Goal: Task Accomplishment & Management: Manage account settings

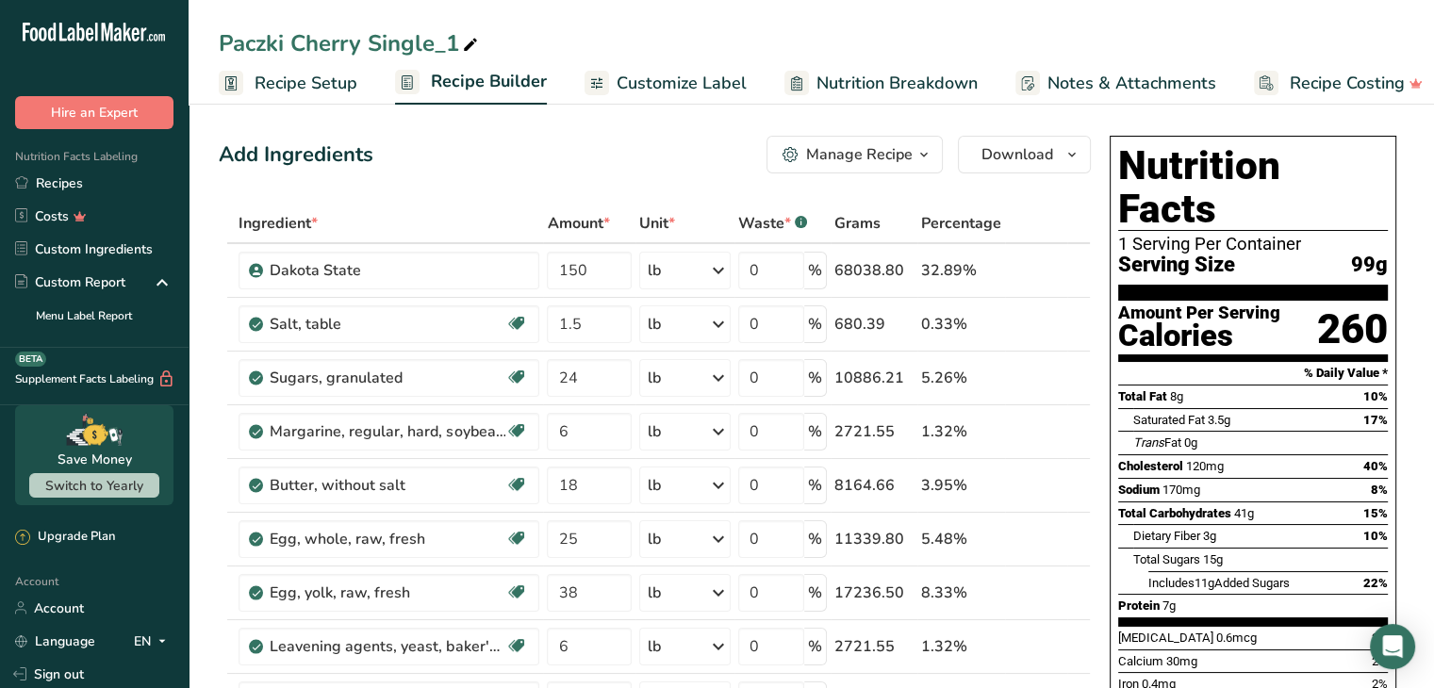
scroll to position [139, 0]
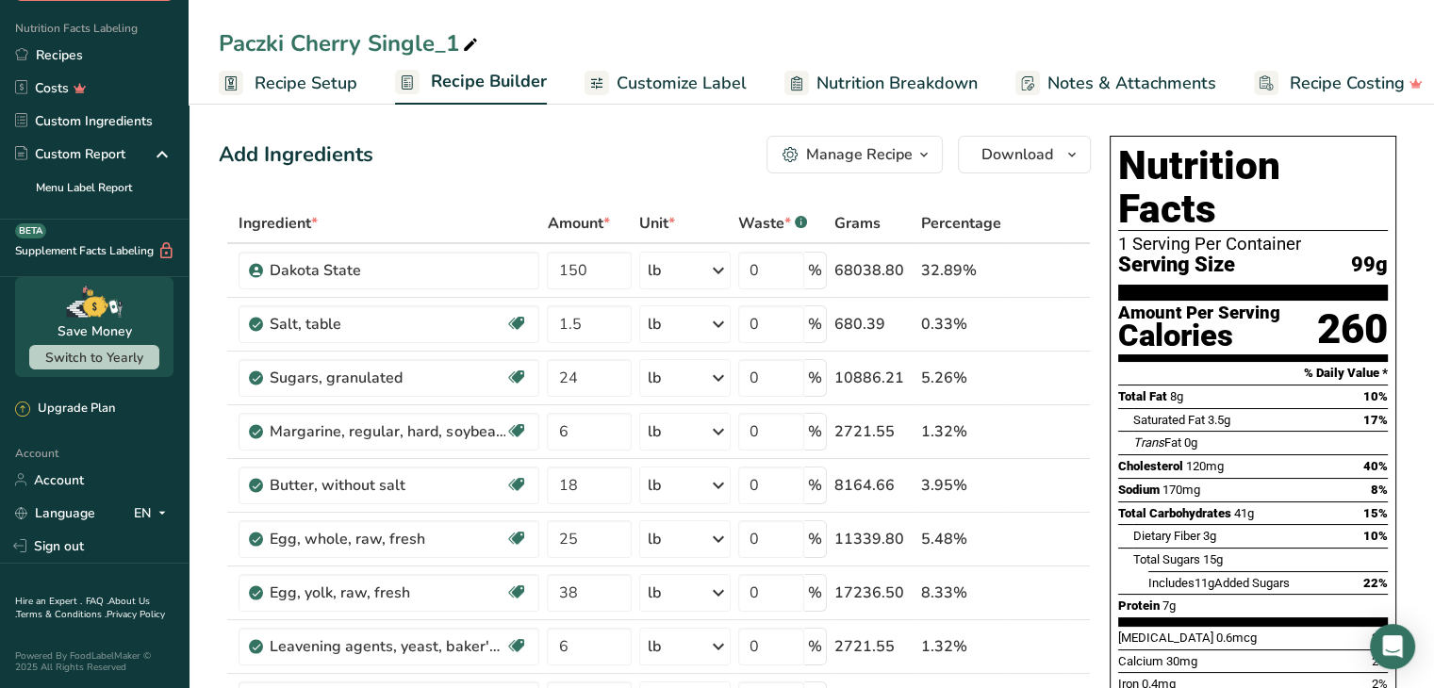
click at [467, 41] on icon at bounding box center [470, 45] width 17 height 26
type input "Paczki Cream Cheese Single"
click at [572, 140] on div "Add Ingredients Manage Recipe Delete Recipe Duplicate Recipe Scale Recipe Save …" at bounding box center [655, 155] width 872 height 38
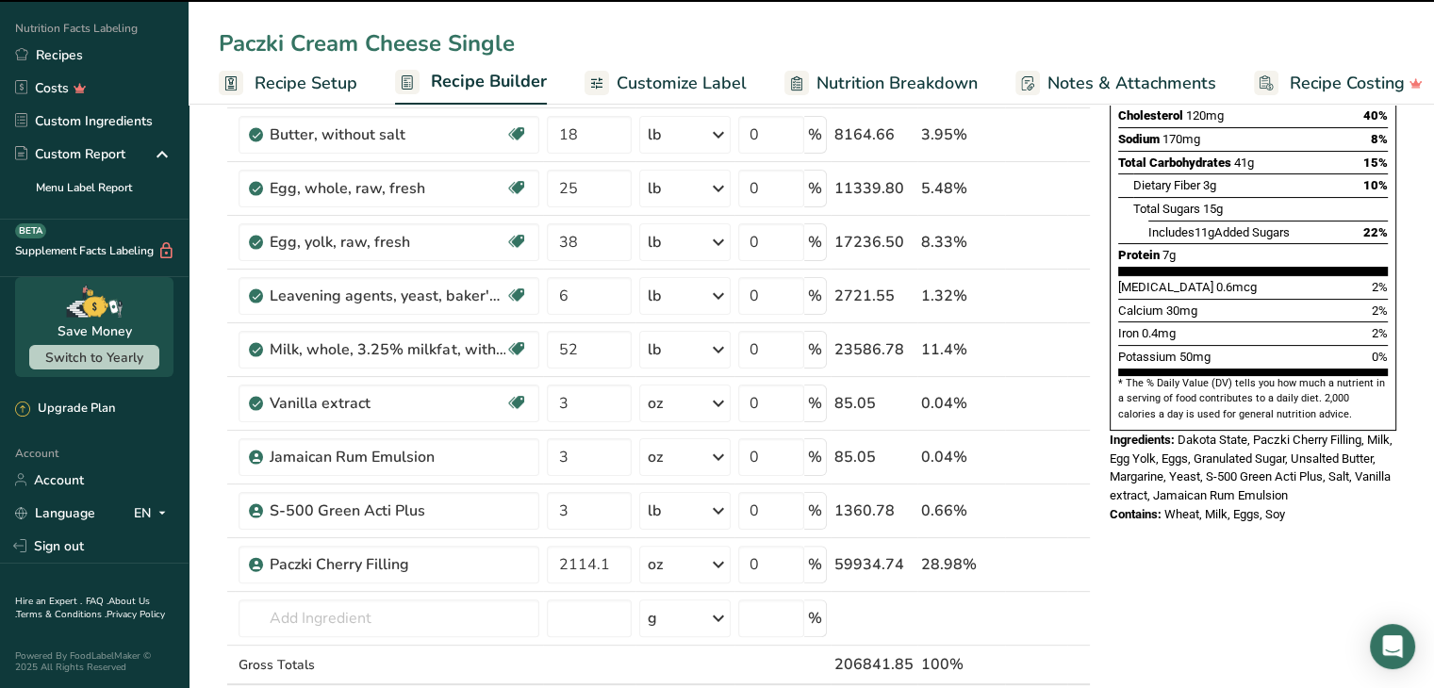
scroll to position [377, 0]
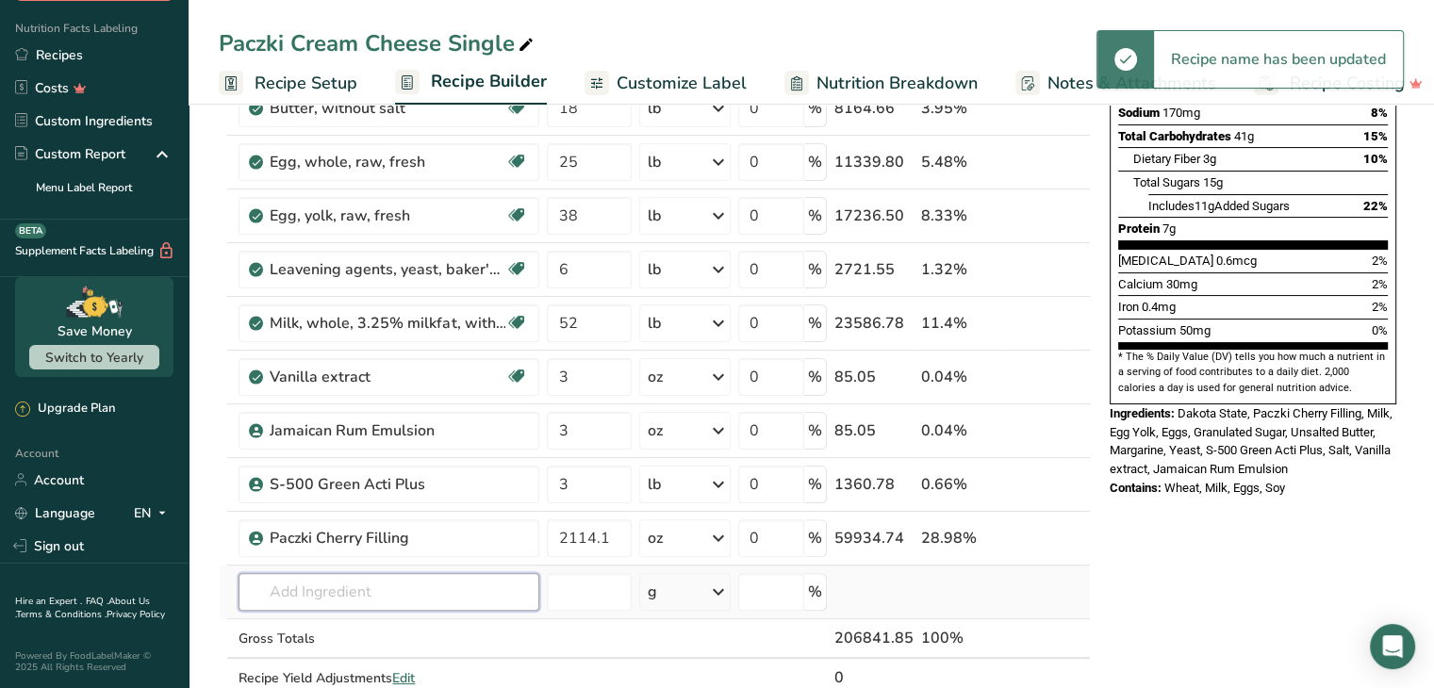
click at [356, 586] on input "text" at bounding box center [388, 592] width 301 height 38
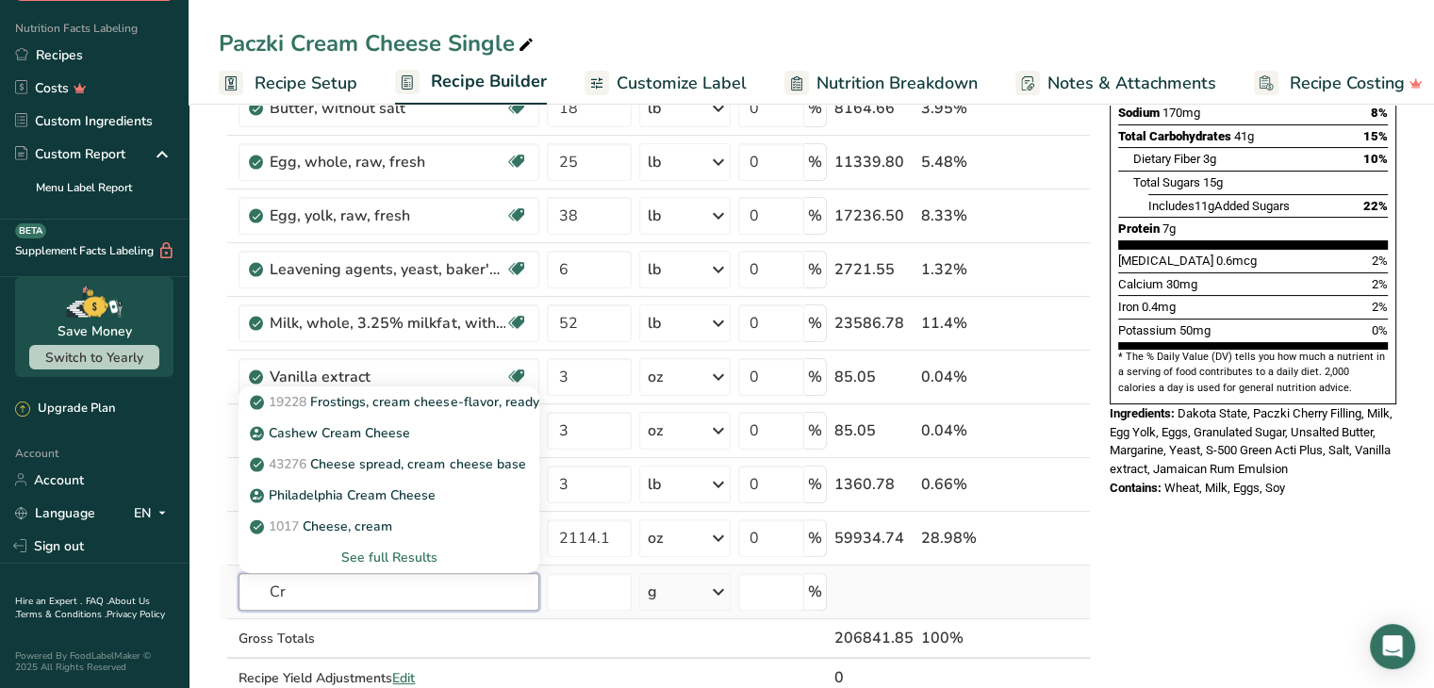
type input "C"
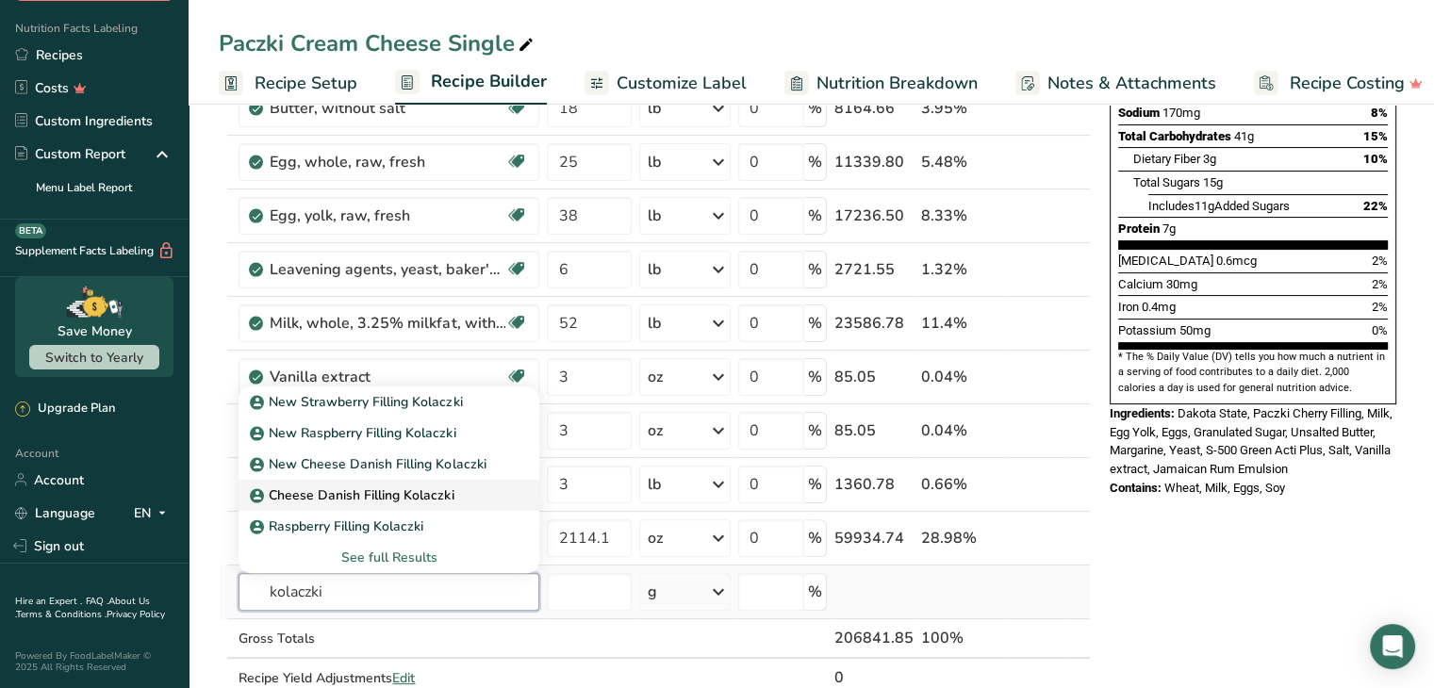
type input "kolaczki"
click at [350, 502] on link "Cheese Danish Filling Kolaczki" at bounding box center [388, 495] width 301 height 31
type input "Cheese Danish Filling Kolaczki"
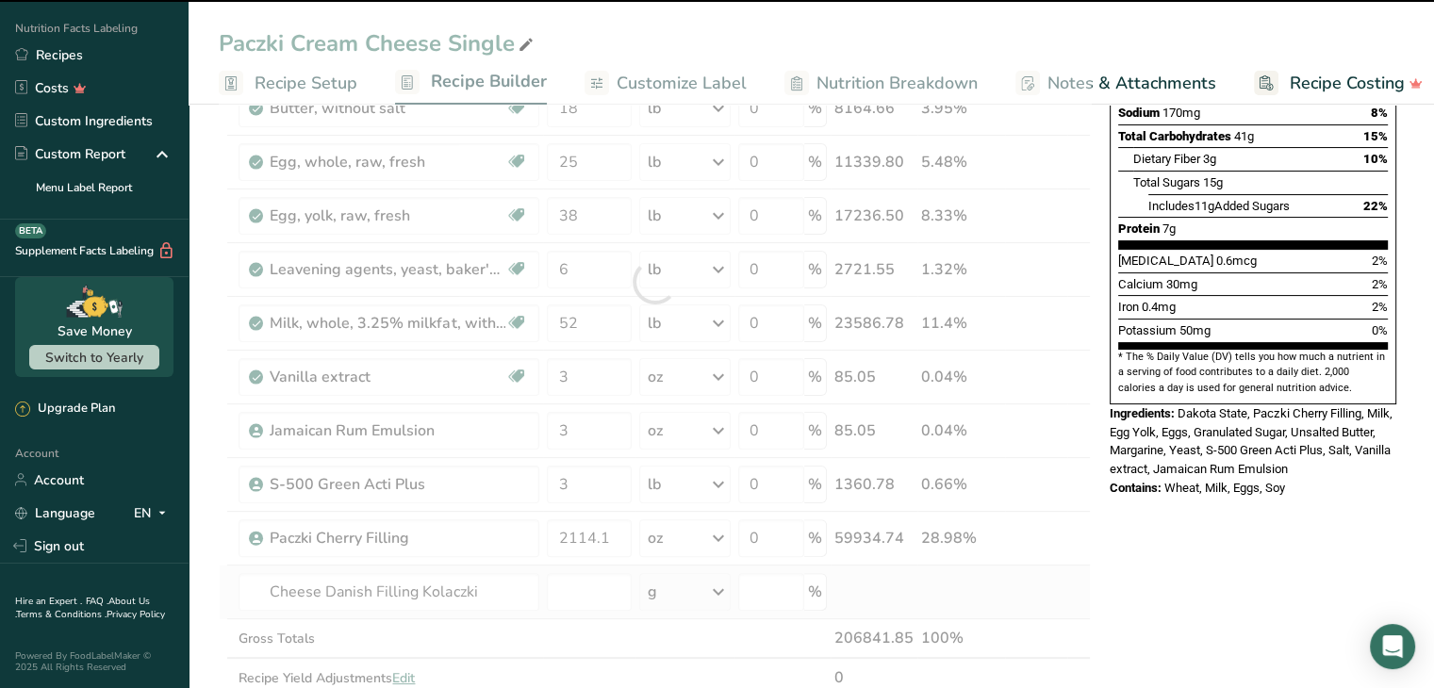
type input "0"
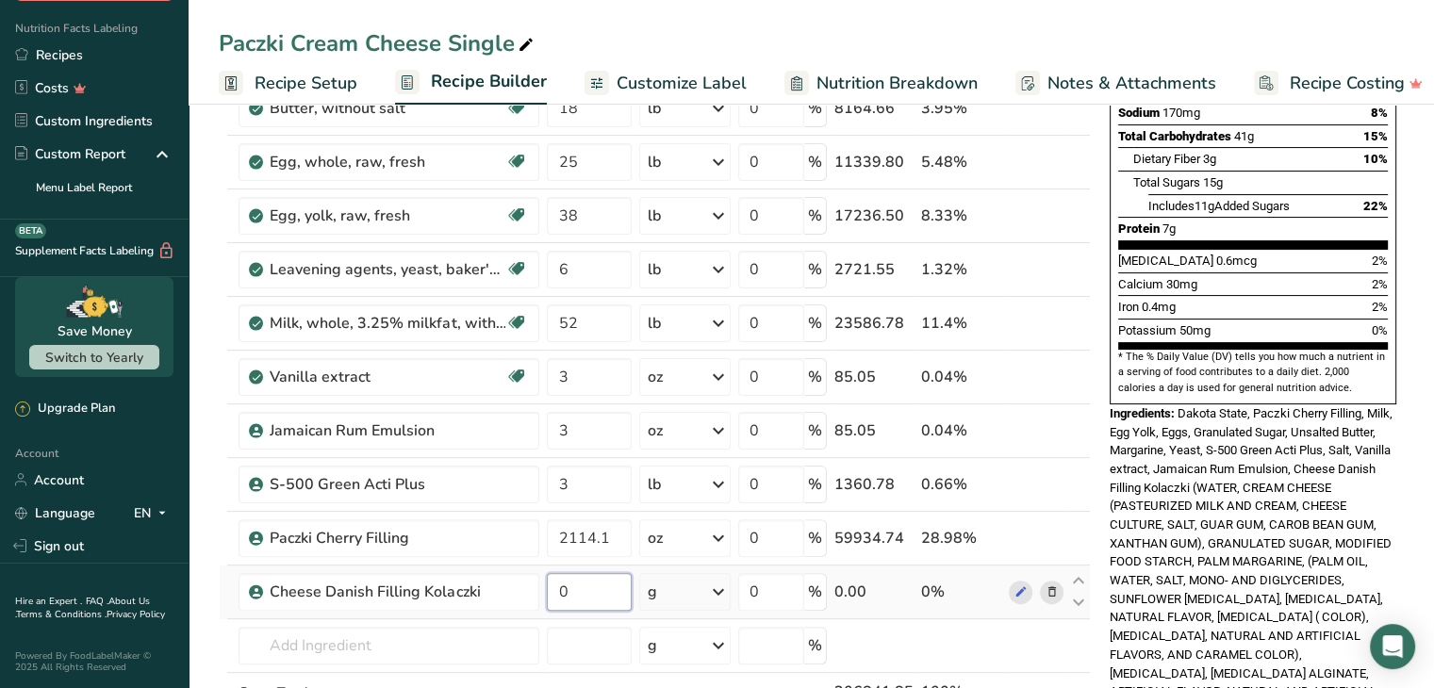
click at [599, 596] on input "0" at bounding box center [589, 592] width 85 height 38
drag, startPoint x: 588, startPoint y: 591, endPoint x: 543, endPoint y: 585, distance: 45.6
click at [543, 585] on td "0" at bounding box center [589, 593] width 92 height 54
type input "2140.2"
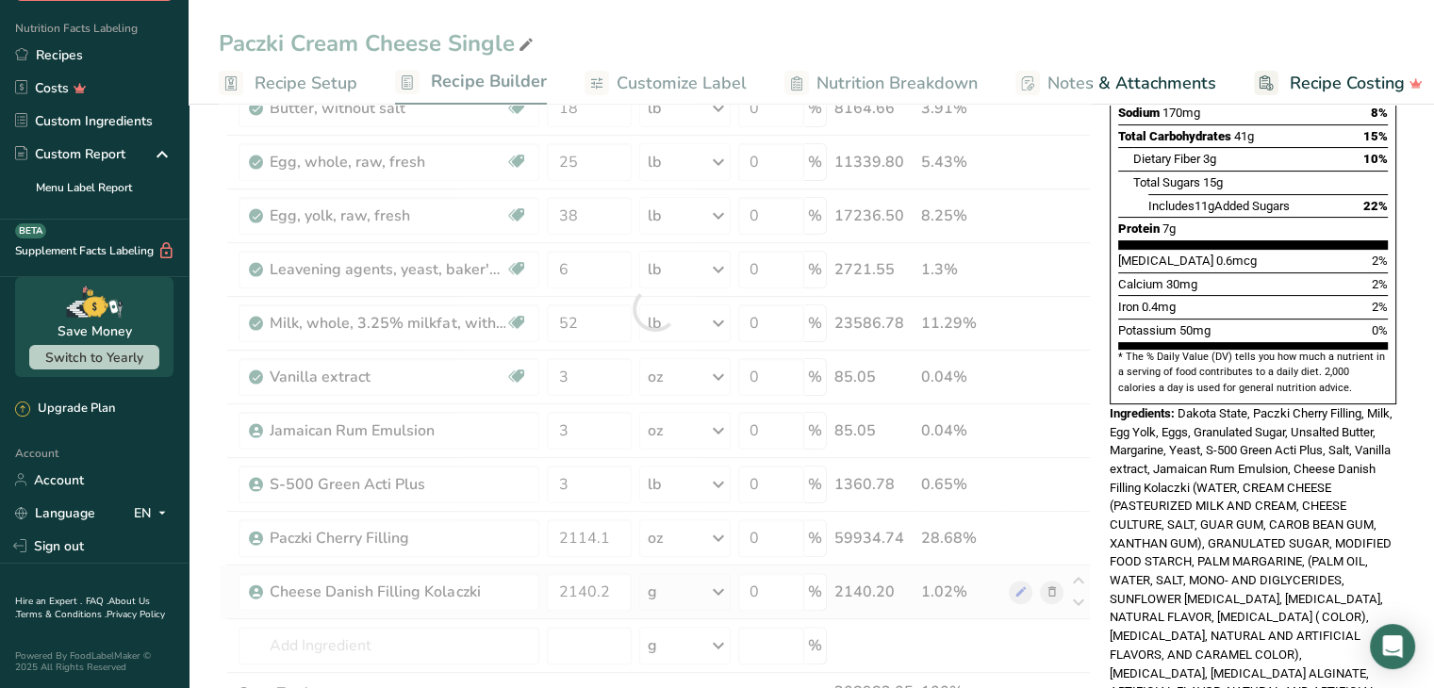
click at [674, 585] on div "Ingredient * Amount * Unit * Waste * .a-a{fill:#347362;}.b-a{fill:#fff;} Grams …" at bounding box center [655, 309] width 872 height 964
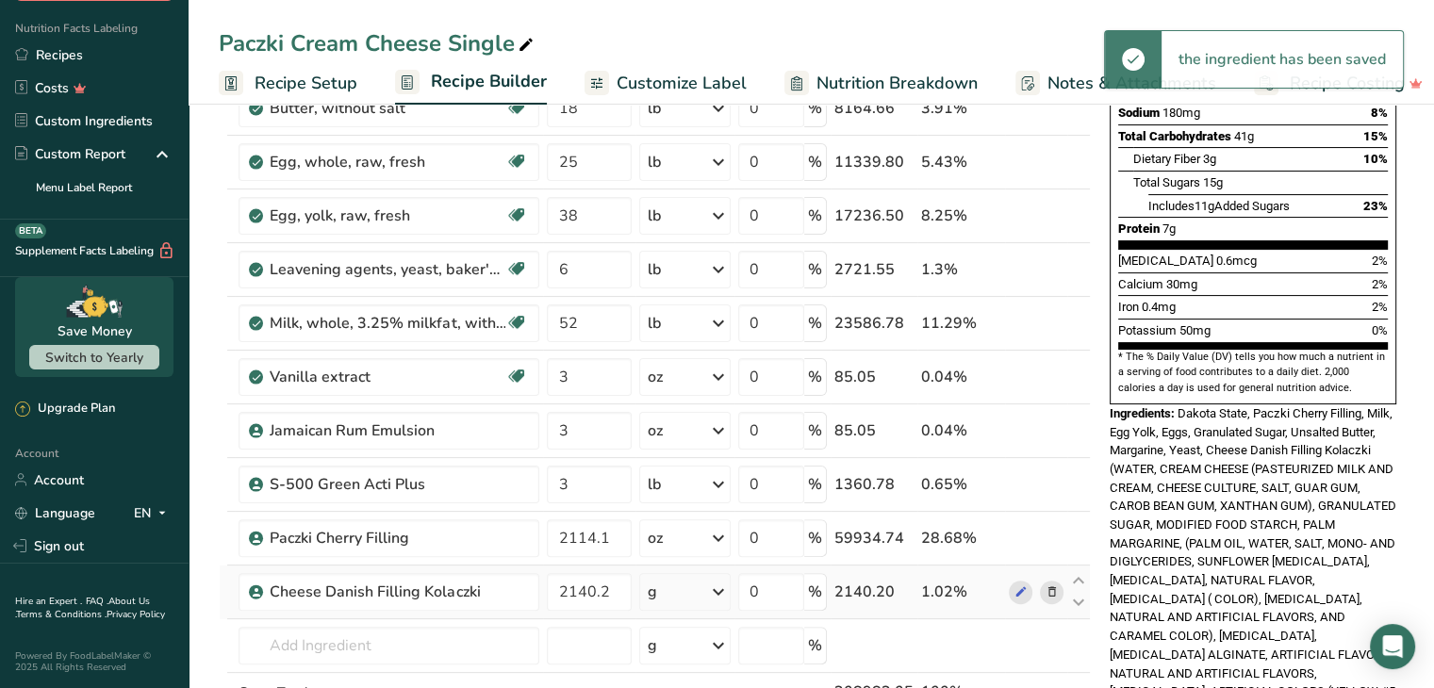
click at [674, 586] on div "g" at bounding box center [684, 592] width 91 height 38
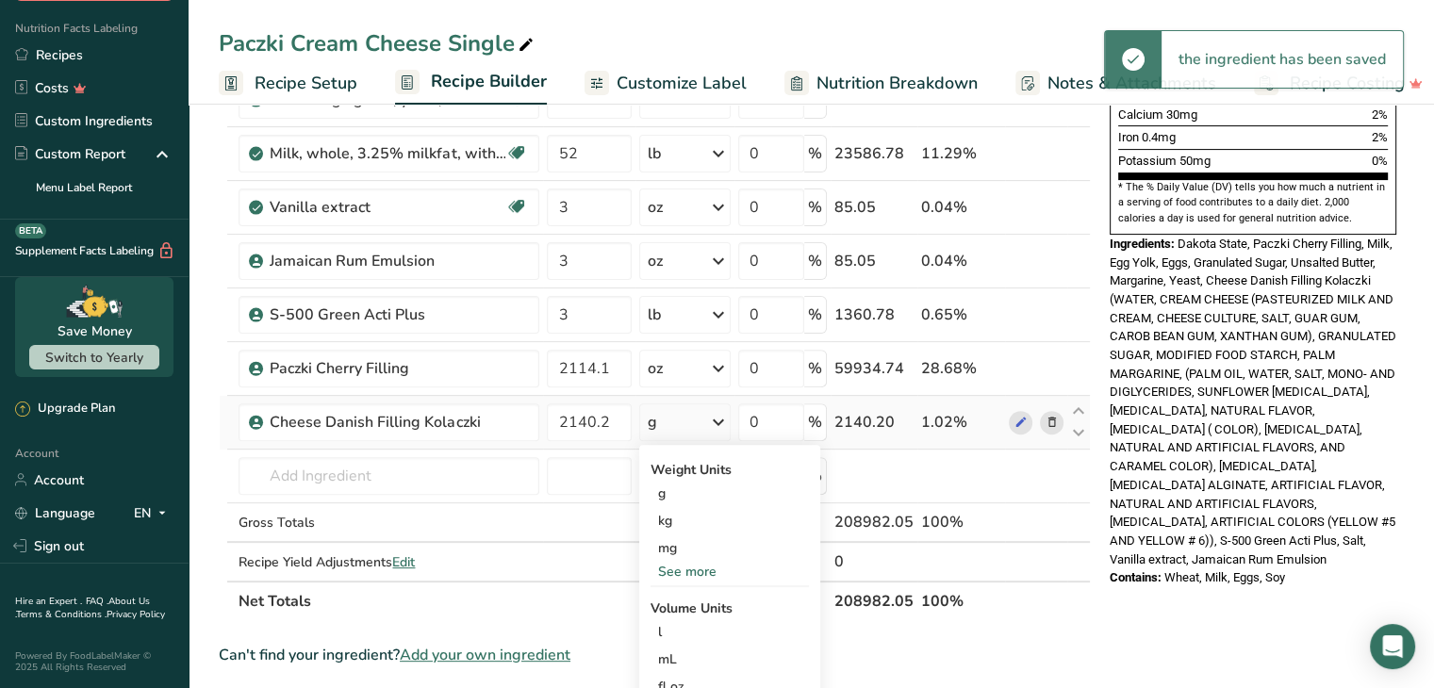
scroll to position [566, 0]
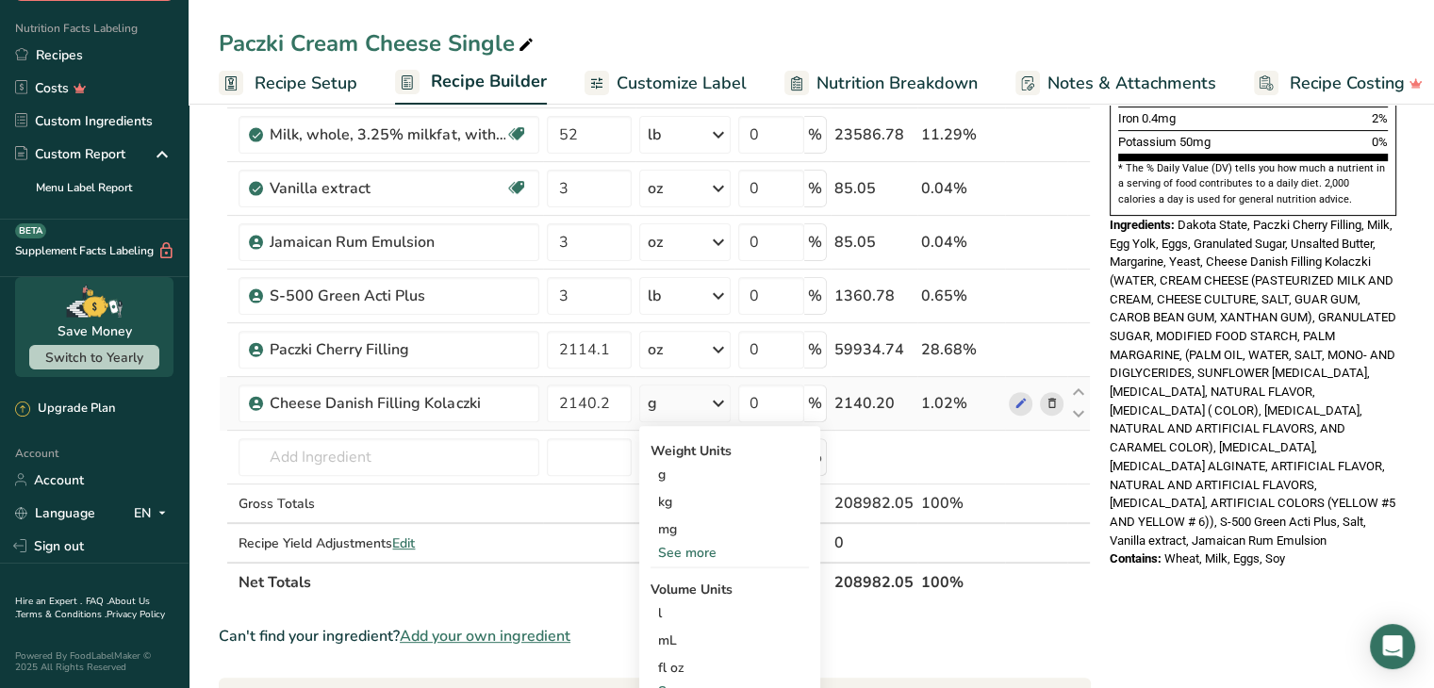
click at [674, 554] on div "See more" at bounding box center [729, 553] width 158 height 20
click at [678, 604] on div "oz" at bounding box center [729, 611] width 158 height 27
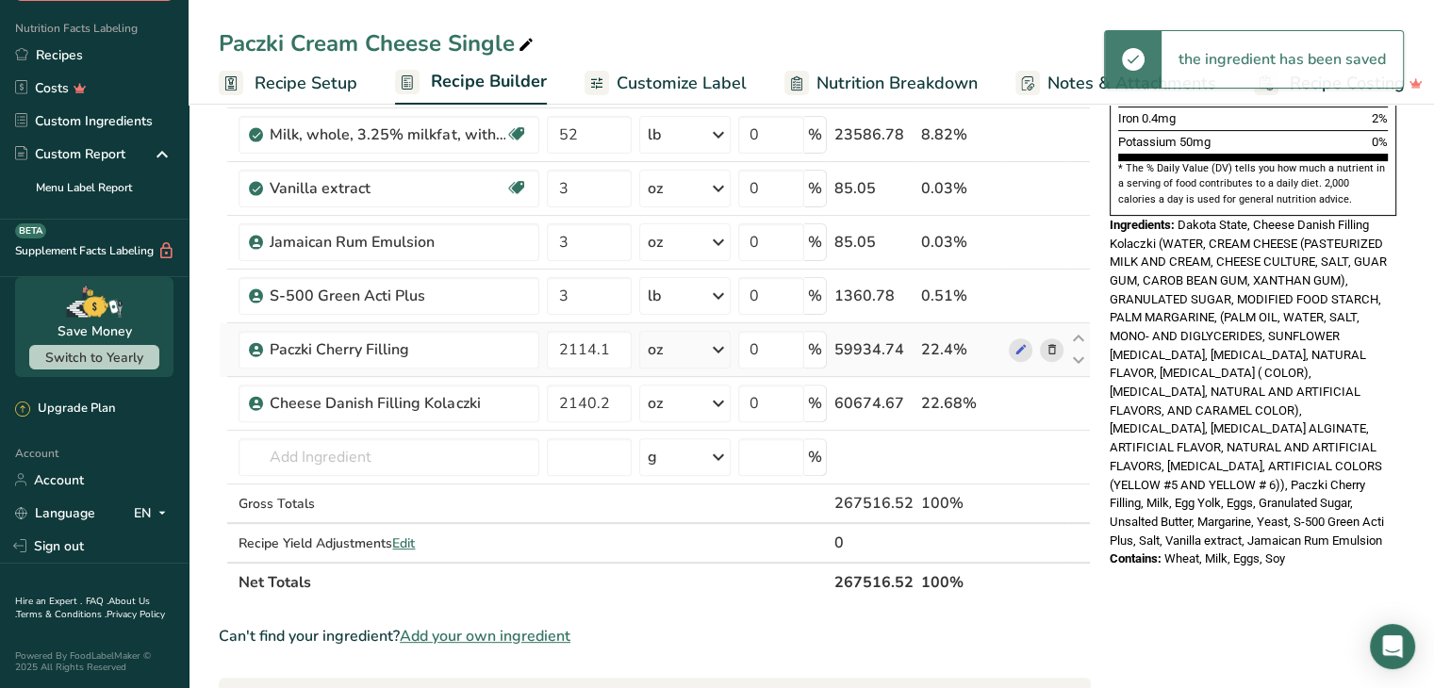
click at [1057, 345] on icon at bounding box center [1050, 350] width 13 height 20
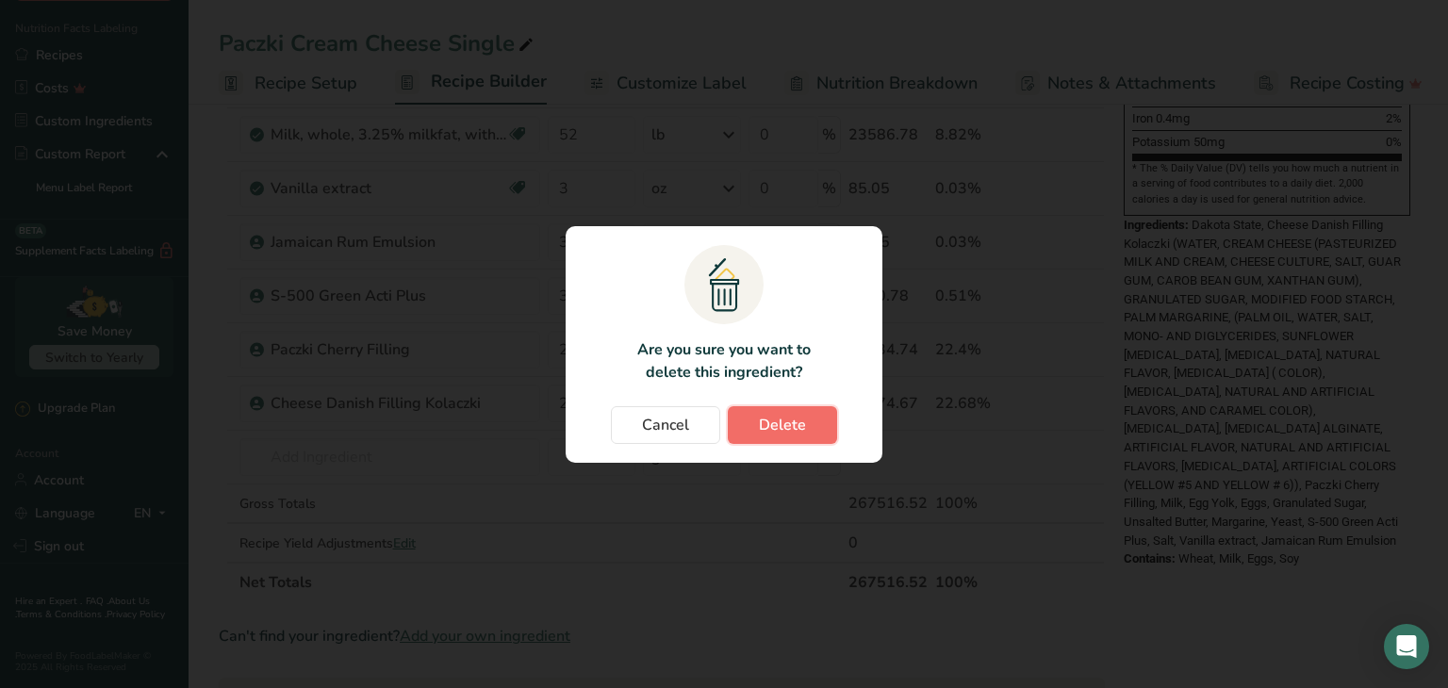
click at [783, 423] on span "Delete" at bounding box center [782, 425] width 47 height 23
type input "2140.2"
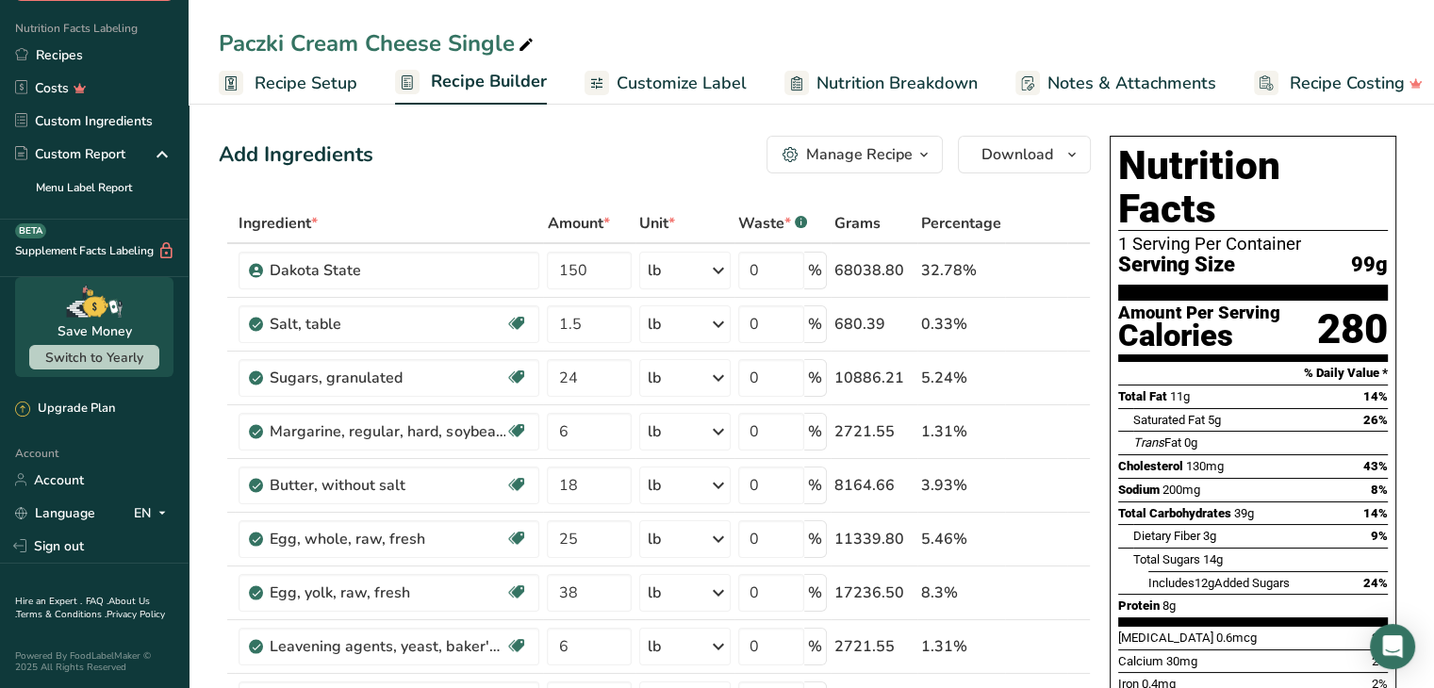
scroll to position [0, 0]
drag, startPoint x: 461, startPoint y: 148, endPoint x: 220, endPoint y: 148, distance: 241.3
click at [220, 148] on div "Add Ingredients Manage Recipe Delete Recipe Duplicate Recipe Scale Recipe Save …" at bounding box center [655, 155] width 872 height 38
click at [477, 158] on div "Add Ingredients Manage Recipe Delete Recipe Duplicate Recipe Scale Recipe Save …" at bounding box center [655, 155] width 872 height 38
click at [895, 156] on div "Manage Recipe" at bounding box center [859, 154] width 107 height 23
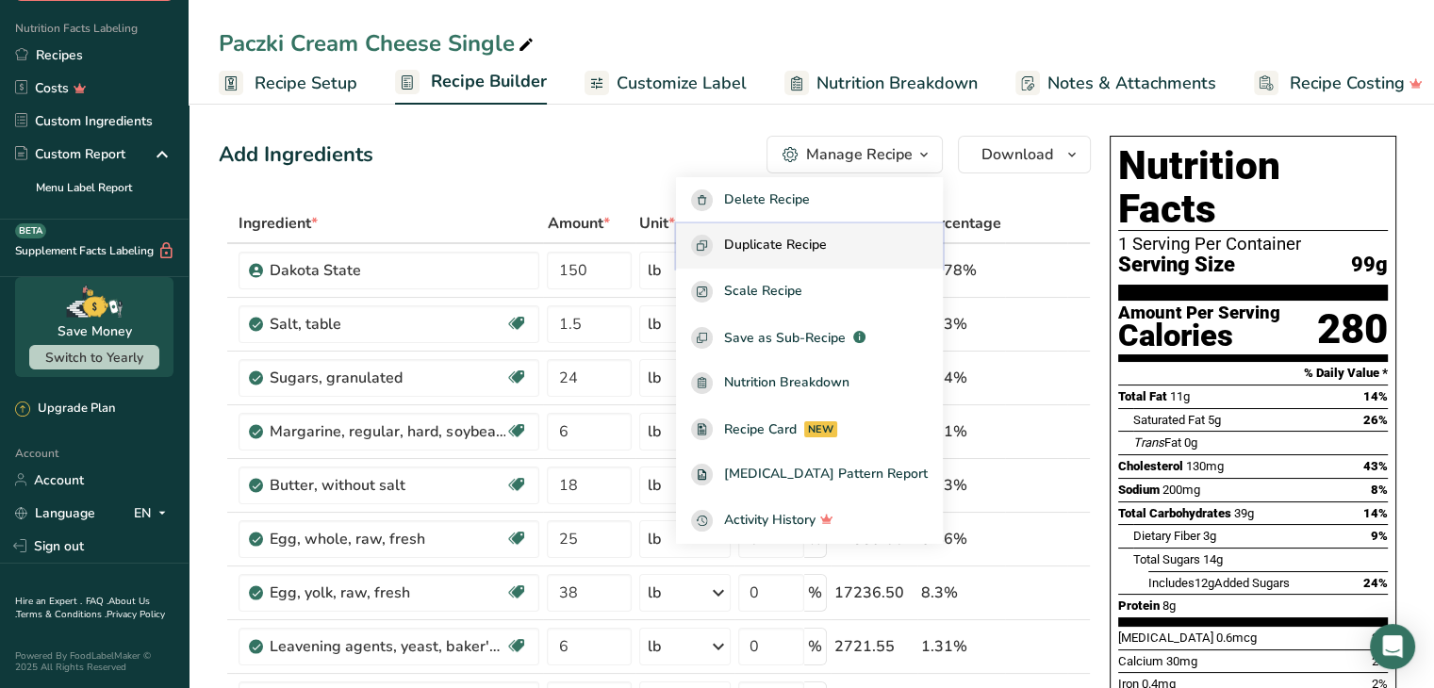
click at [827, 241] on span "Duplicate Recipe" at bounding box center [775, 246] width 103 height 22
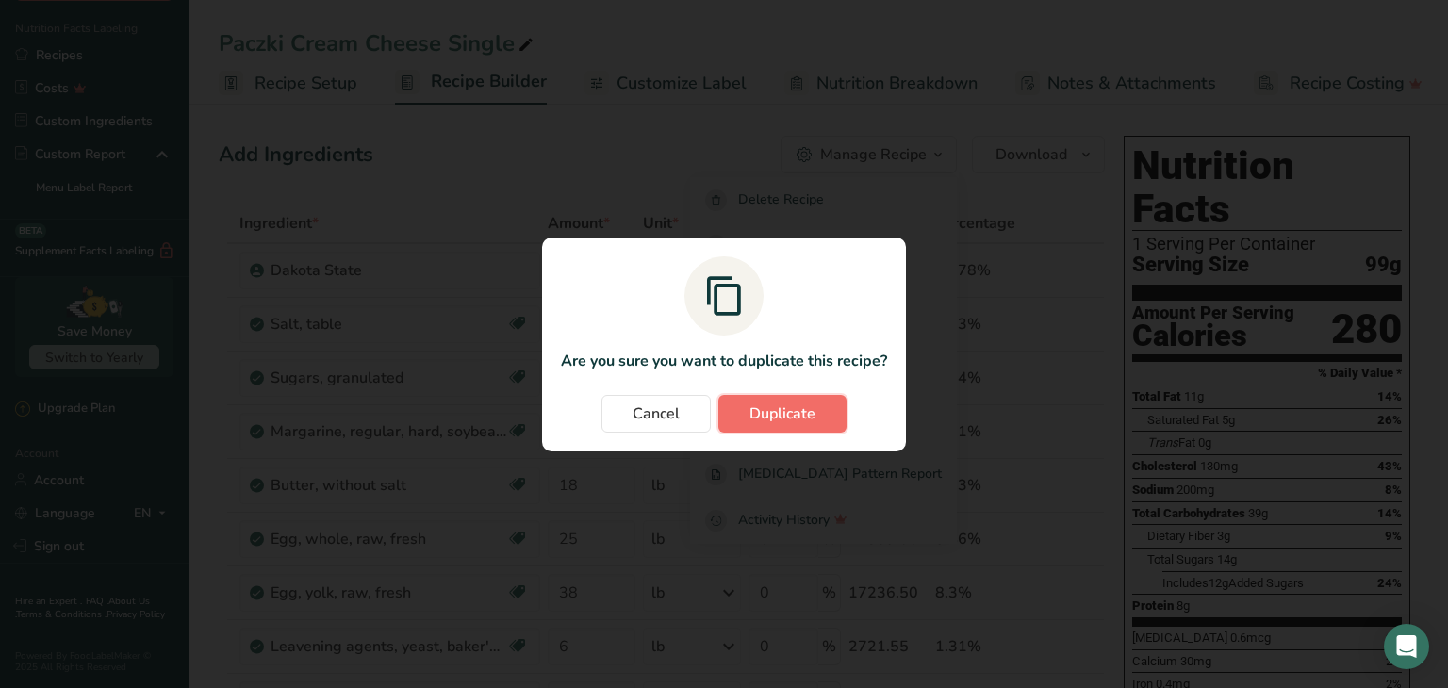
click at [769, 424] on button "Duplicate" at bounding box center [782, 414] width 128 height 38
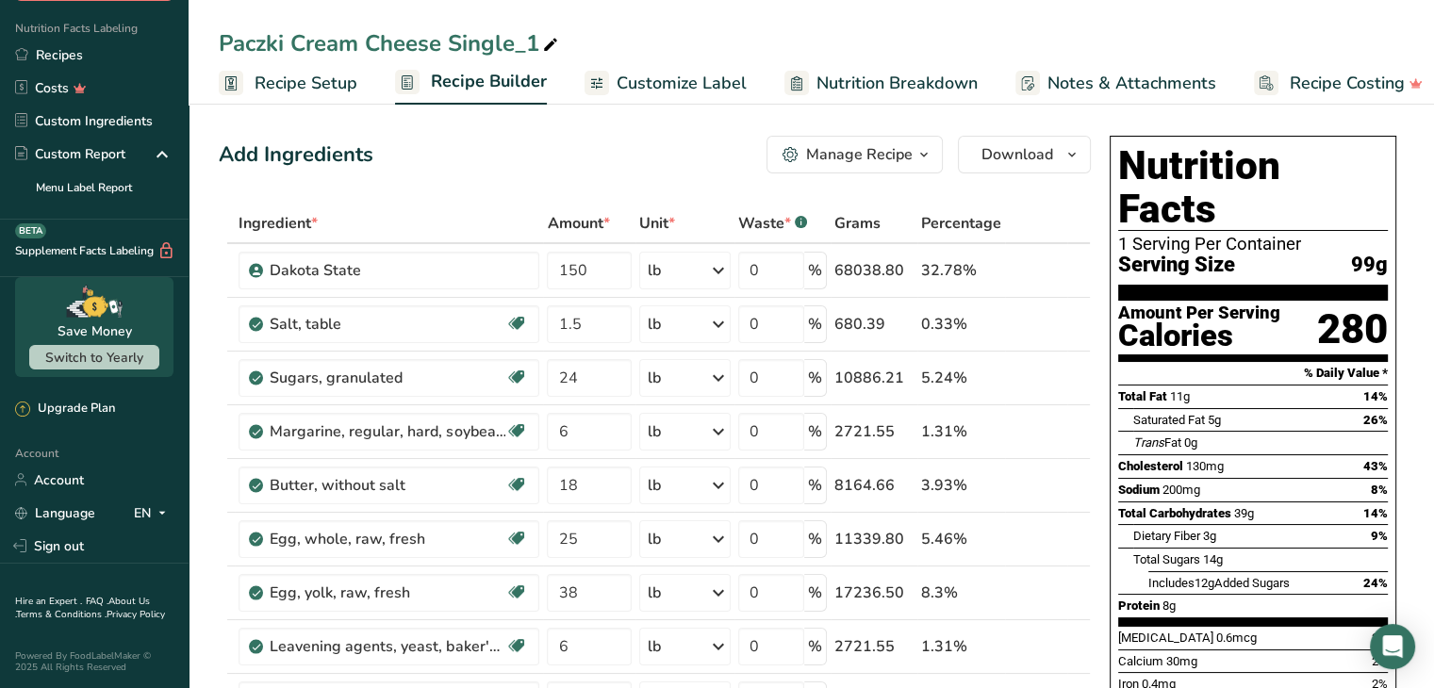
click at [546, 39] on icon at bounding box center [550, 45] width 17 height 26
drag, startPoint x: 441, startPoint y: 43, endPoint x: 290, endPoint y: 50, distance: 150.9
click at [290, 50] on input "Paczki Cream Cheese Single" at bounding box center [811, 43] width 1185 height 34
type input "Paczki Bav Single"
click at [582, 6] on div "Paczki Bav Single Recipe Setup Recipe Builder Customize Label Nutrition Breakdo…" at bounding box center [811, 52] width 1245 height 105
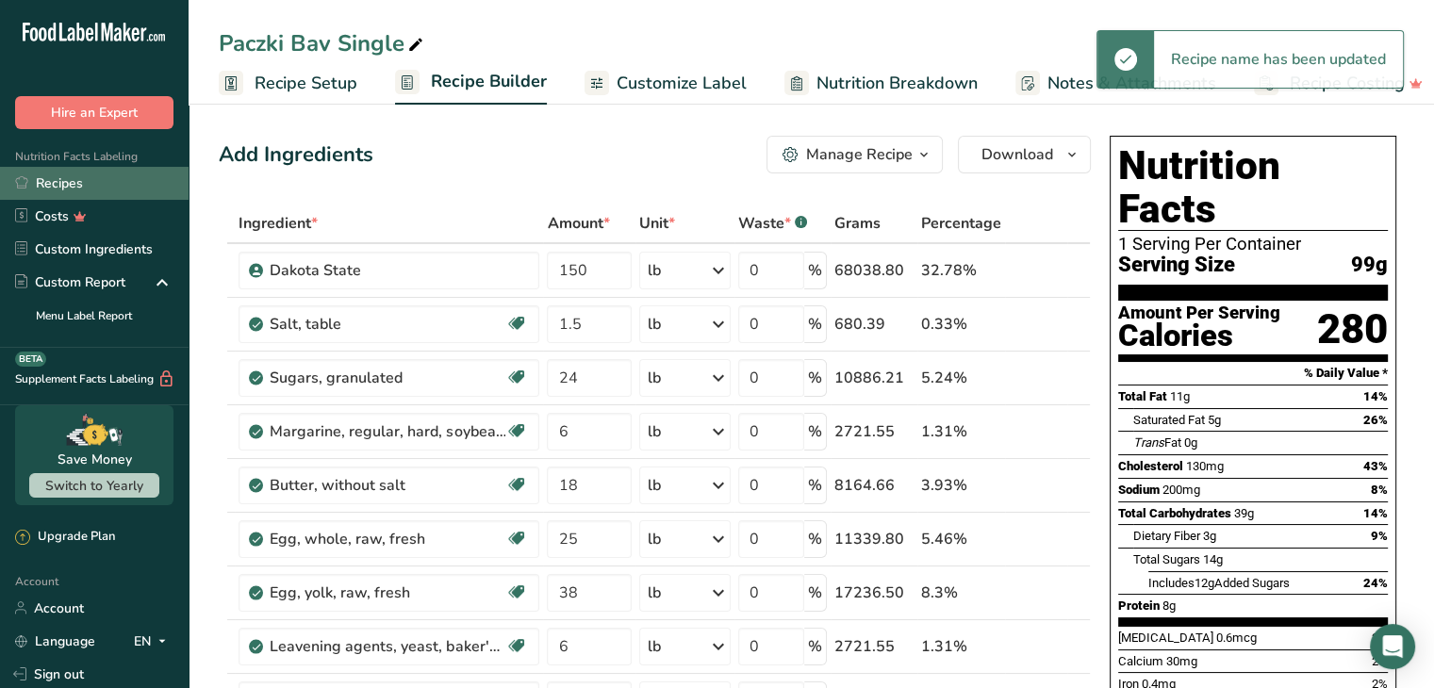
click at [61, 198] on link "Recipes" at bounding box center [94, 183] width 189 height 33
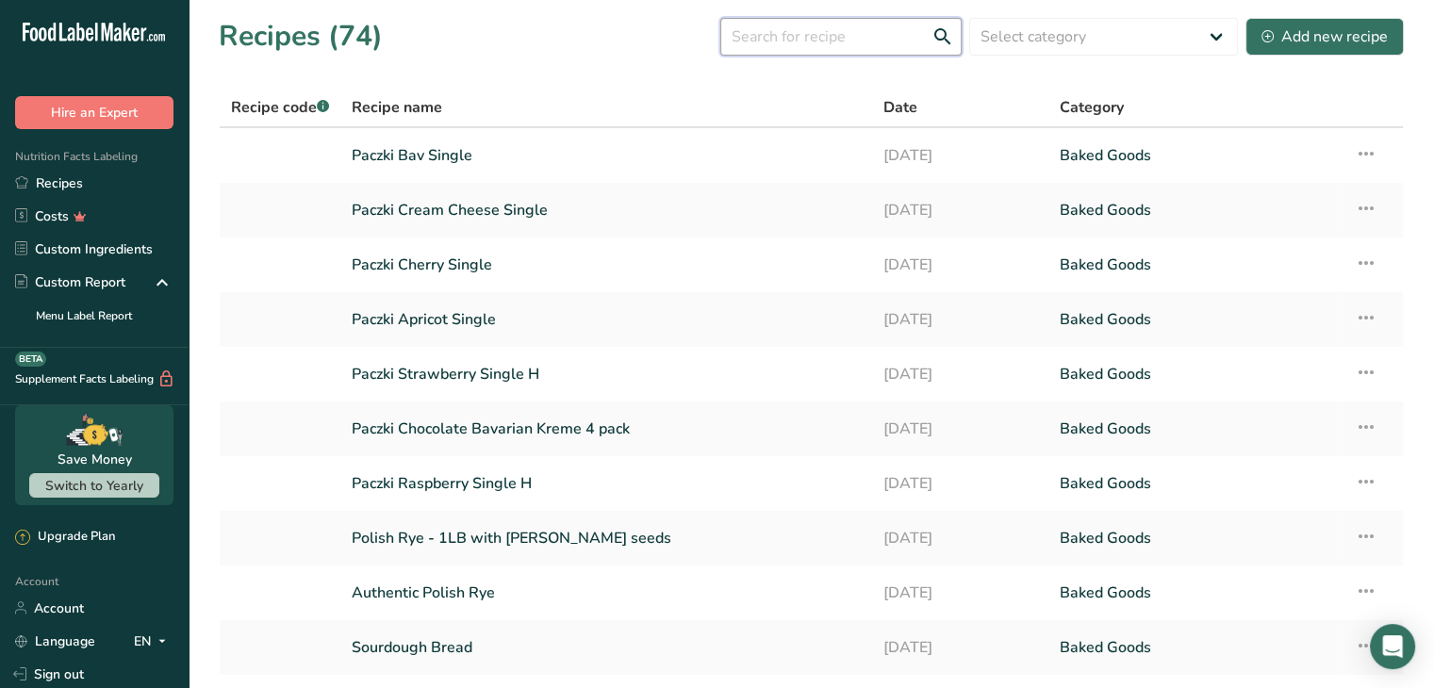
click at [774, 41] on input "text" at bounding box center [840, 37] width 241 height 38
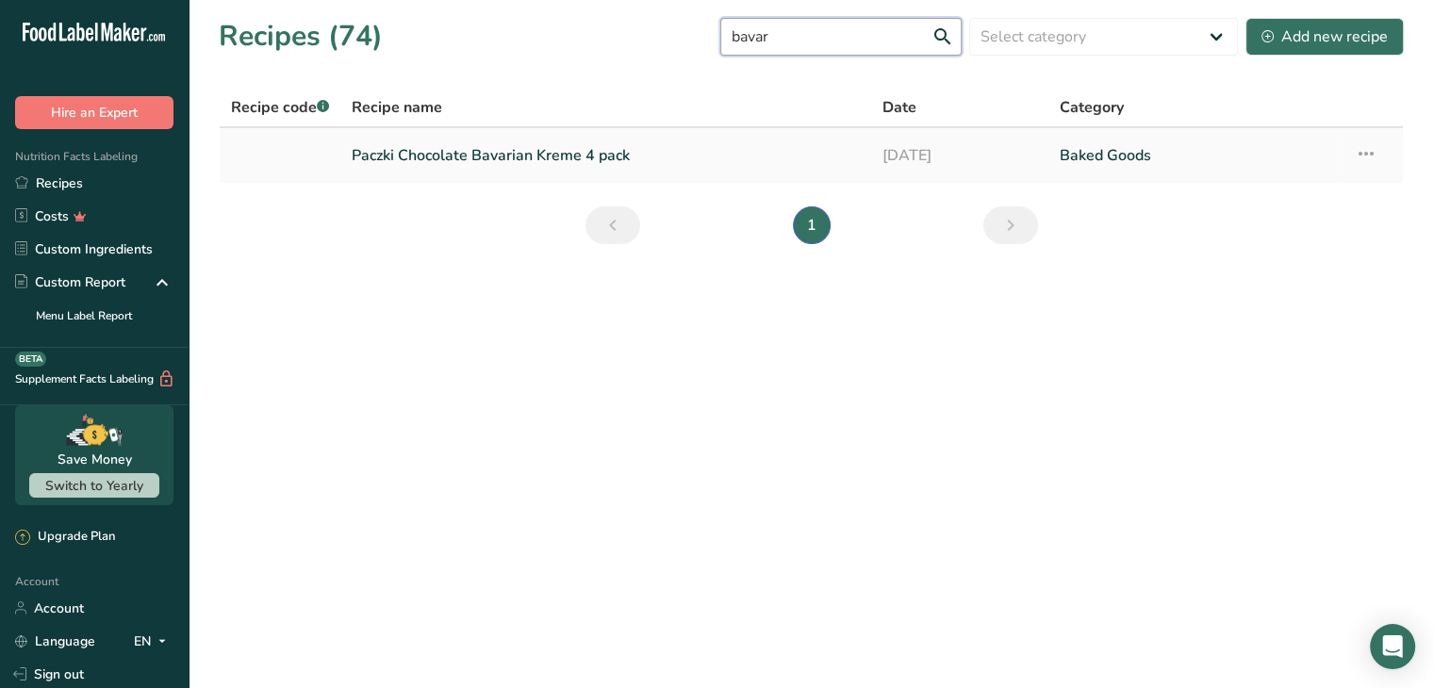
type input "bavar"
click at [1356, 153] on icon at bounding box center [1365, 154] width 23 height 34
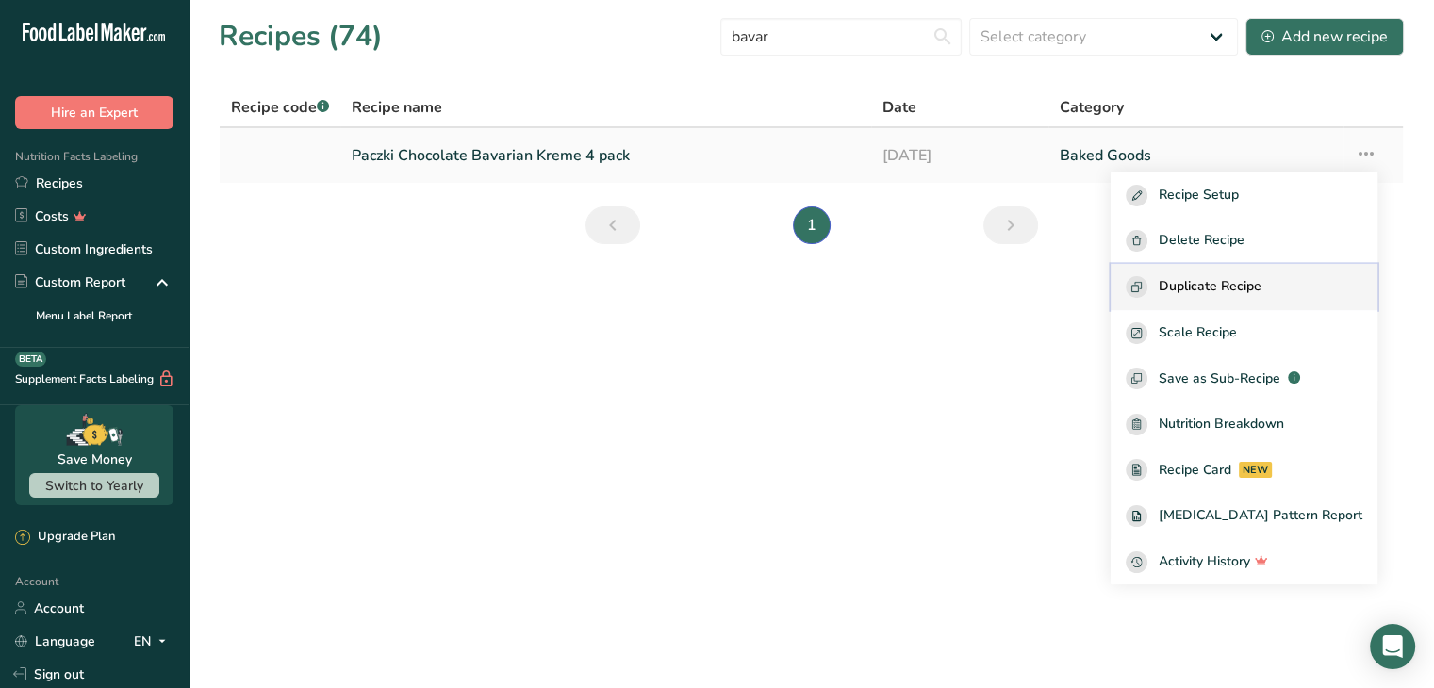
click at [1221, 274] on button "Duplicate Recipe" at bounding box center [1243, 287] width 267 height 46
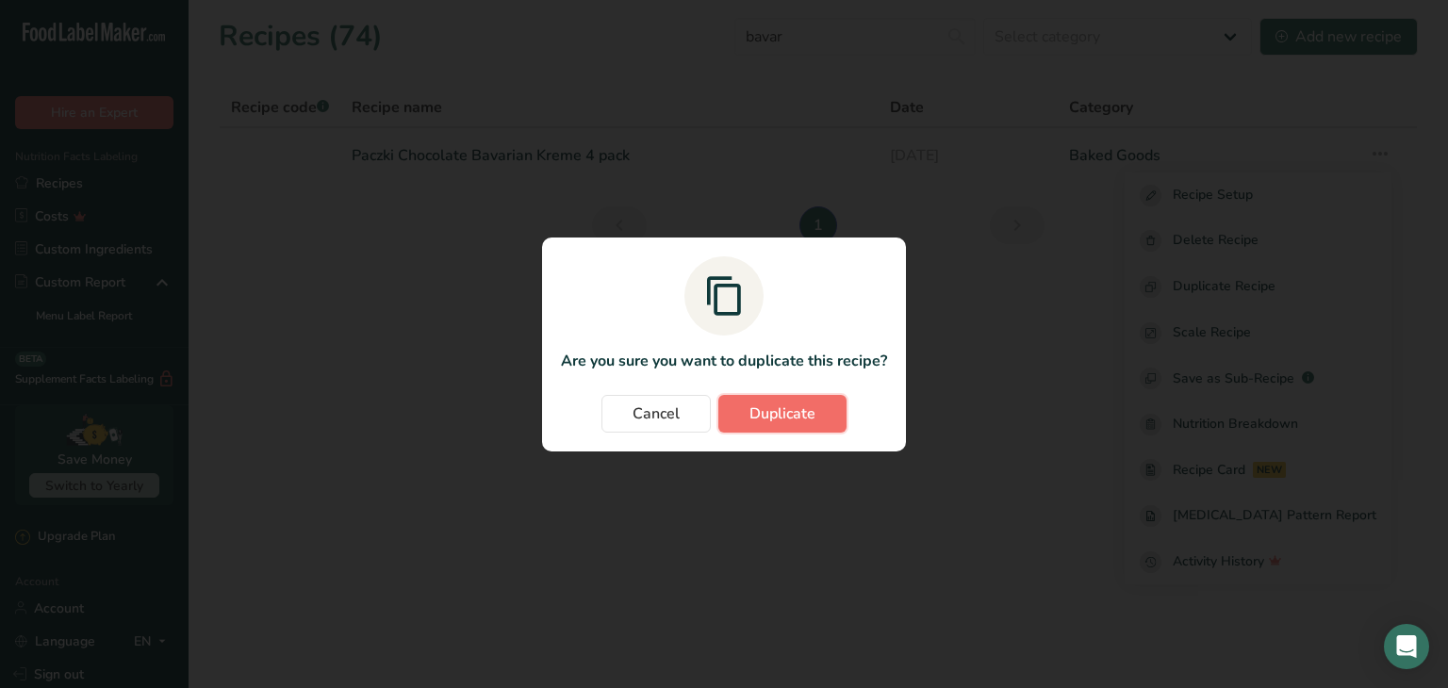
click at [749, 413] on span "Duplicate" at bounding box center [782, 413] width 66 height 23
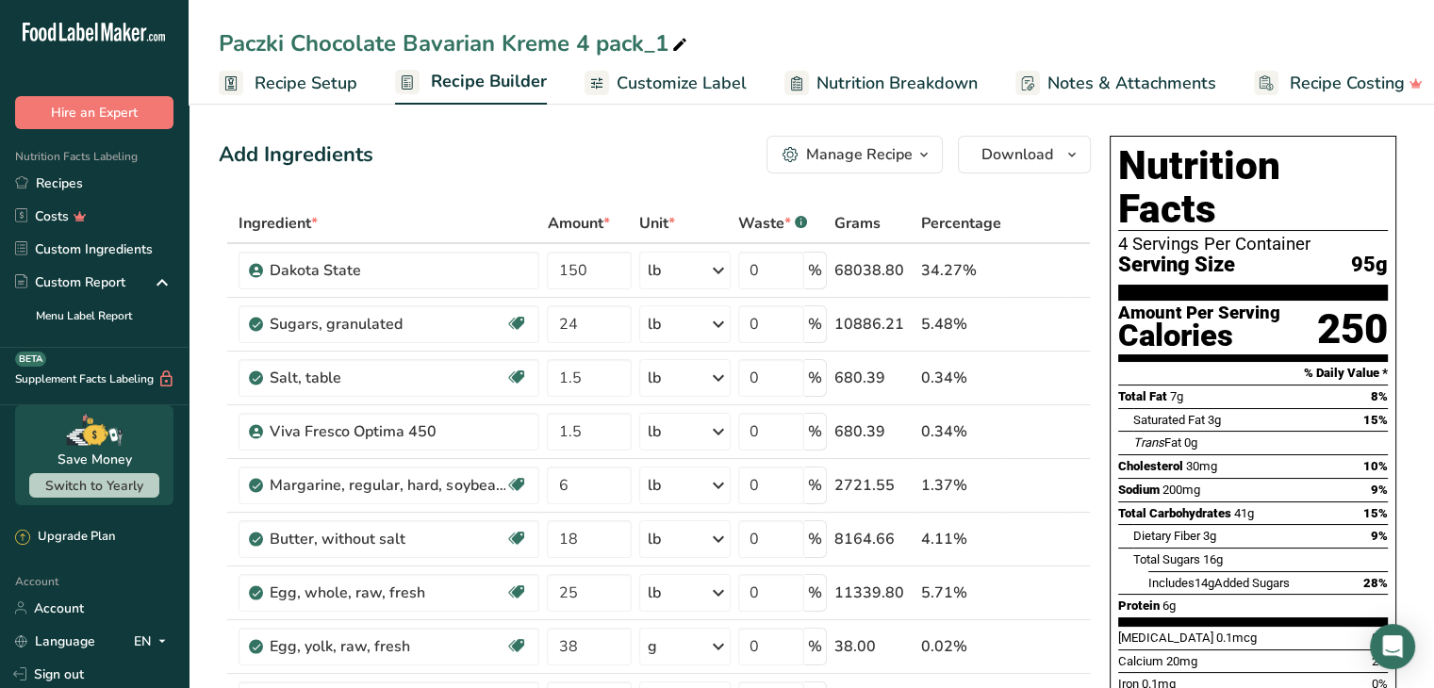
click at [317, 85] on span "Recipe Setup" at bounding box center [305, 83] width 103 height 25
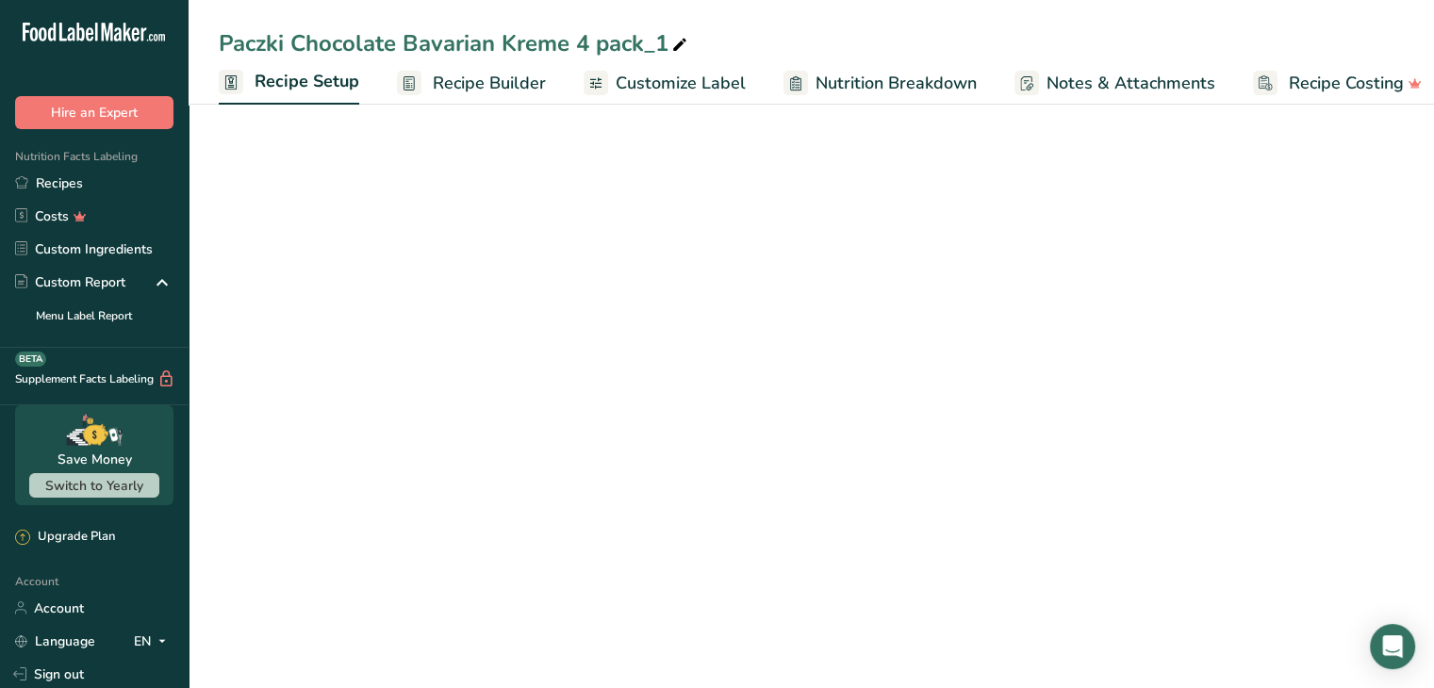
scroll to position [0, 7]
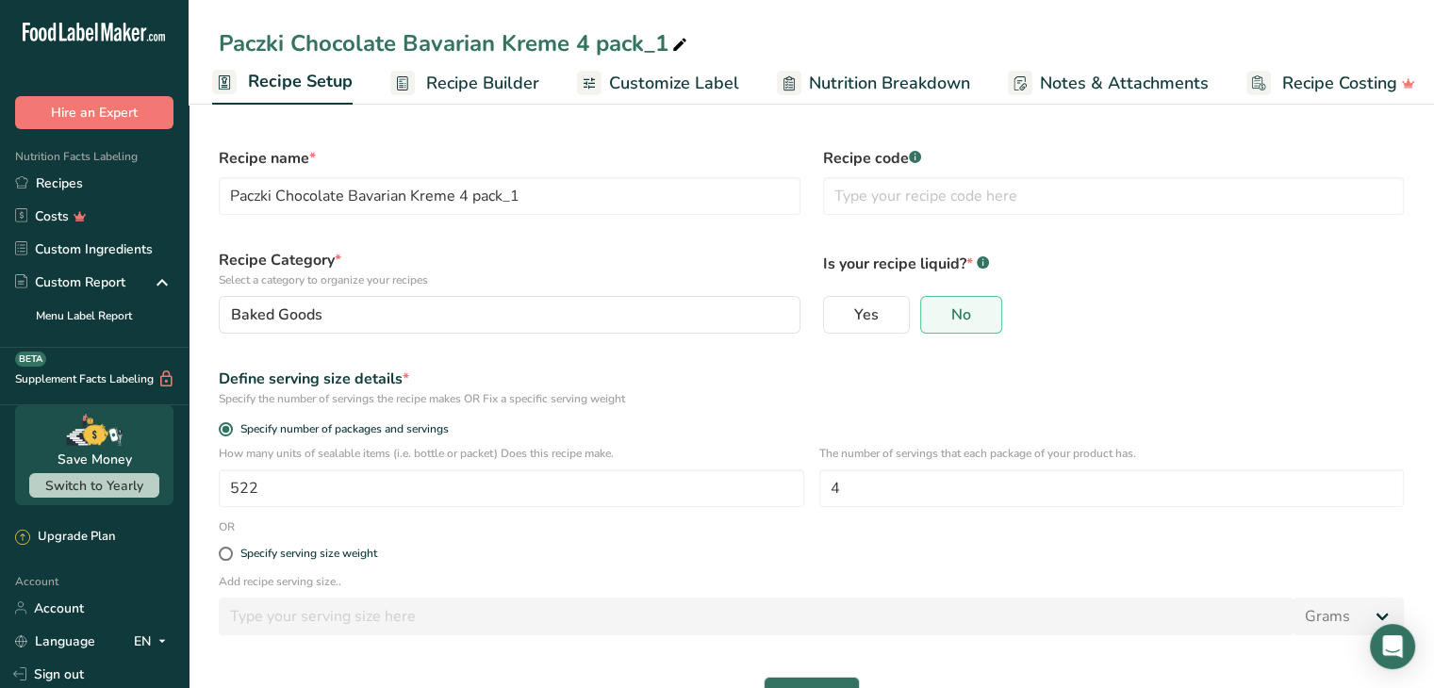
click at [445, 88] on span "Recipe Builder" at bounding box center [482, 83] width 113 height 25
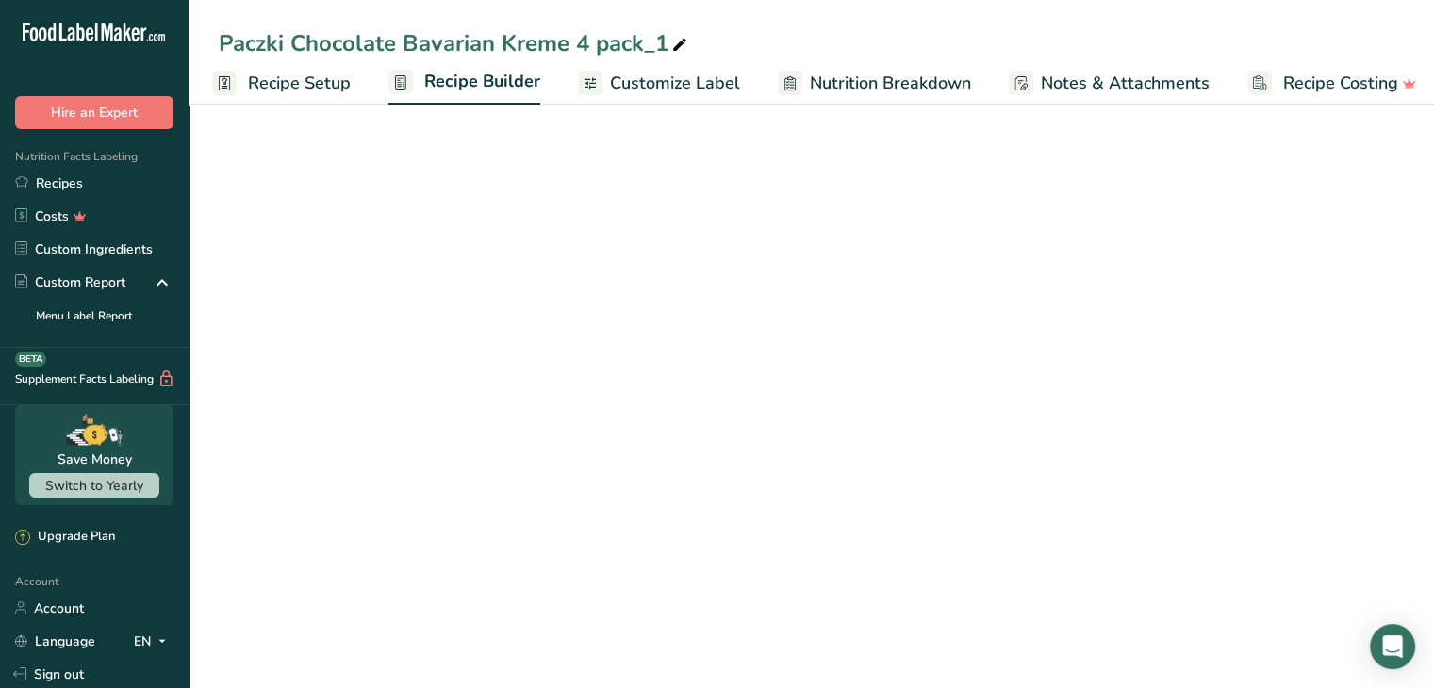
scroll to position [0, 18]
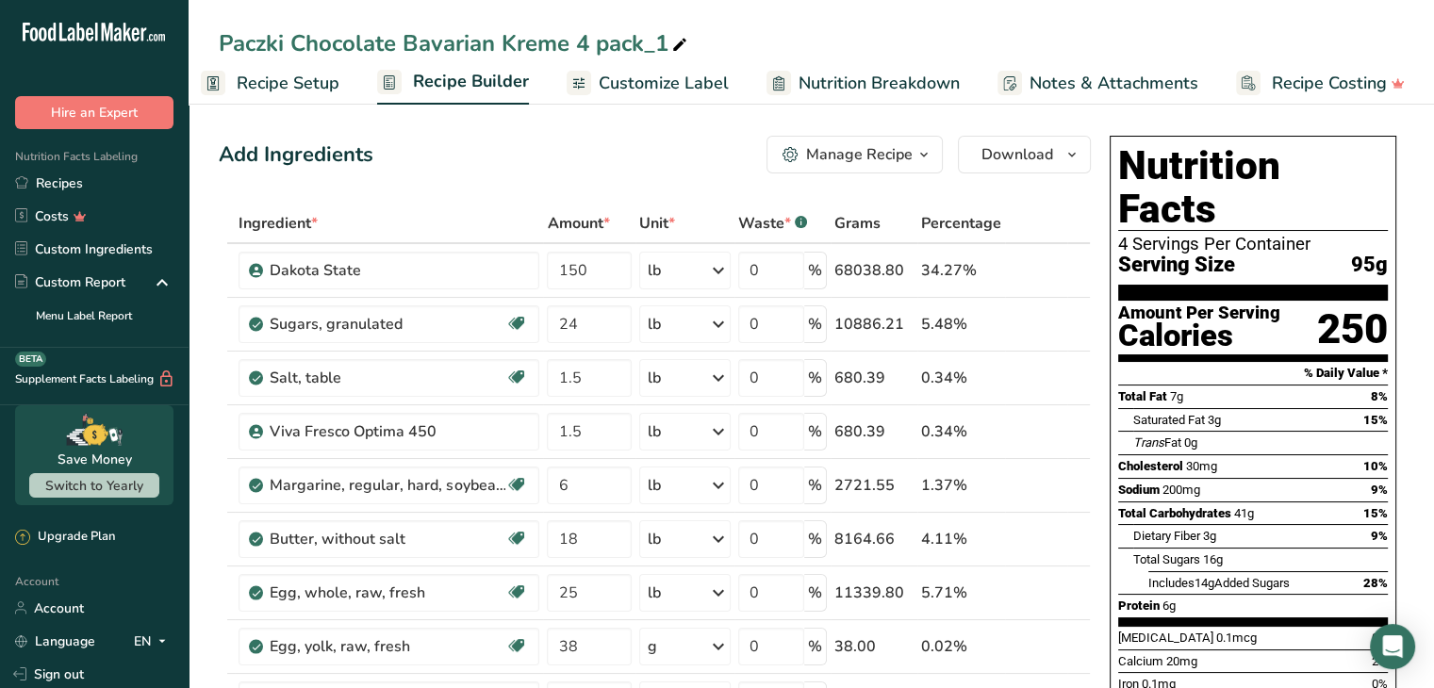
click at [294, 81] on span "Recipe Setup" at bounding box center [288, 83] width 103 height 25
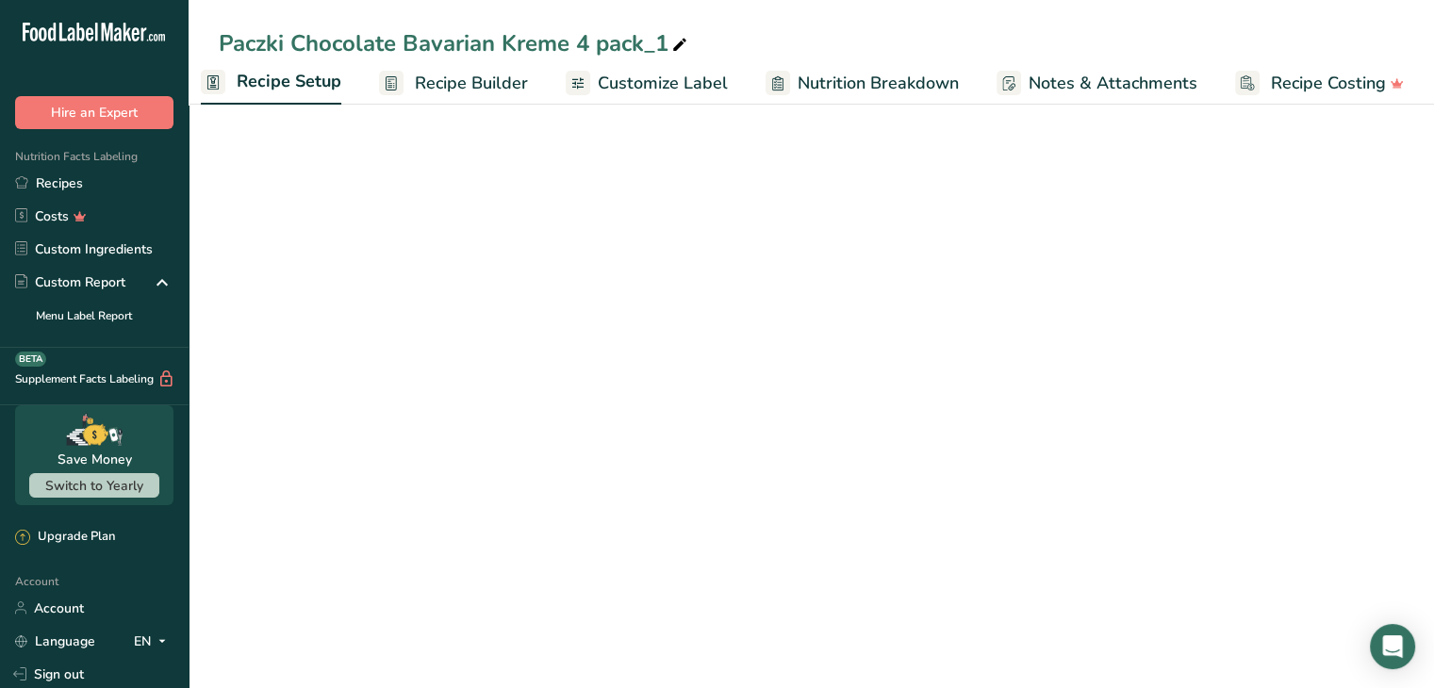
scroll to position [0, 7]
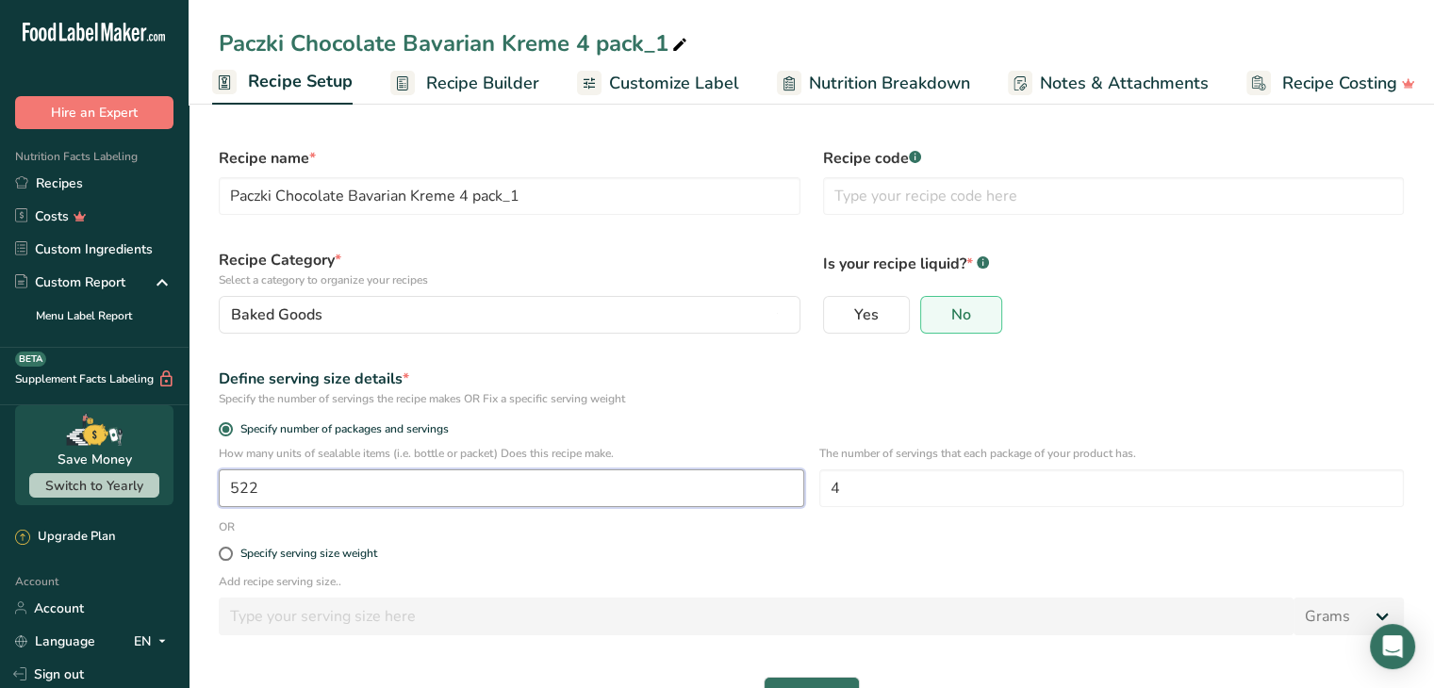
drag, startPoint x: 257, startPoint y: 493, endPoint x: 185, endPoint y: 493, distance: 72.6
click at [185, 493] on div ".a-20{fill:#fff;} Hire an Expert Nutrition Facts Labeling Recipes Costs Custom …" at bounding box center [717, 372] width 1434 height 745
type input "2088"
click at [697, 380] on div "Define serving size details *" at bounding box center [811, 379] width 1185 height 23
drag, startPoint x: 876, startPoint y: 482, endPoint x: 814, endPoint y: 484, distance: 61.3
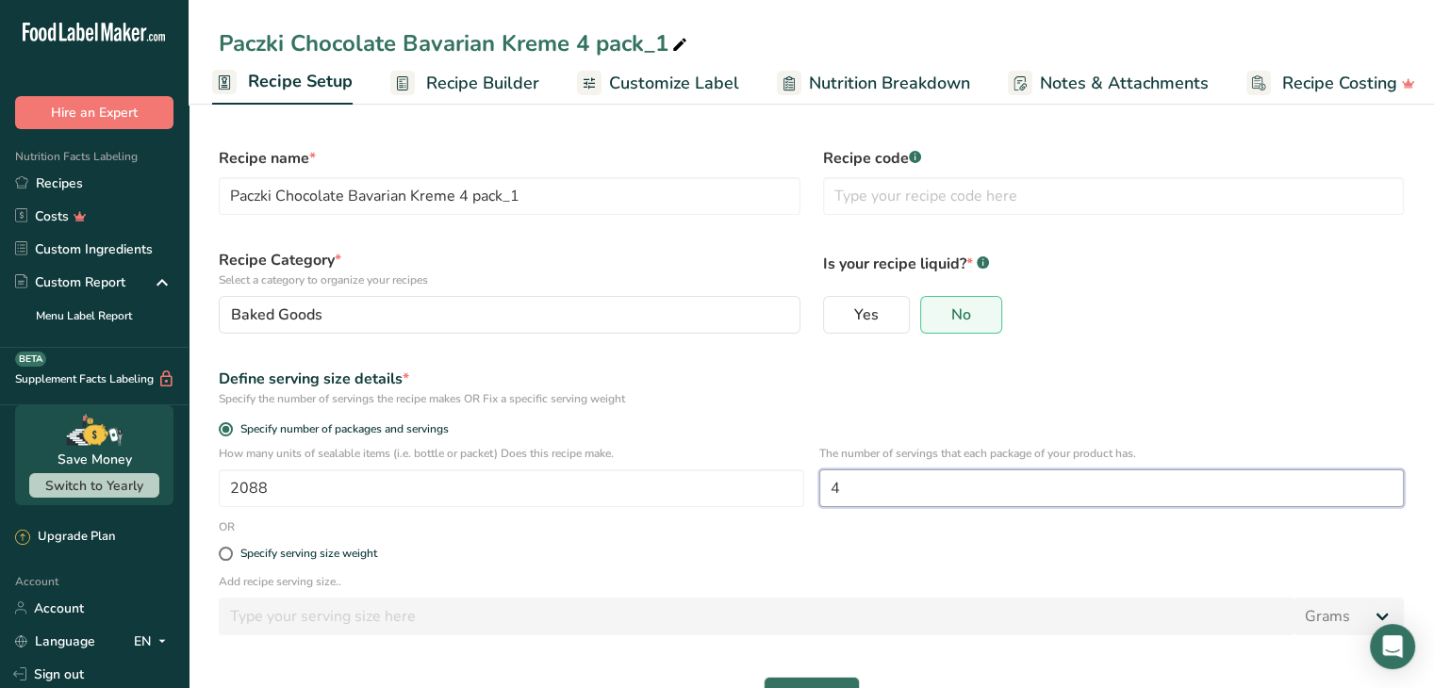
click at [814, 484] on div "How many units of sealable items (i.e. bottle or packet) Does this recipe make.…" at bounding box center [810, 482] width 1207 height 74
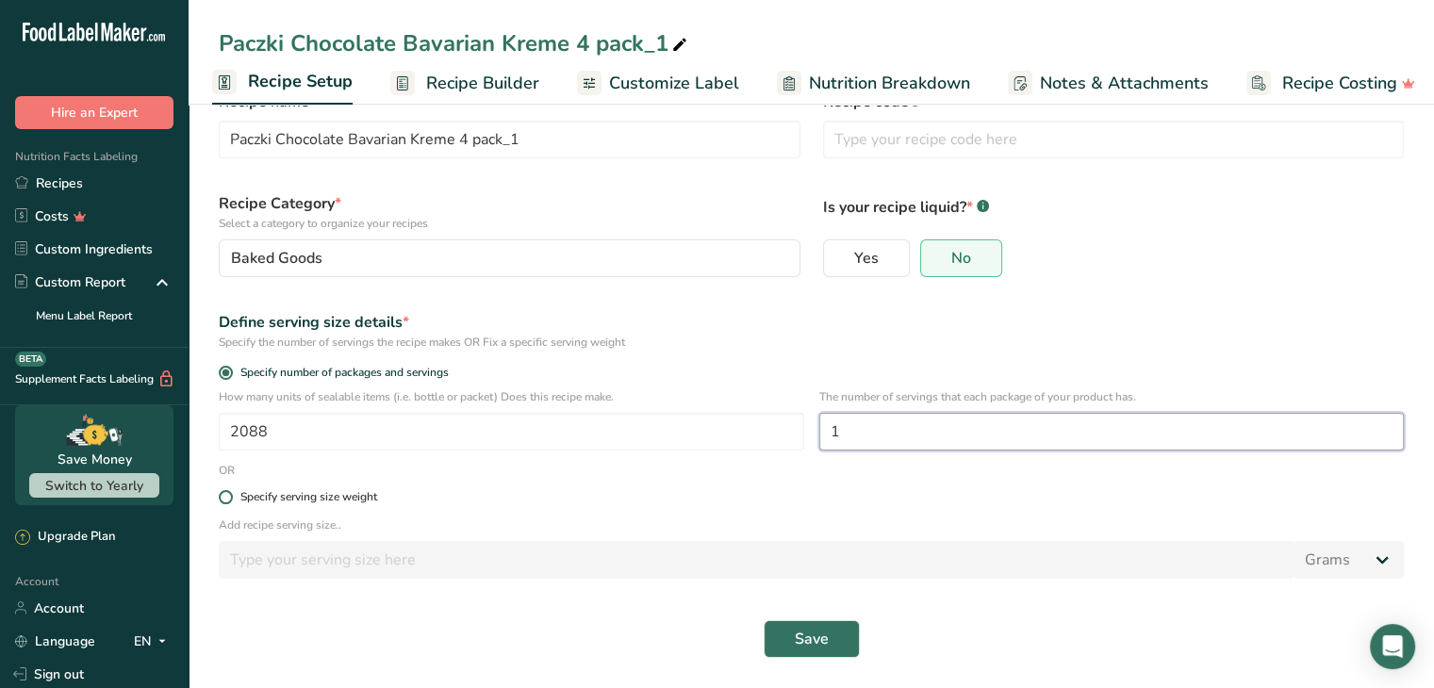
scroll to position [57, 0]
type input "1"
click at [788, 627] on button "Save" at bounding box center [811, 639] width 96 height 38
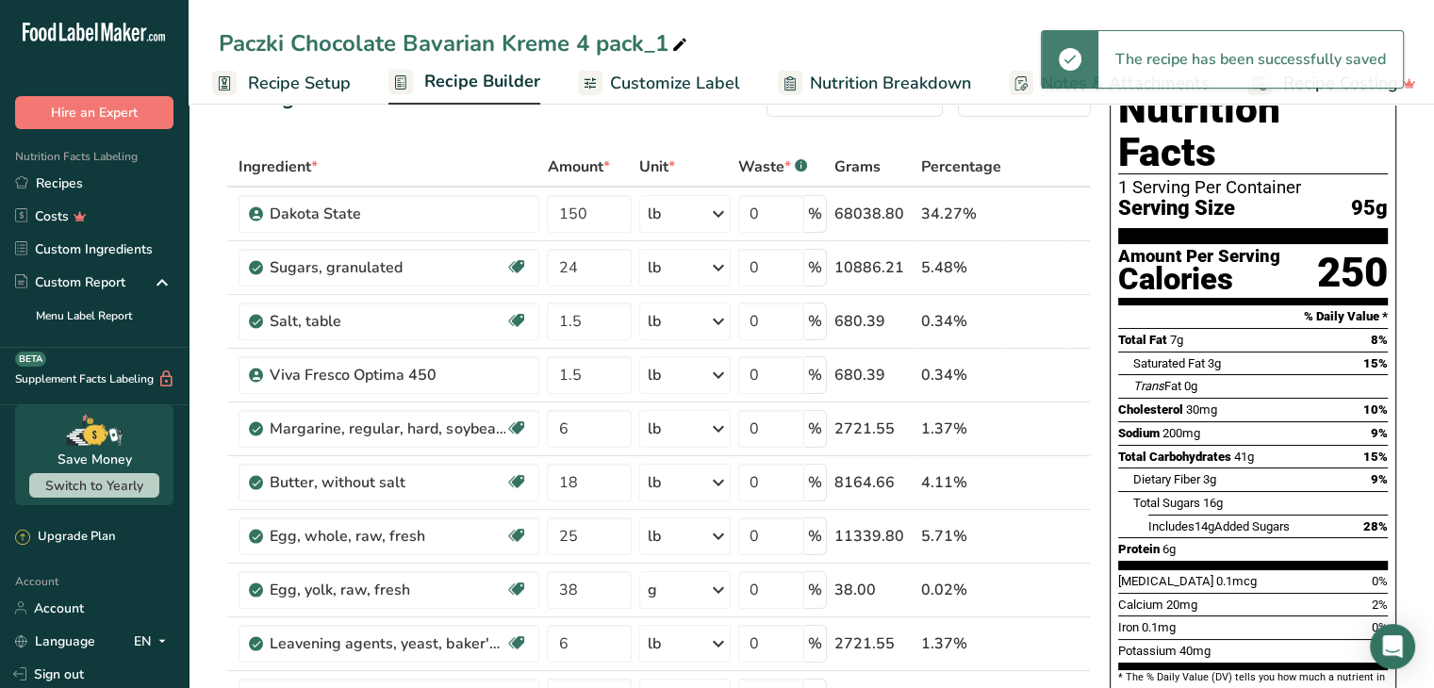
click at [489, 80] on span "Recipe Builder" at bounding box center [482, 81] width 116 height 25
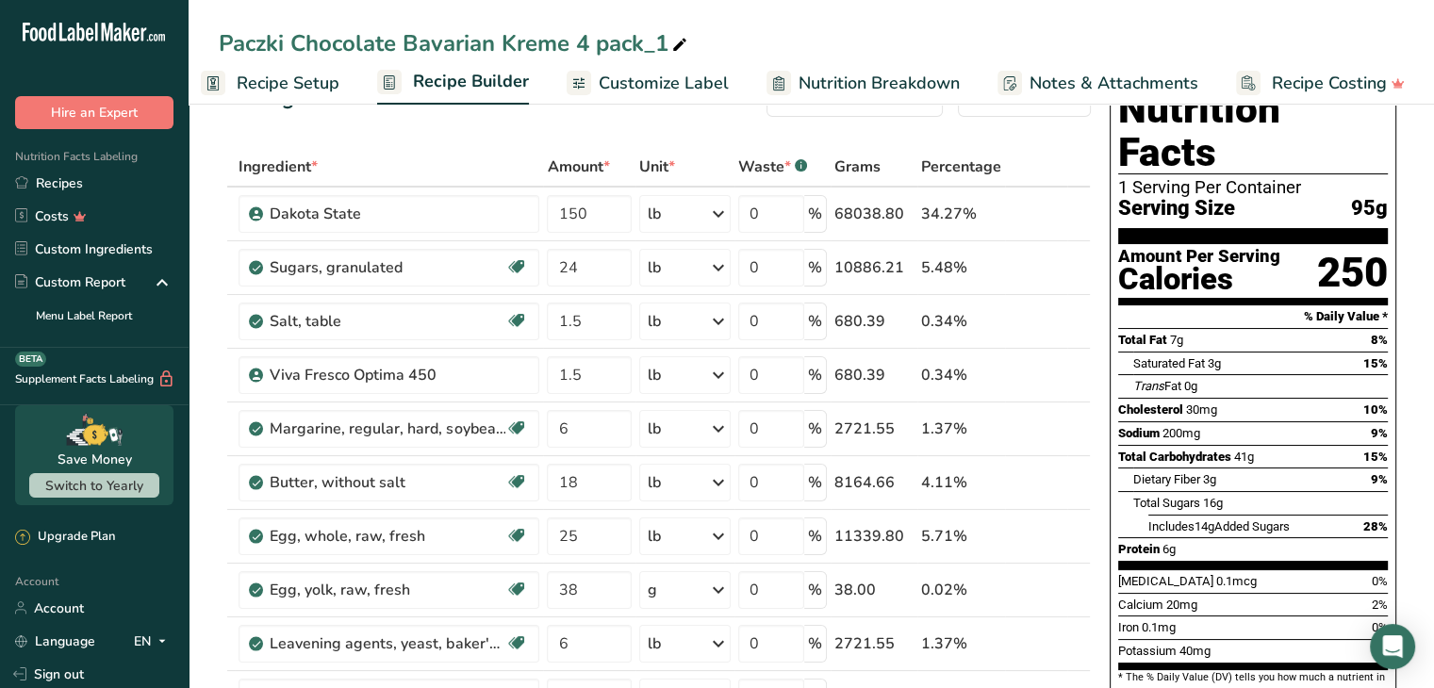
click at [679, 39] on icon at bounding box center [679, 45] width 17 height 26
drag, startPoint x: 670, startPoint y: 40, endPoint x: 581, endPoint y: 40, distance: 89.5
click at [581, 40] on input "Paczki Chocolate Bavarian Kreme 4 pack_1" at bounding box center [811, 43] width 1185 height 34
type input "Paczki Chocolate Bavarian Kreme Single"
click at [758, 15] on div "Paczki Chocolate Bavarian Kreme Single Recipe Setup Recipe Builder Customize La…" at bounding box center [811, 52] width 1245 height 105
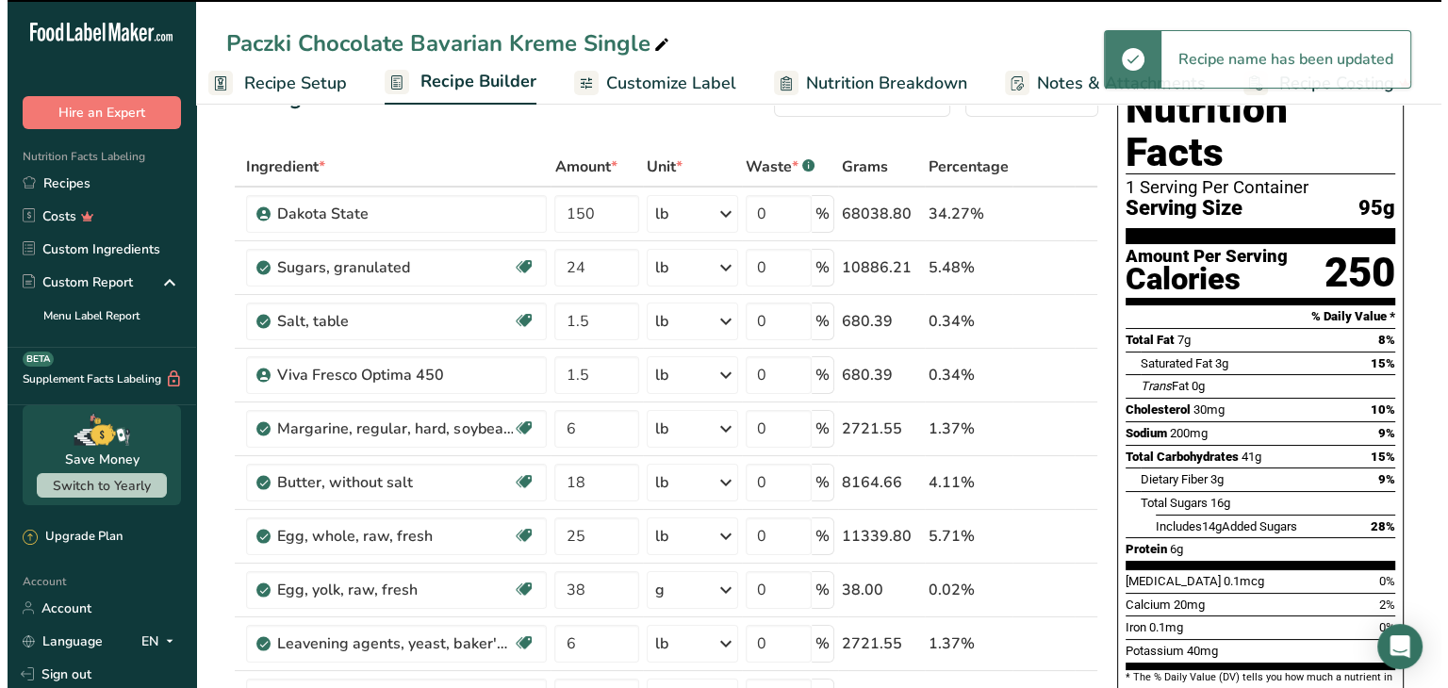
scroll to position [0, 0]
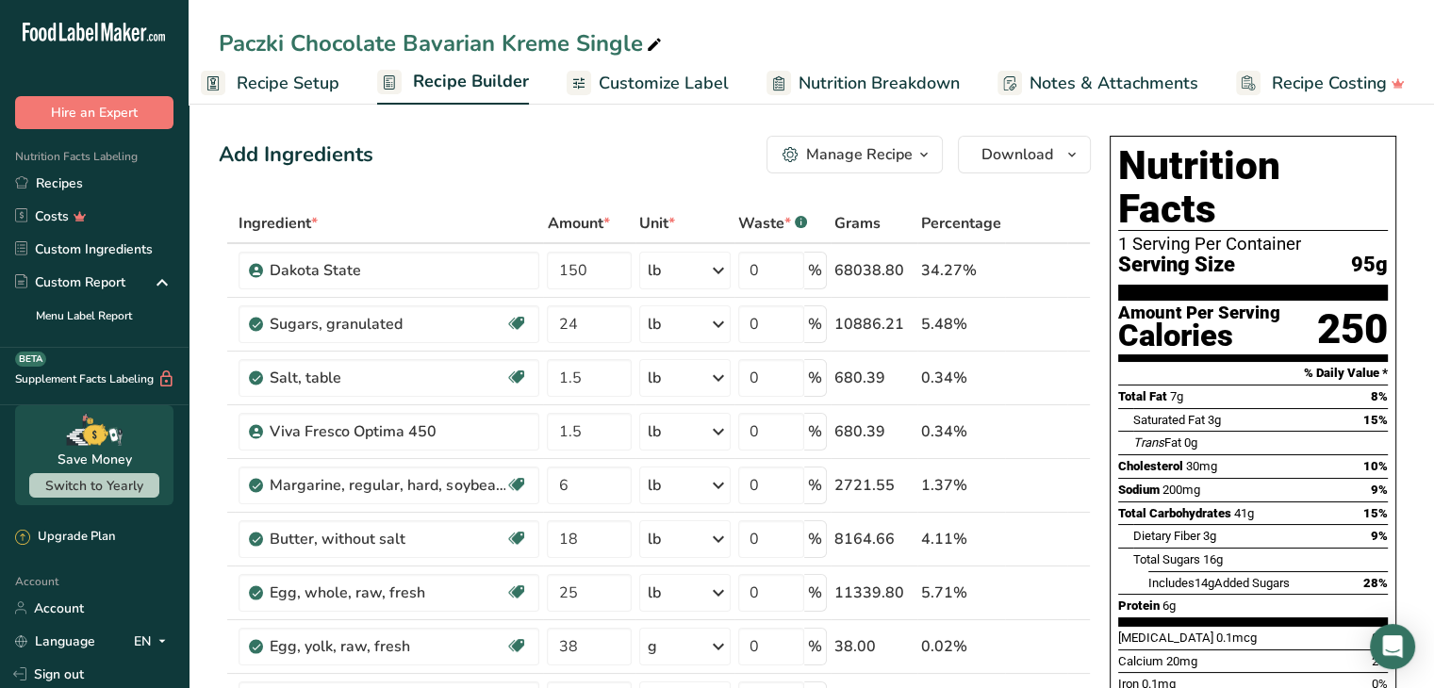
click at [913, 159] on span "button" at bounding box center [923, 154] width 23 height 23
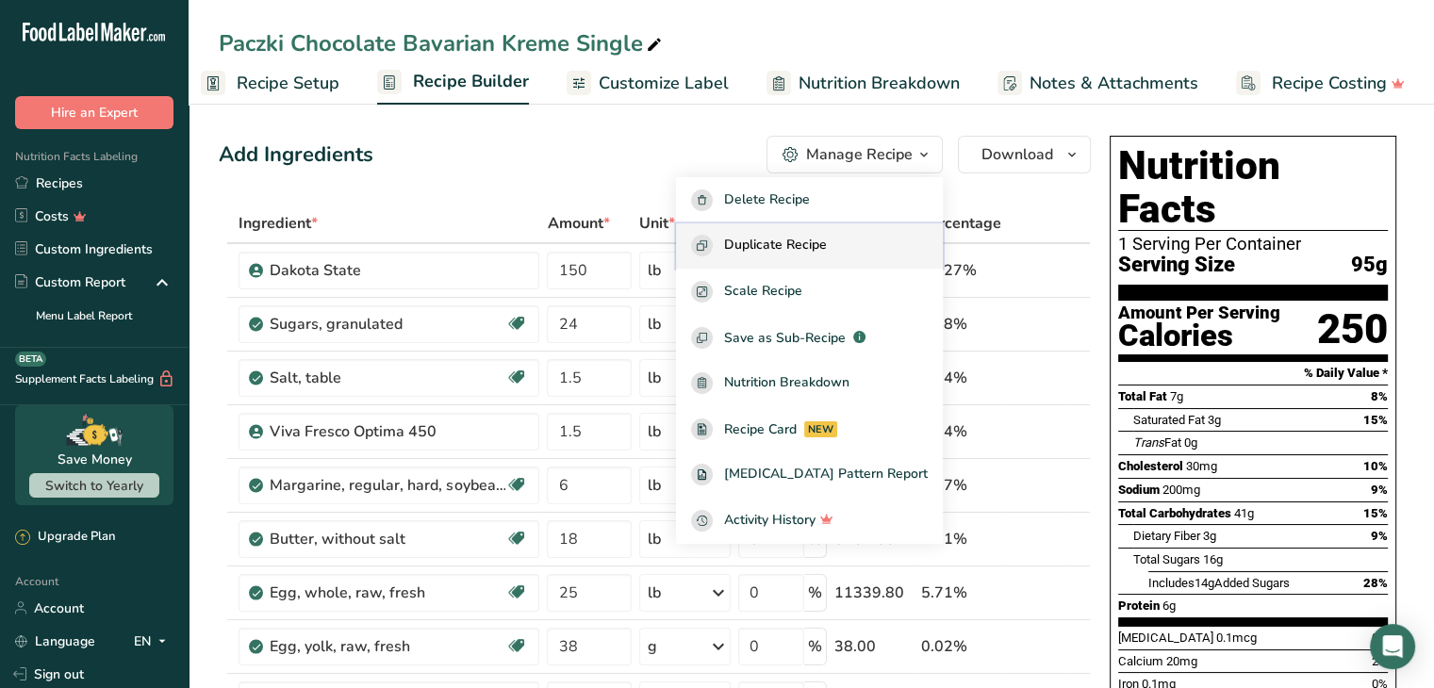
click at [871, 235] on div "Duplicate Recipe" at bounding box center [809, 246] width 237 height 22
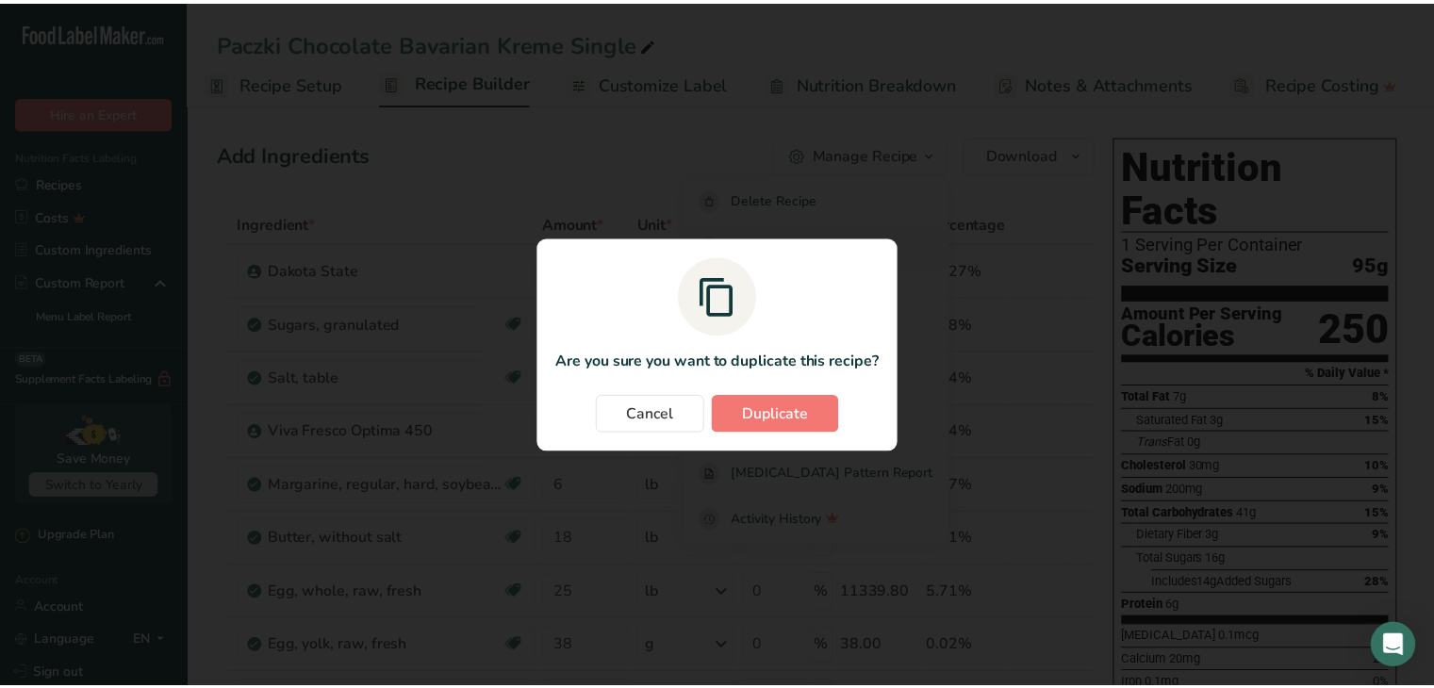
scroll to position [0, 4]
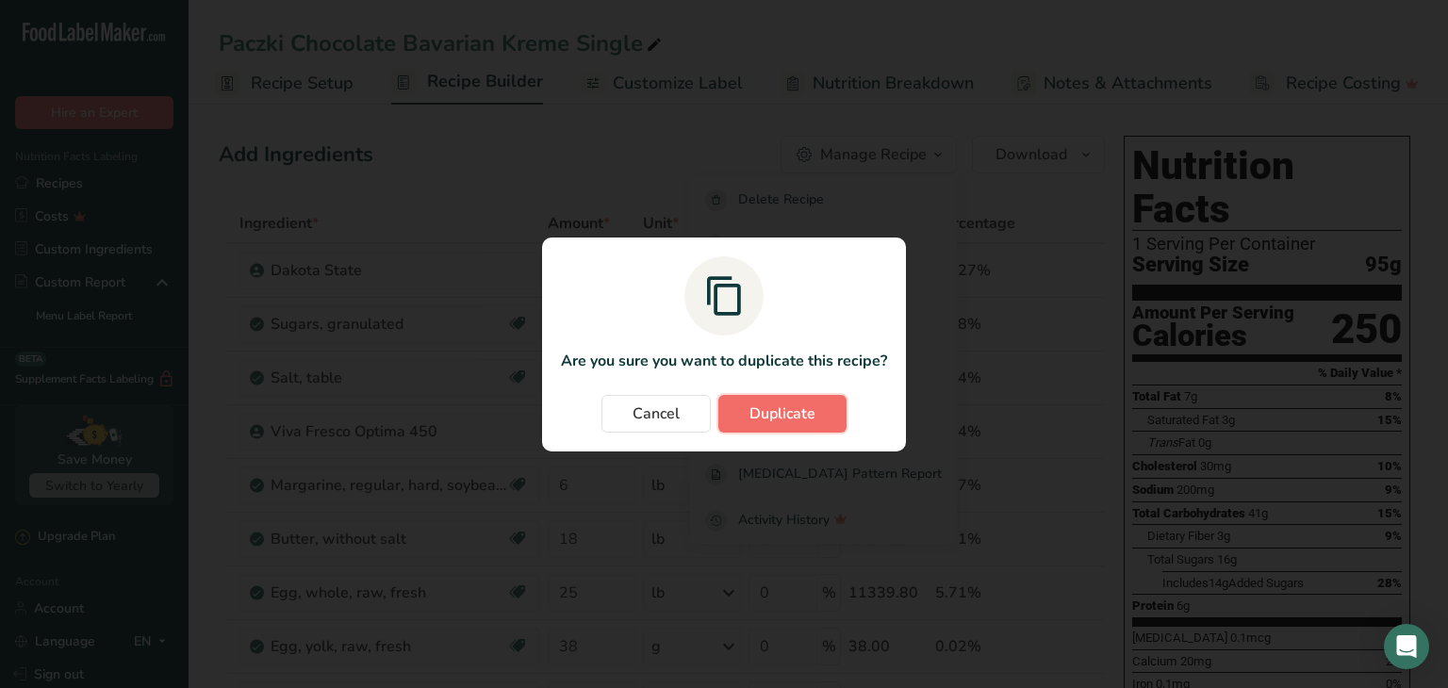
click at [769, 408] on span "Duplicate" at bounding box center [782, 413] width 66 height 23
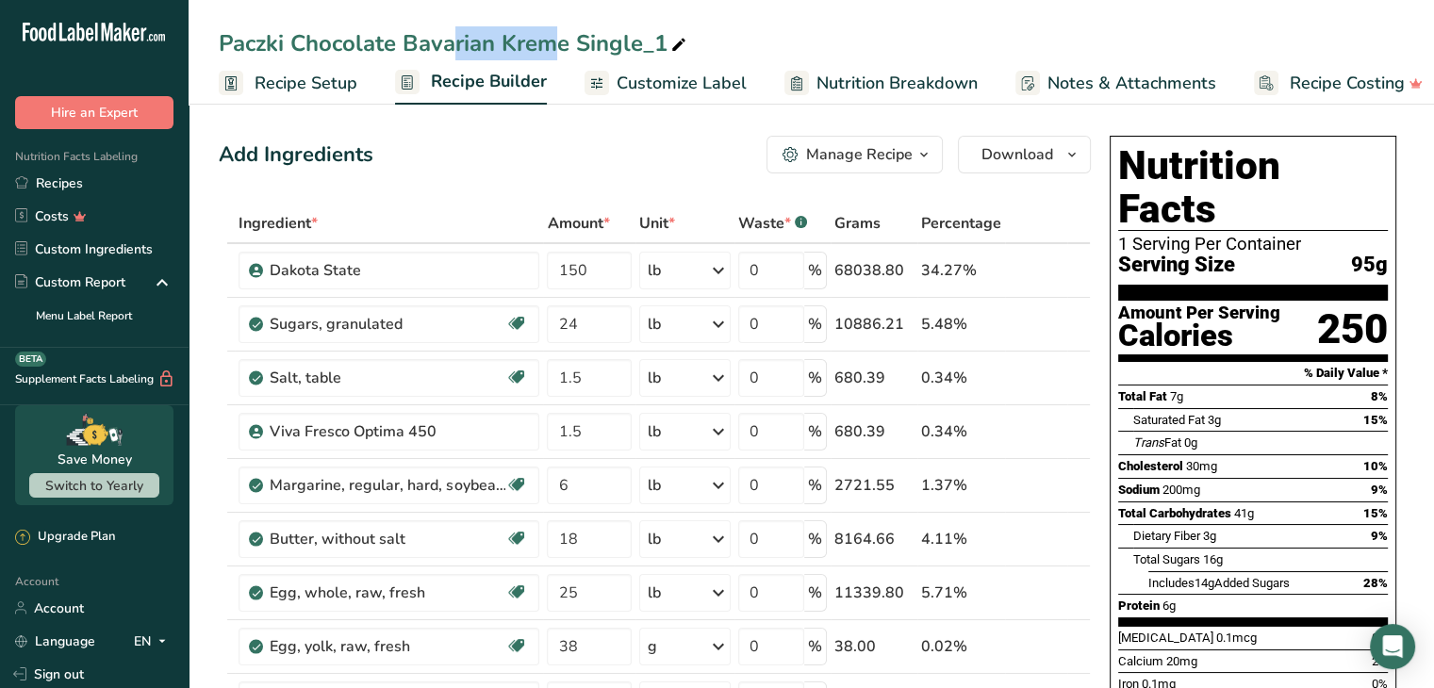
drag, startPoint x: 403, startPoint y: 39, endPoint x: 302, endPoint y: 39, distance: 101.8
click at [302, 39] on div "Paczki Chocolate Bavarian Kreme Single_1" at bounding box center [454, 43] width 471 height 34
drag, startPoint x: 400, startPoint y: 41, endPoint x: 294, endPoint y: 48, distance: 105.8
click at [294, 48] on input "Paczki Chocolate Bavarian Kreme Single_" at bounding box center [811, 43] width 1185 height 34
click at [542, 41] on input "Paczki Bavarian Kreme Single_" at bounding box center [811, 43] width 1185 height 34
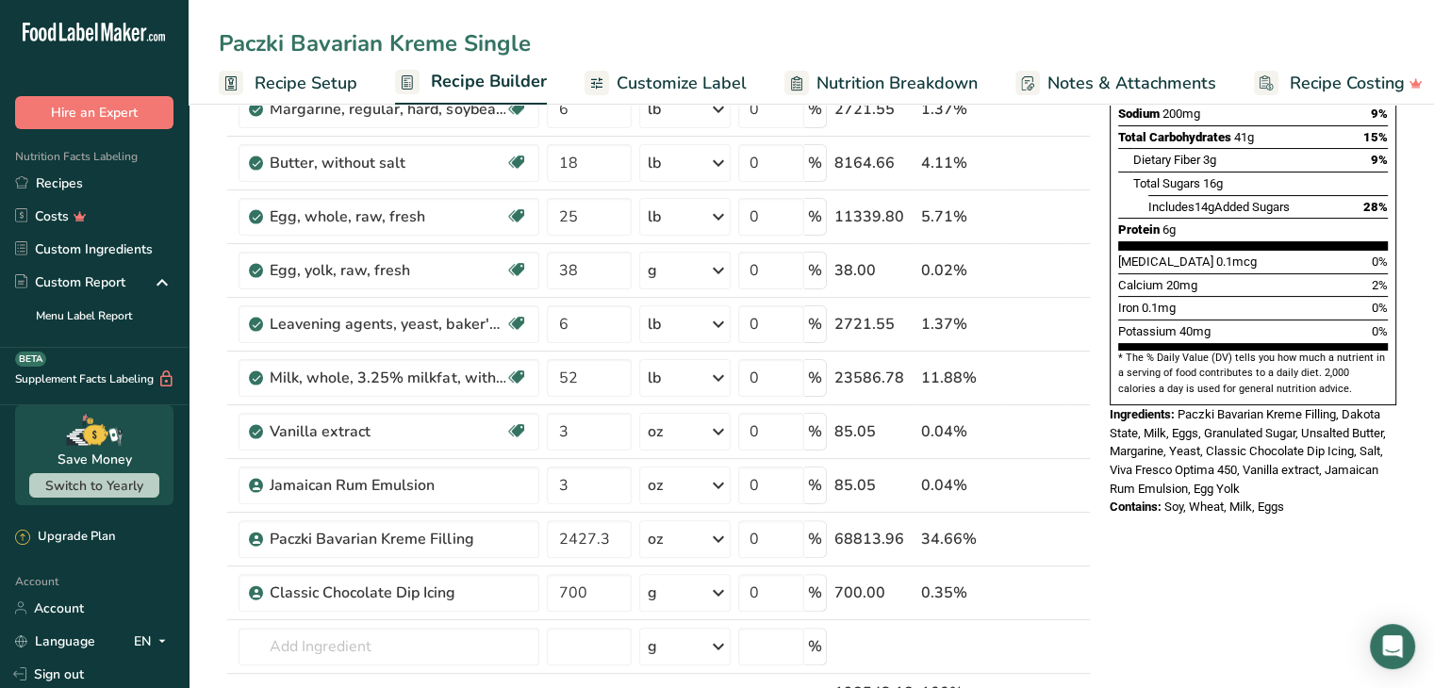
scroll to position [377, 0]
type input "Paczki Bavarian Kreme Single"
click at [1054, 589] on icon at bounding box center [1050, 592] width 13 height 20
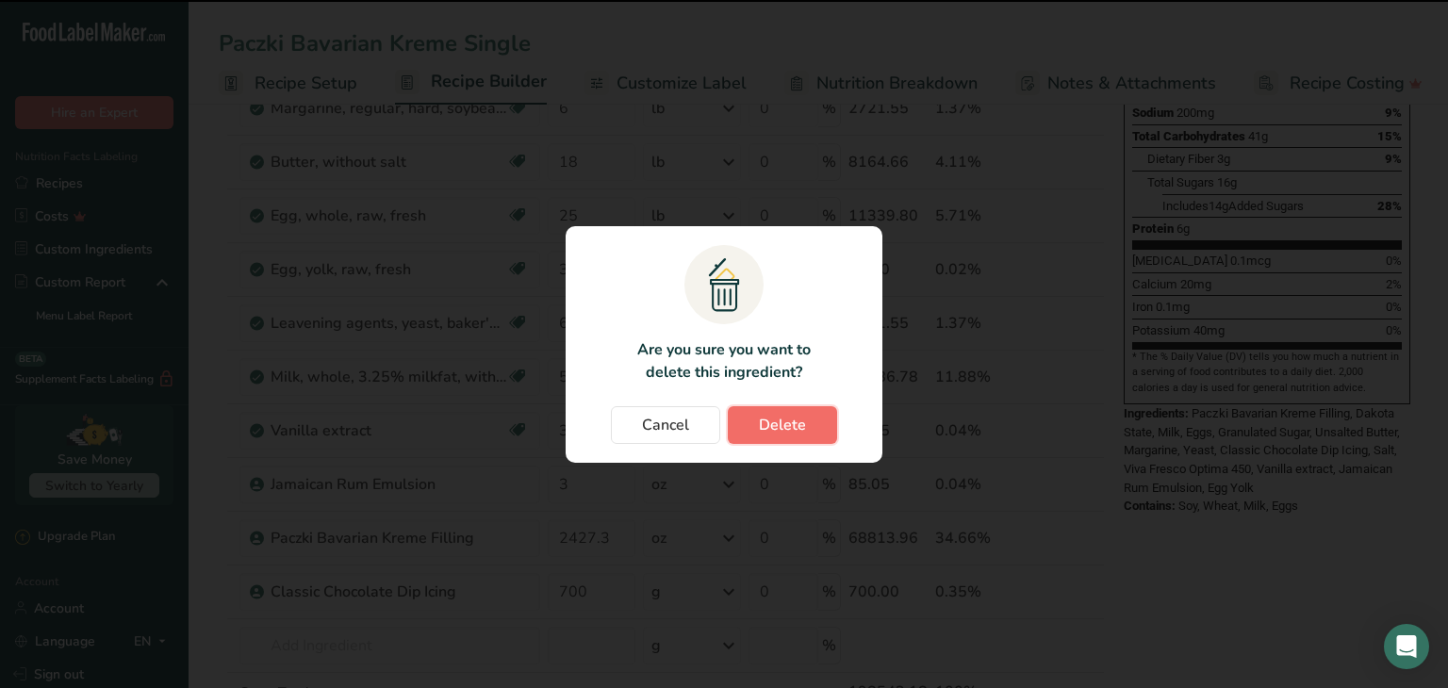
click at [812, 423] on button "Delete" at bounding box center [782, 425] width 109 height 38
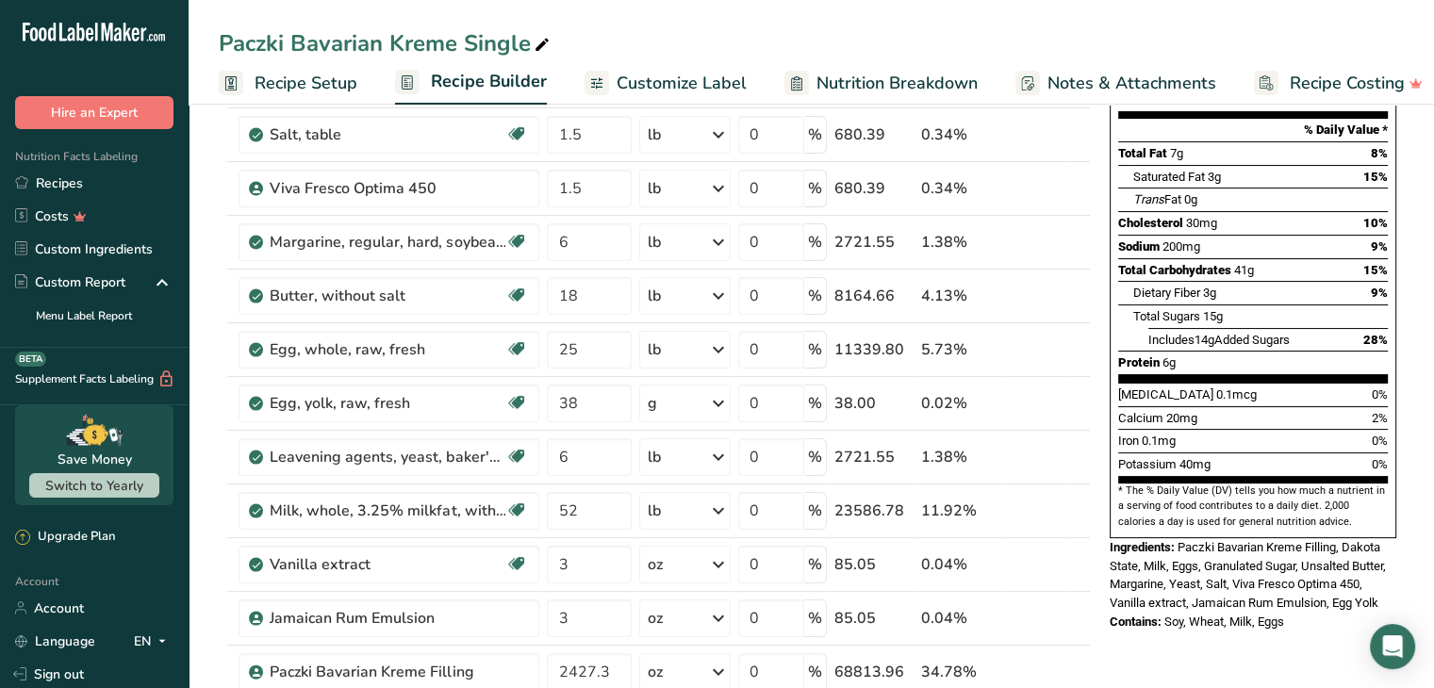
scroll to position [0, 0]
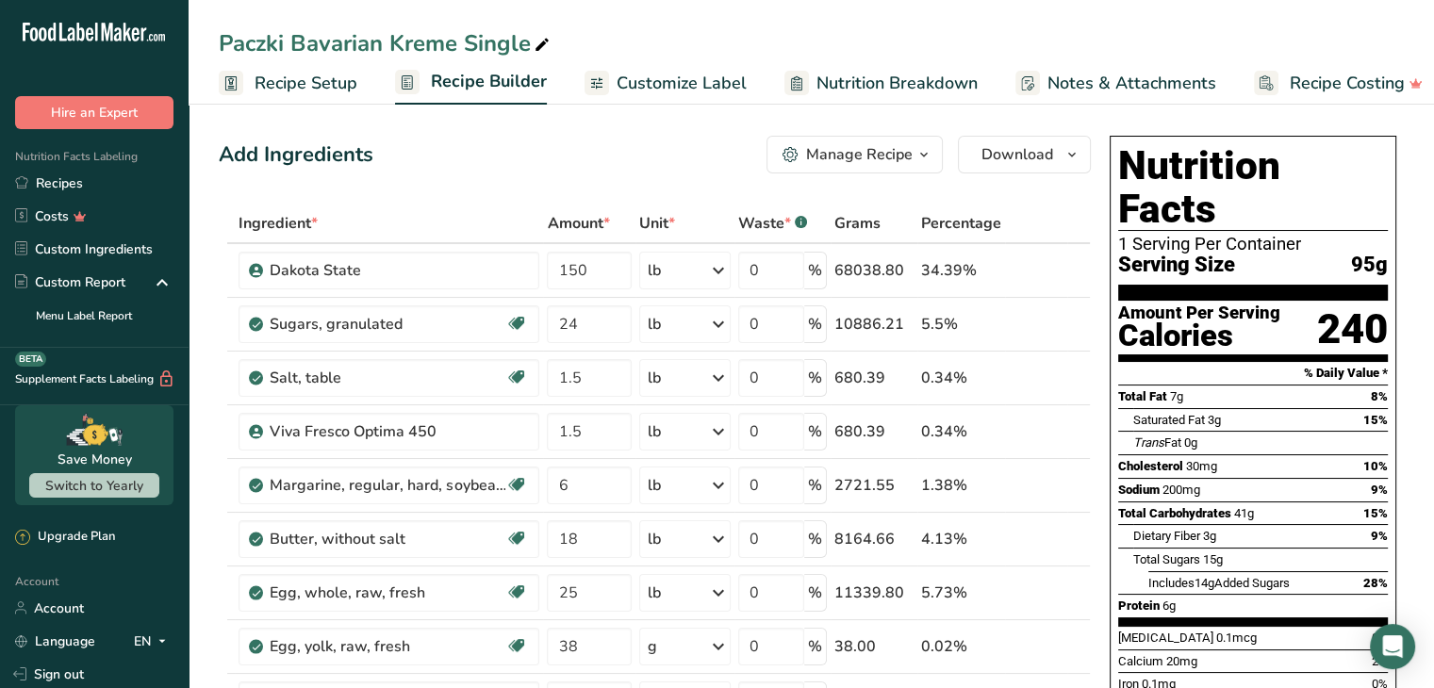
click at [537, 42] on icon at bounding box center [541, 45] width 17 height 26
type input "Paczki Bavarian Kreme Singledfdgfdg"
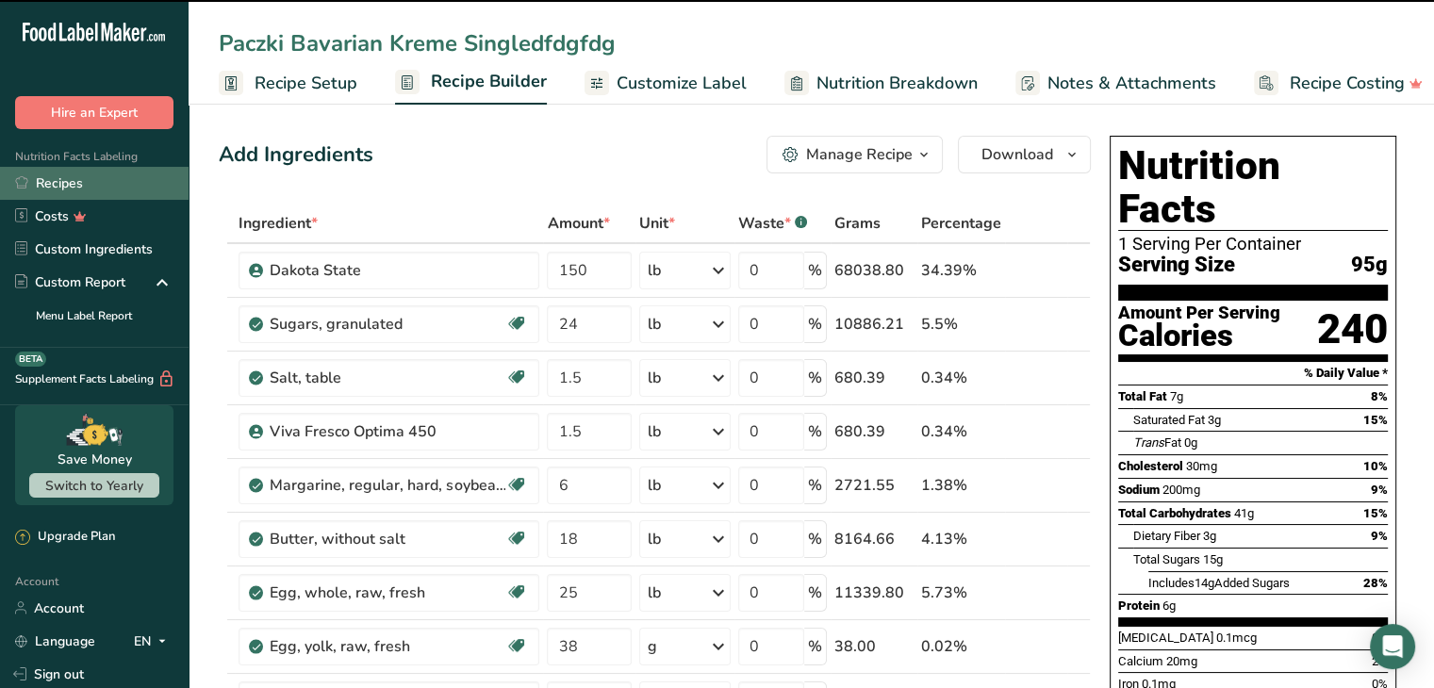
click at [120, 195] on link "Recipes" at bounding box center [94, 183] width 189 height 33
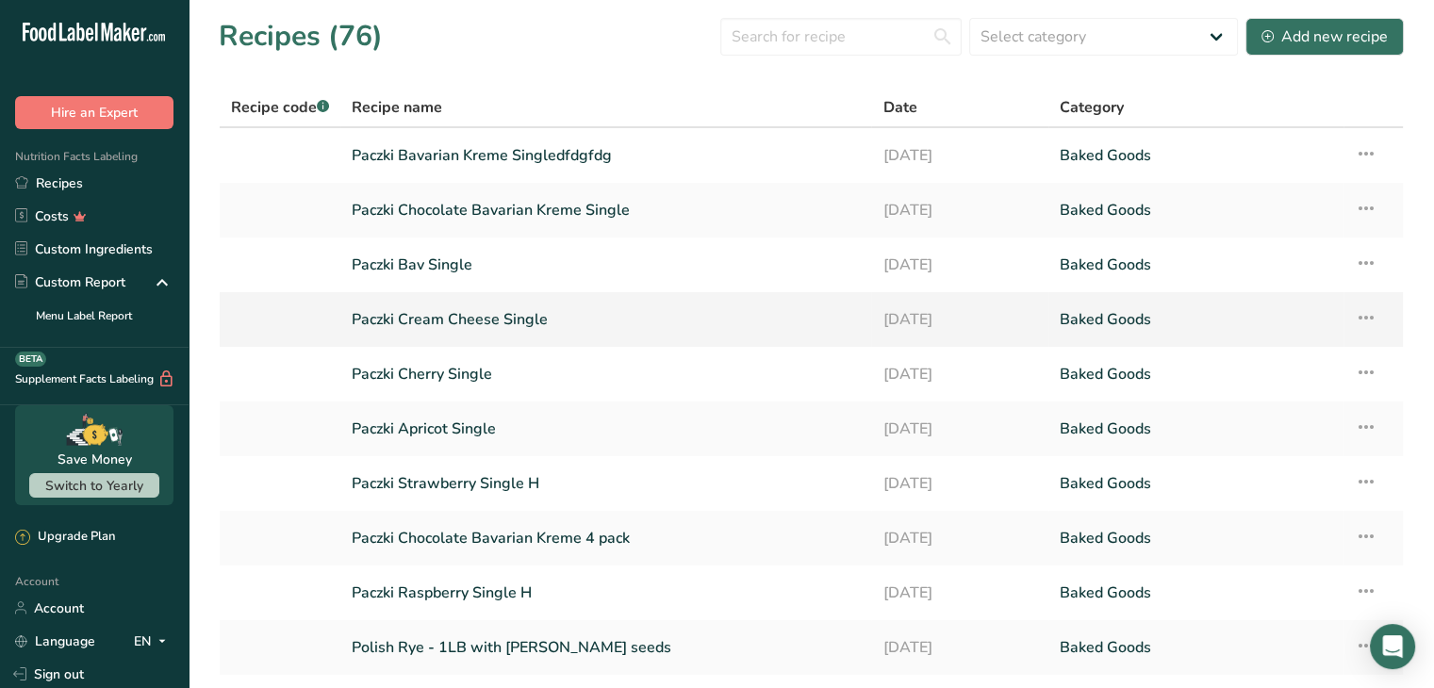
click at [467, 304] on link "Paczki Cream Cheese Single" at bounding box center [606, 320] width 508 height 40
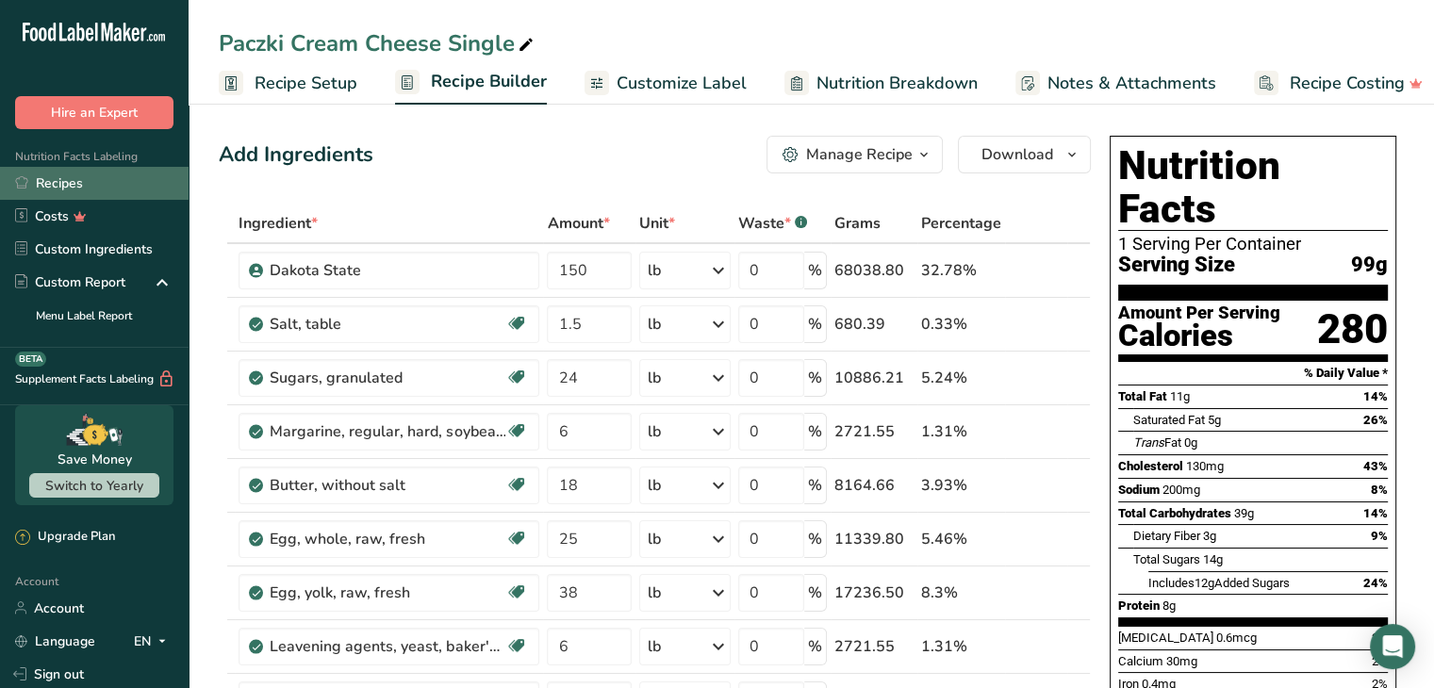
click at [127, 183] on link "Recipes" at bounding box center [94, 183] width 189 height 33
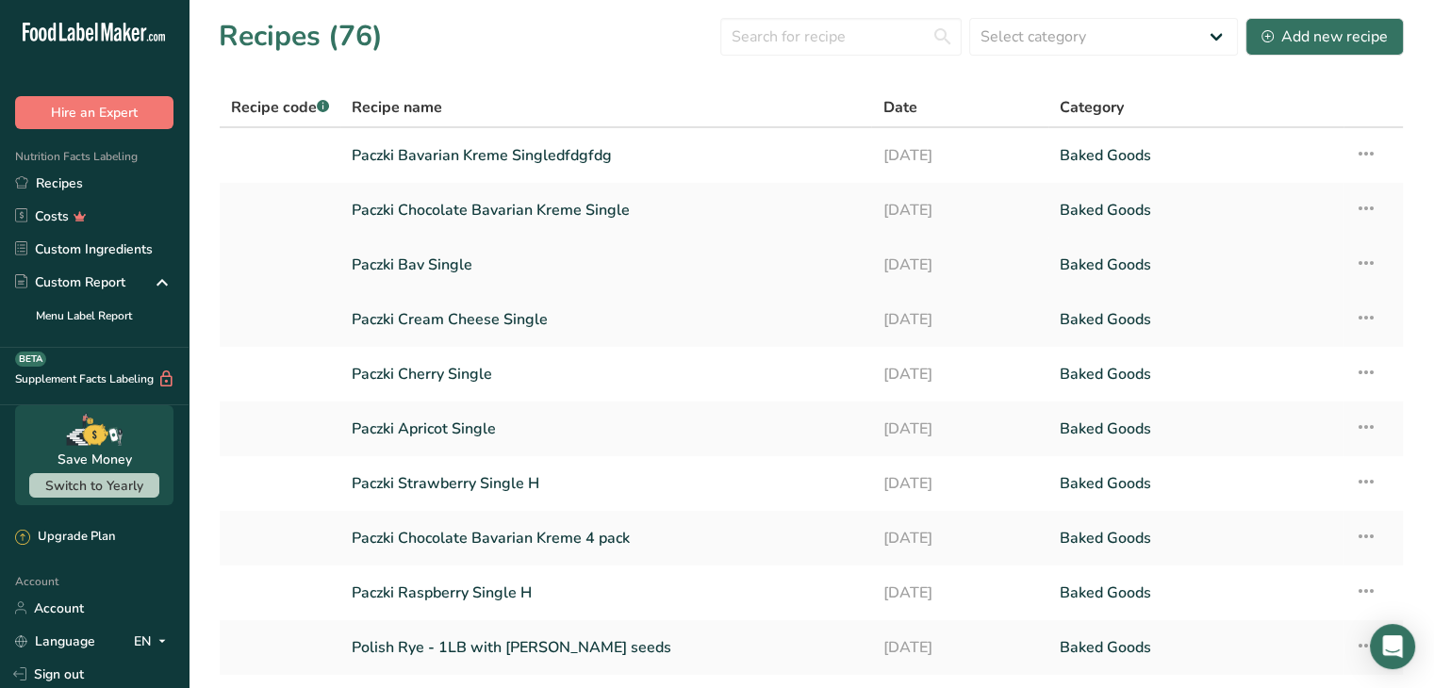
click at [456, 250] on link "Paczki Bav Single" at bounding box center [606, 265] width 508 height 40
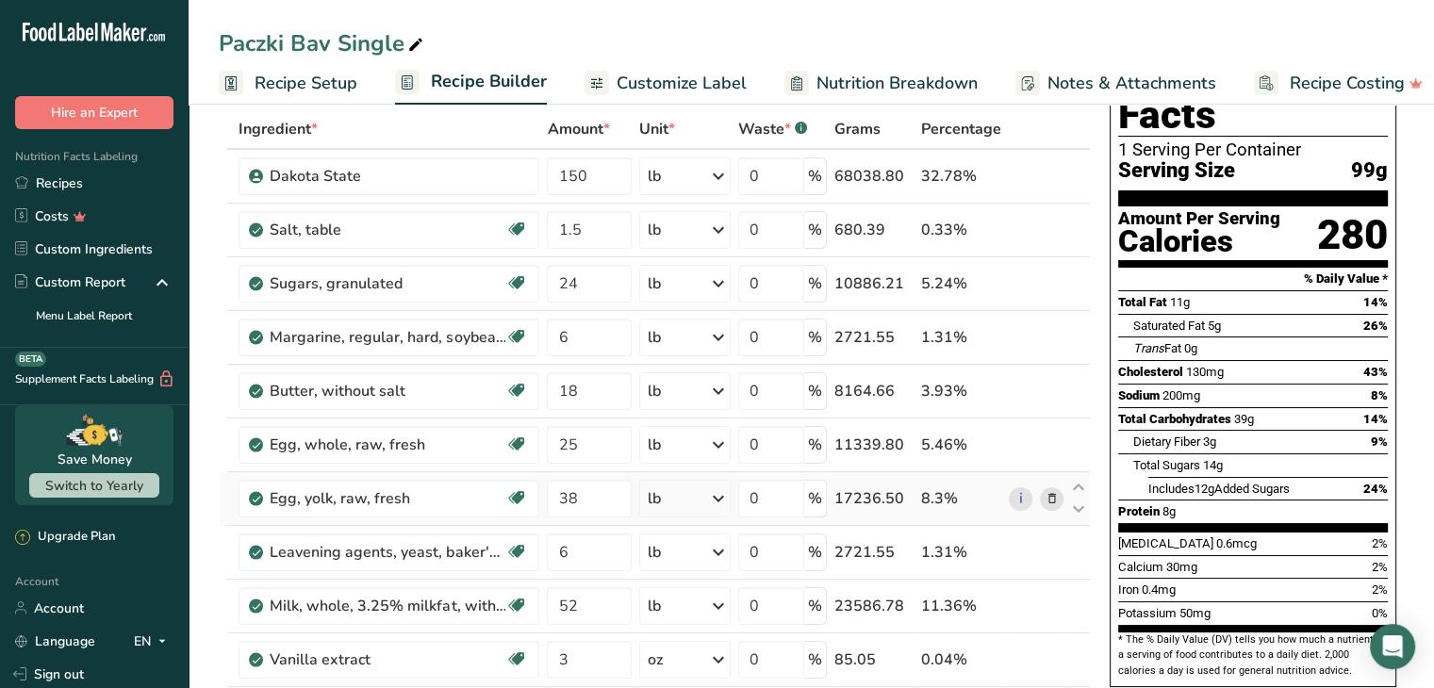
scroll to position [377, 0]
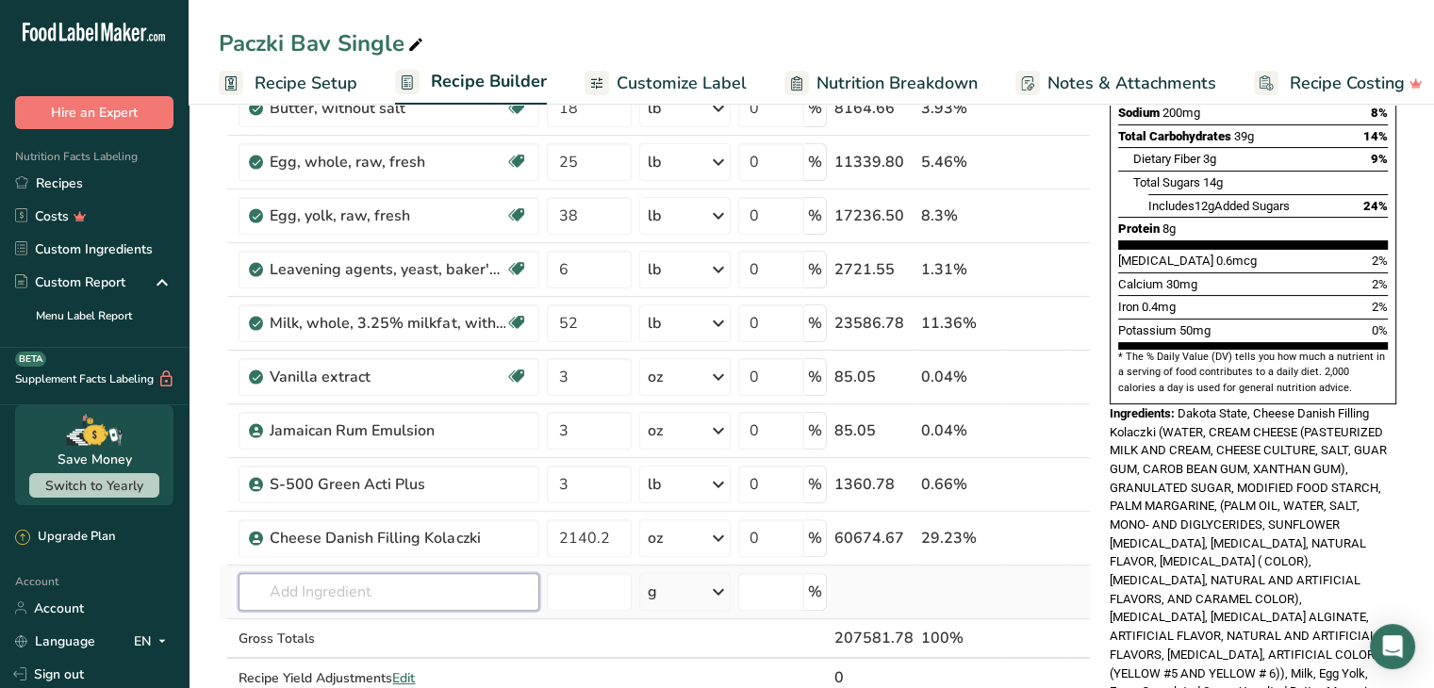
click at [459, 587] on input "text" at bounding box center [388, 592] width 301 height 38
type input "bavar"
click at [430, 531] on p "Paczki Bavarian Kreme Filling" at bounding box center [351, 526] width 194 height 20
type input "Paczki Bavarian Kreme Filling"
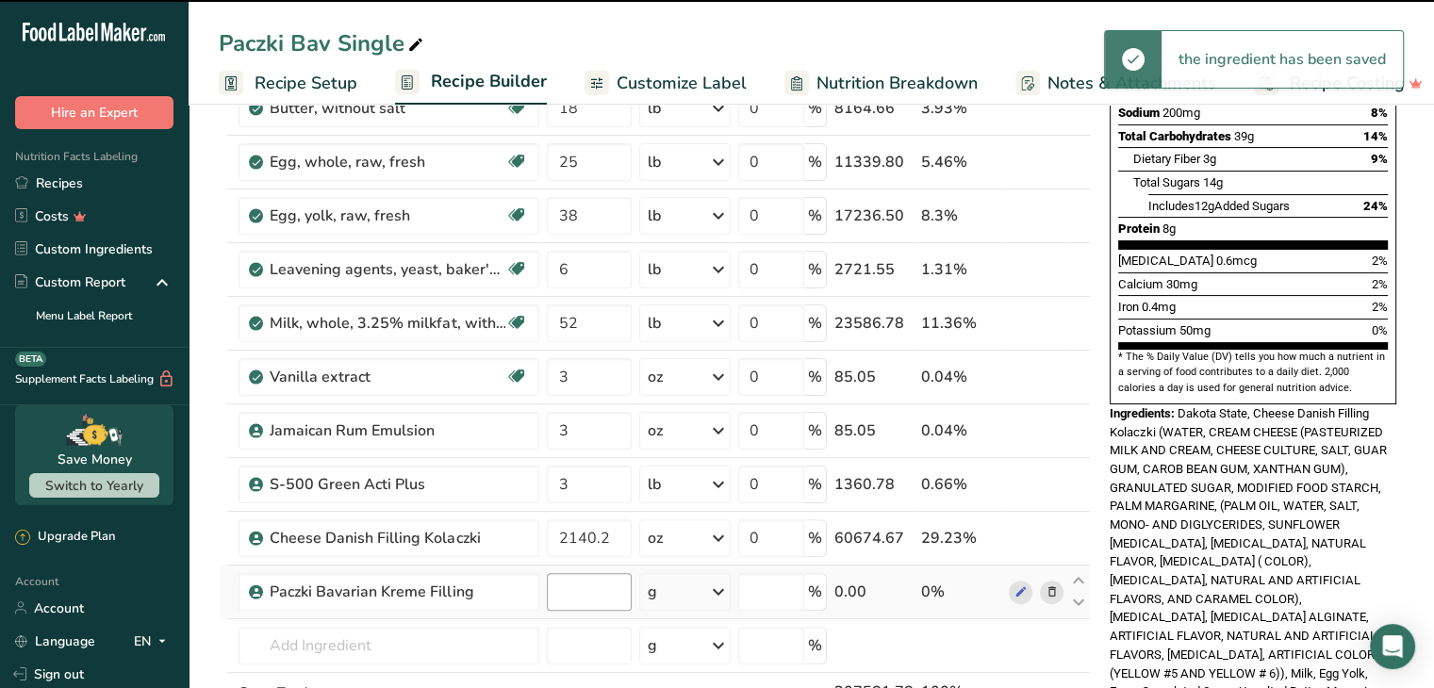
type input "0"
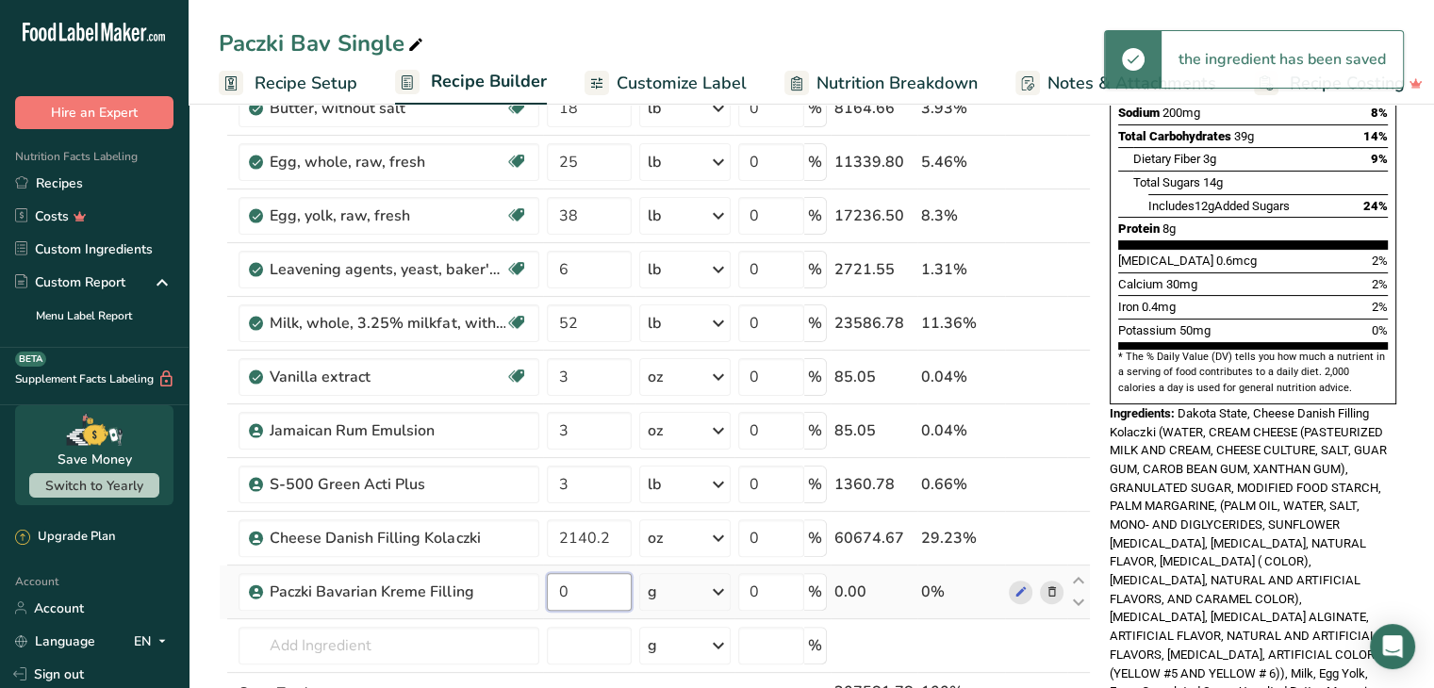
click at [607, 585] on input "0" at bounding box center [589, 592] width 85 height 38
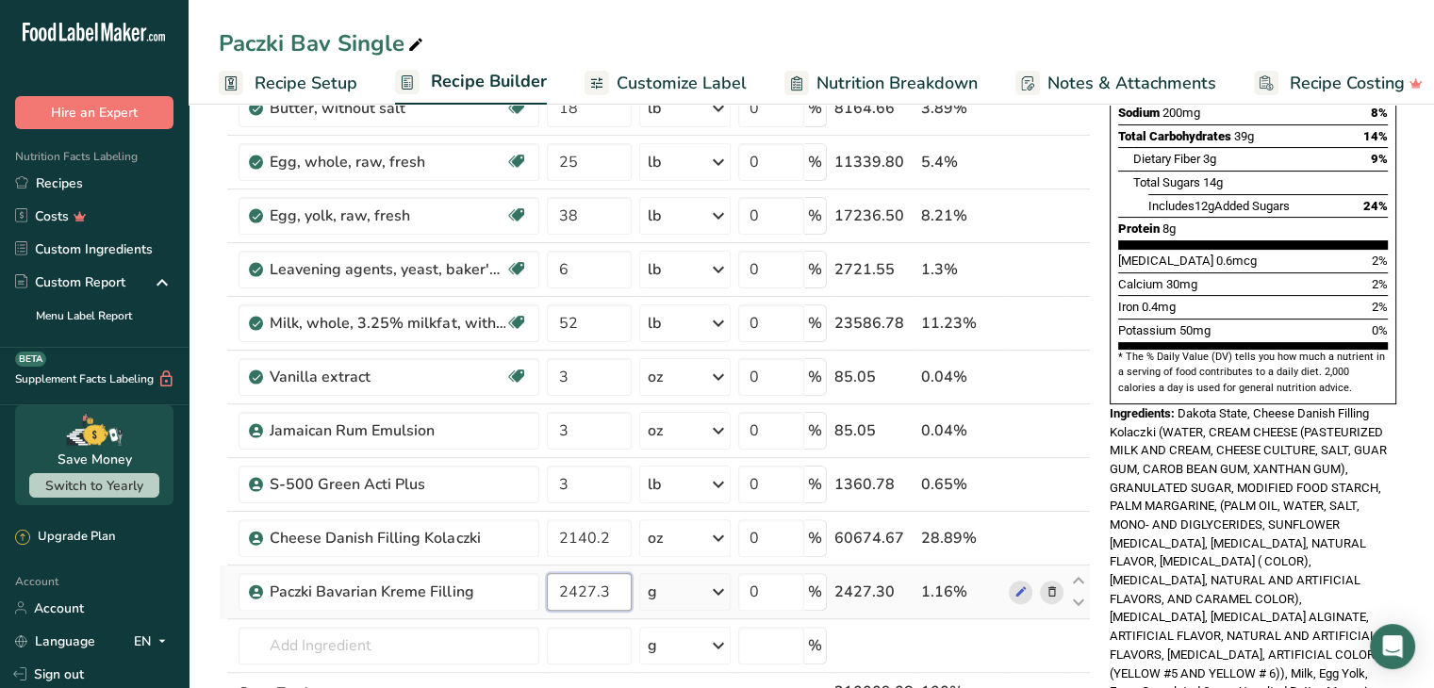
type input "2427.3"
click at [682, 598] on div "Ingredient * Amount * Unit * Waste * .a-a{fill:#347362;}.b-a{fill:#fff;} Grams …" at bounding box center [655, 309] width 872 height 964
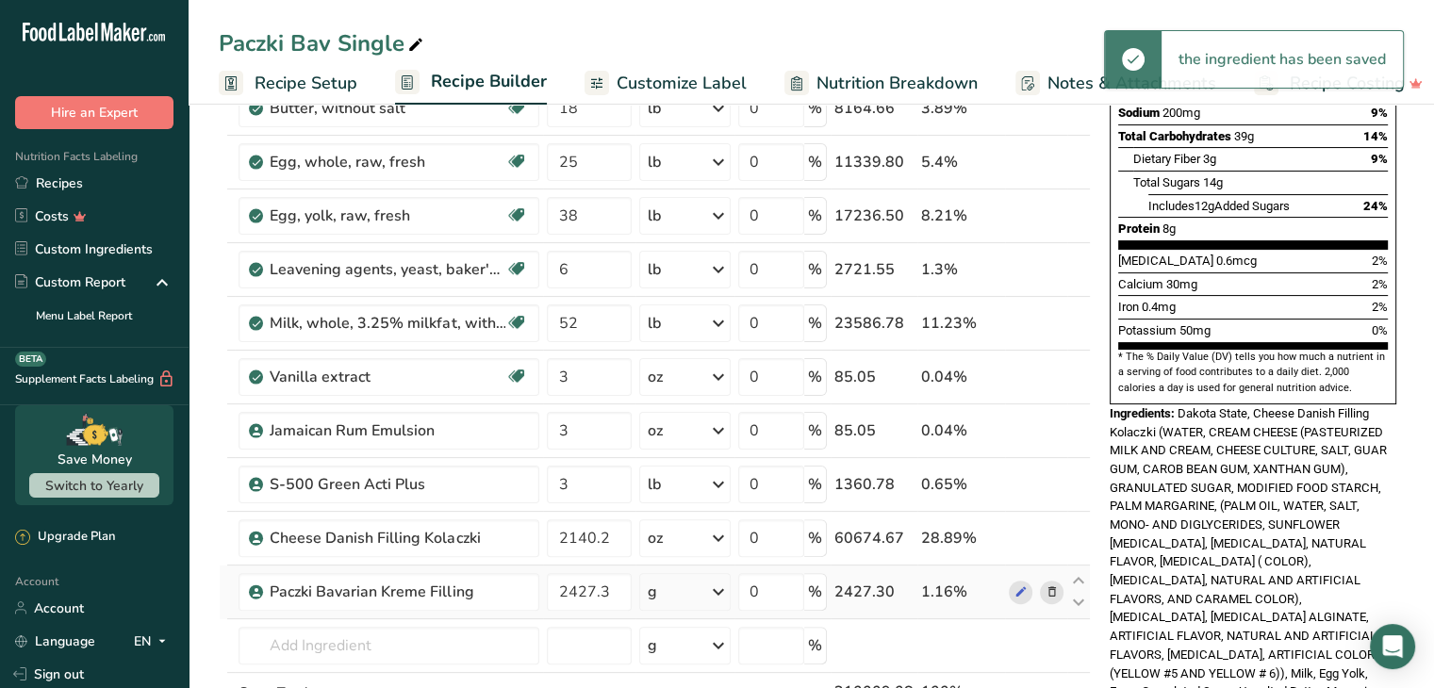
click at [682, 597] on div "g" at bounding box center [684, 592] width 91 height 38
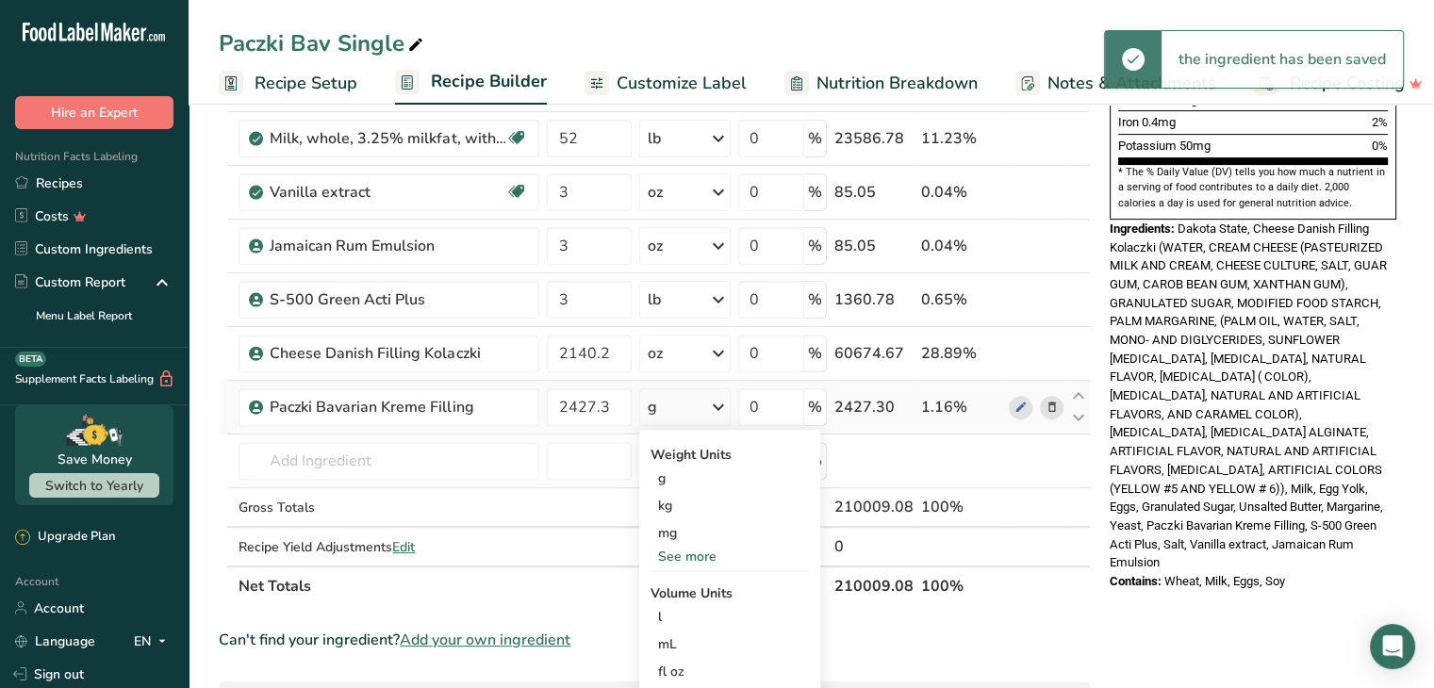
scroll to position [566, 0]
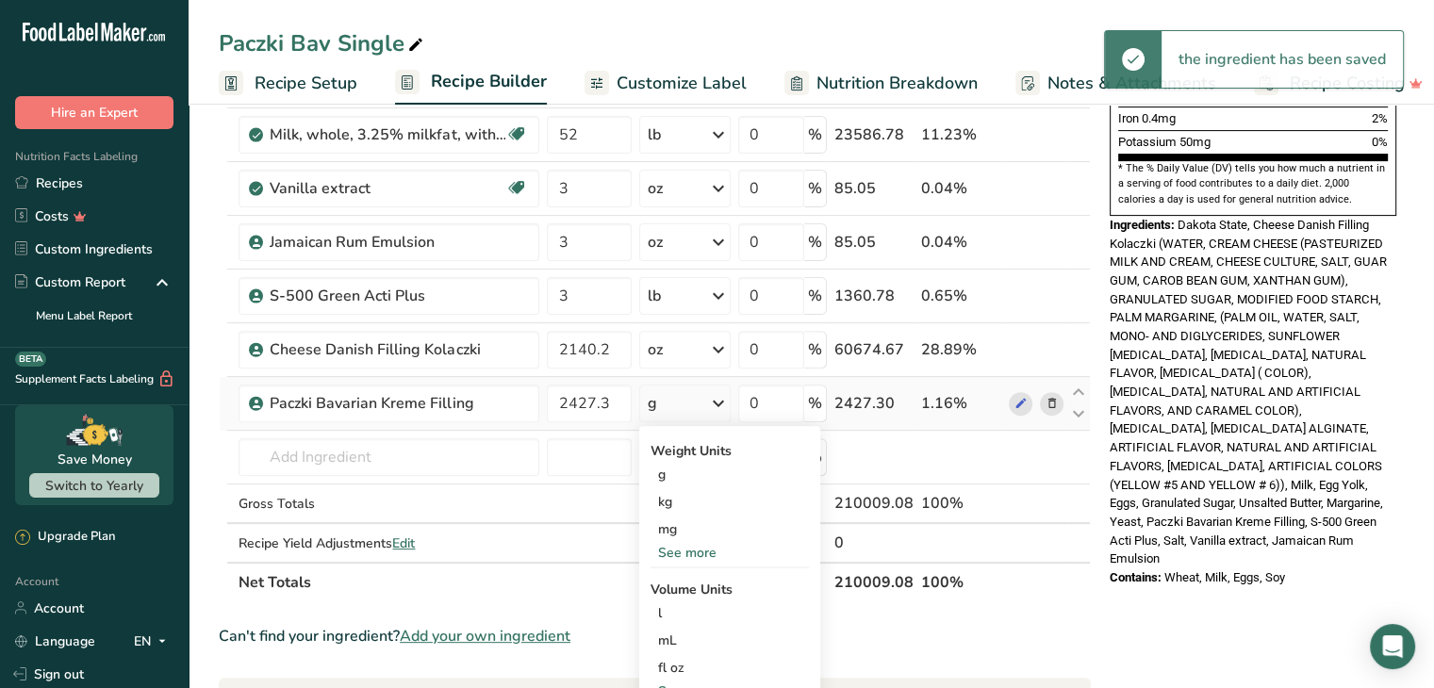
click at [685, 548] on div "See more" at bounding box center [729, 553] width 158 height 20
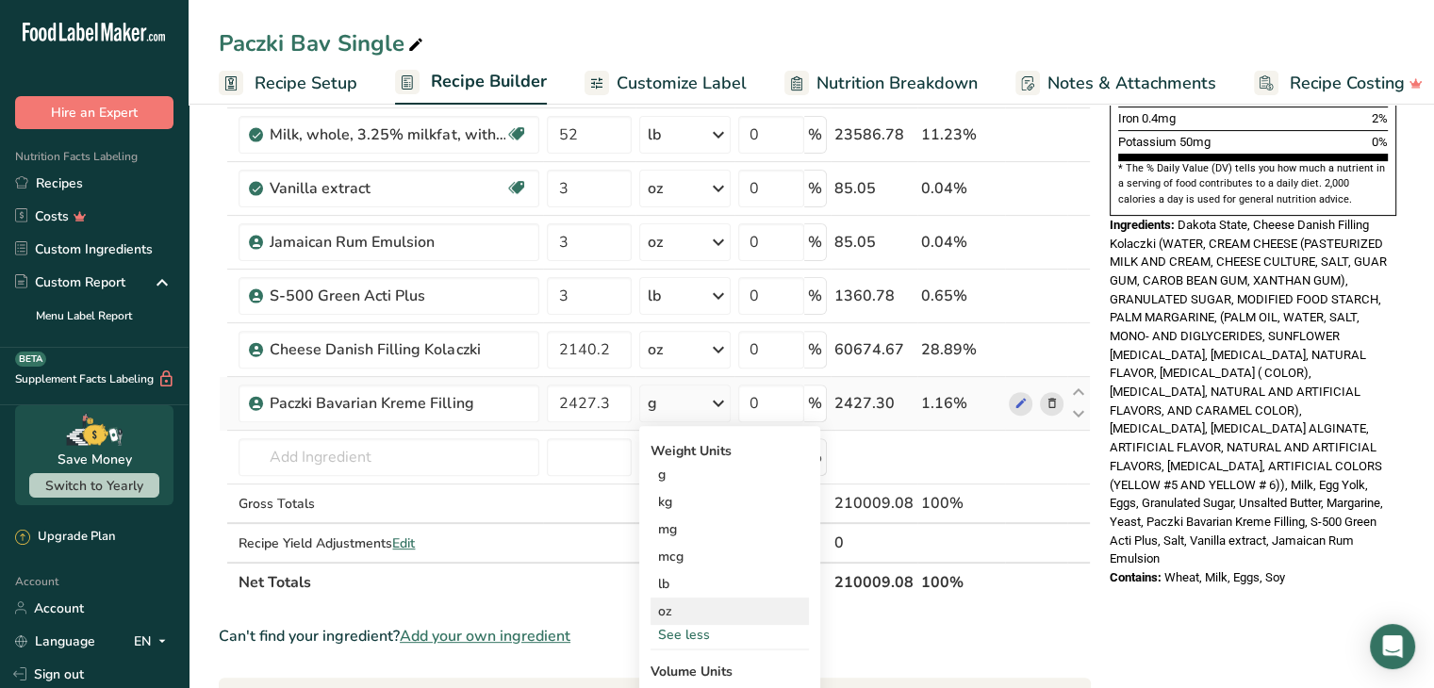
click at [679, 610] on div "oz" at bounding box center [729, 611] width 158 height 27
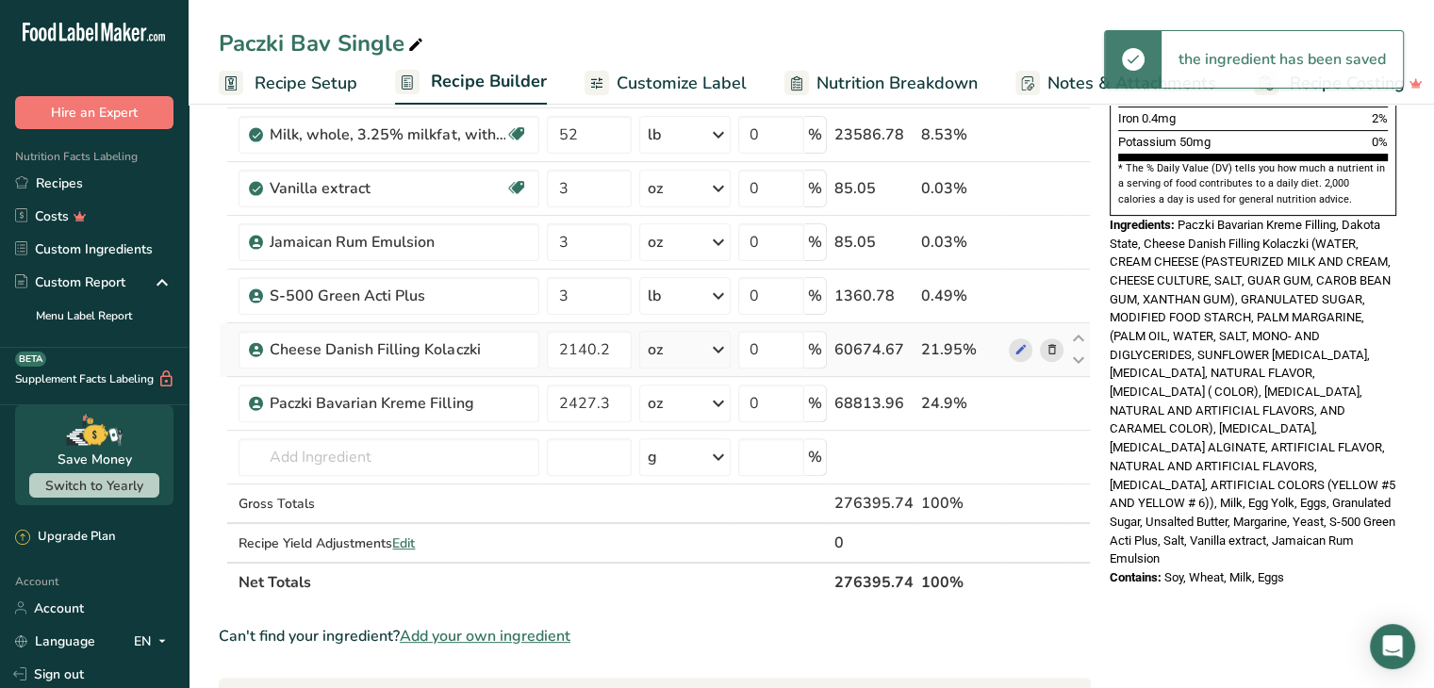
click at [1048, 345] on icon at bounding box center [1050, 350] width 13 height 20
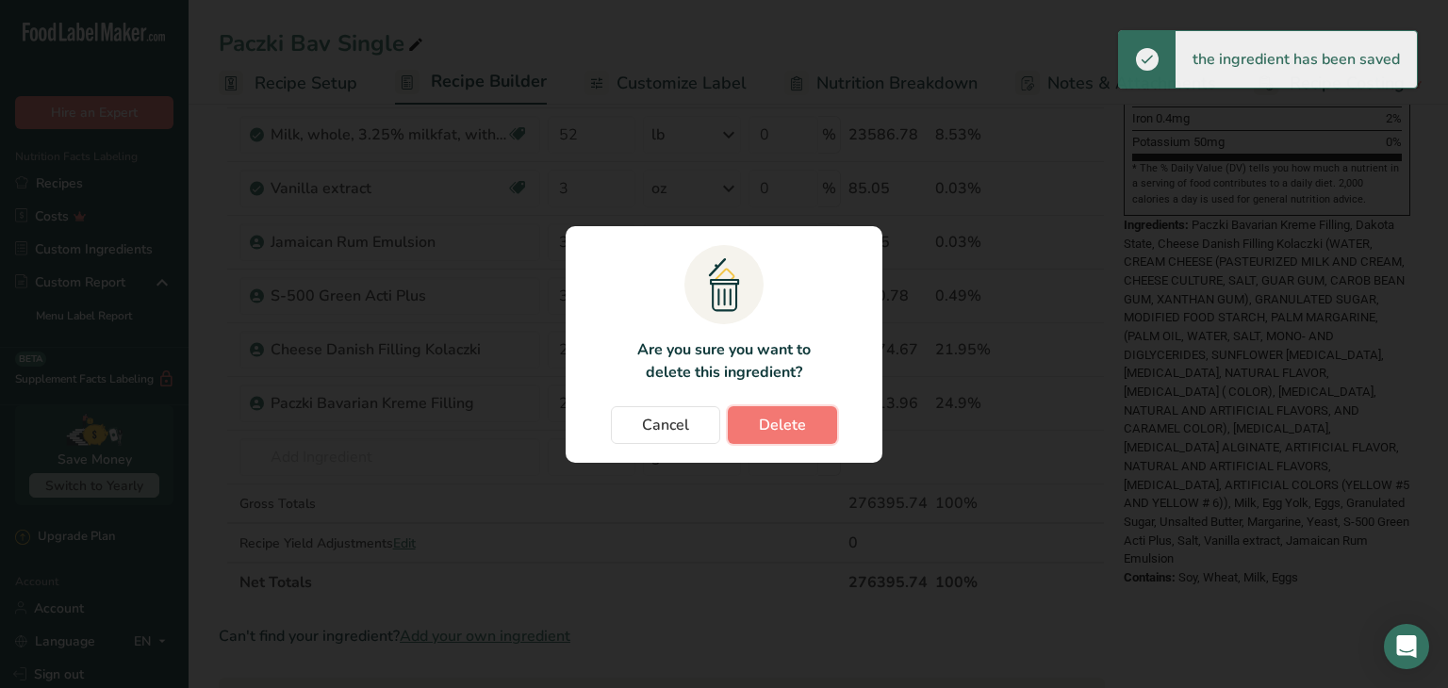
click at [798, 426] on span "Delete" at bounding box center [782, 425] width 47 height 23
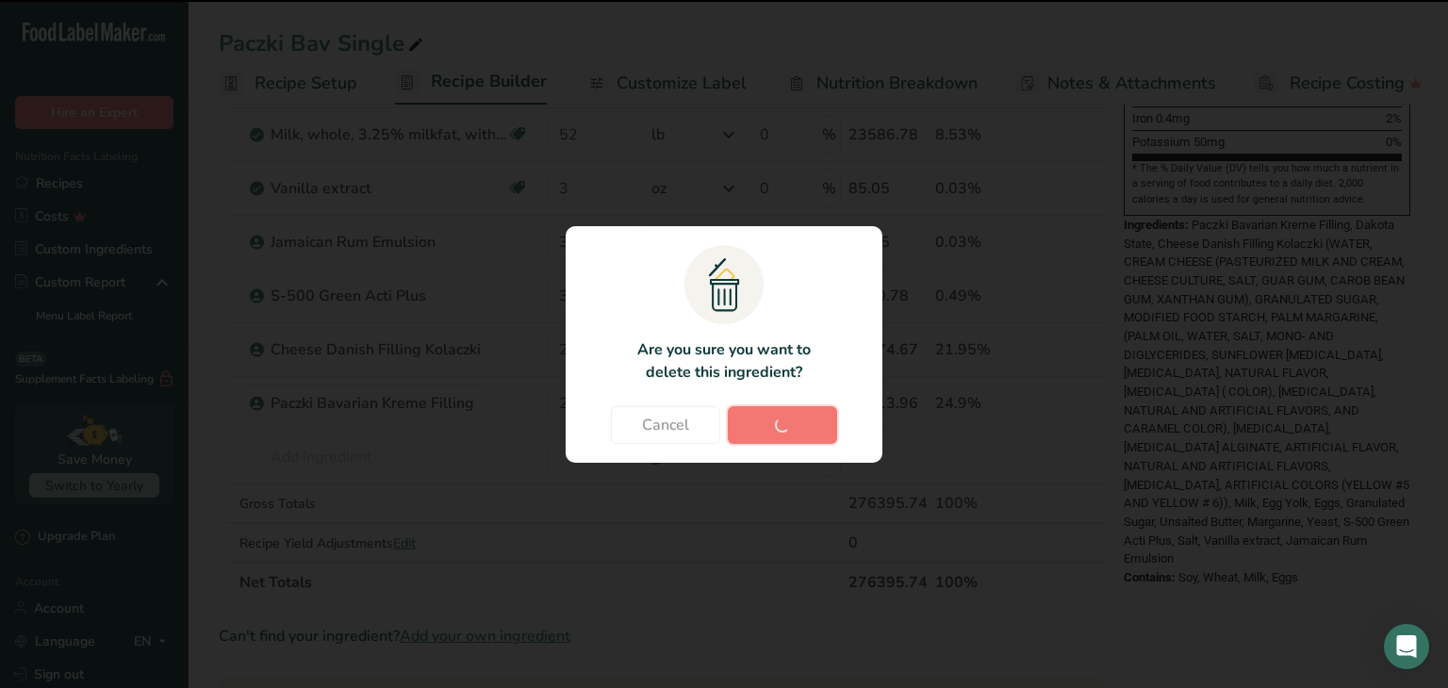
type input "2427.3"
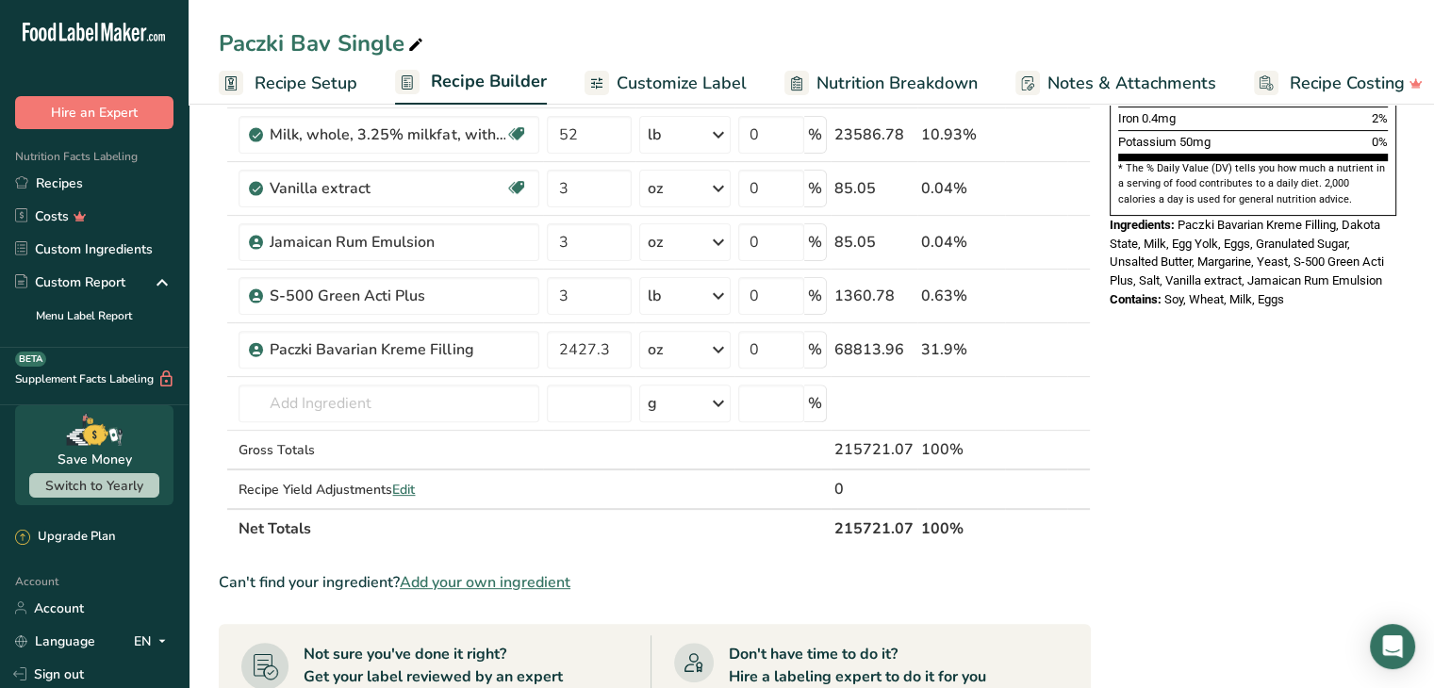
click at [336, 43] on div "Paczki Bav Single" at bounding box center [323, 43] width 208 height 34
click at [328, 45] on input "Paczki Bav Single" at bounding box center [811, 43] width 1185 height 34
type input "Paczki Bavarian Cream Single"
click at [628, 11] on div "Paczki Bavarian Cream Single Recipe Setup Recipe Builder Customize Label Nutrit…" at bounding box center [811, 52] width 1245 height 105
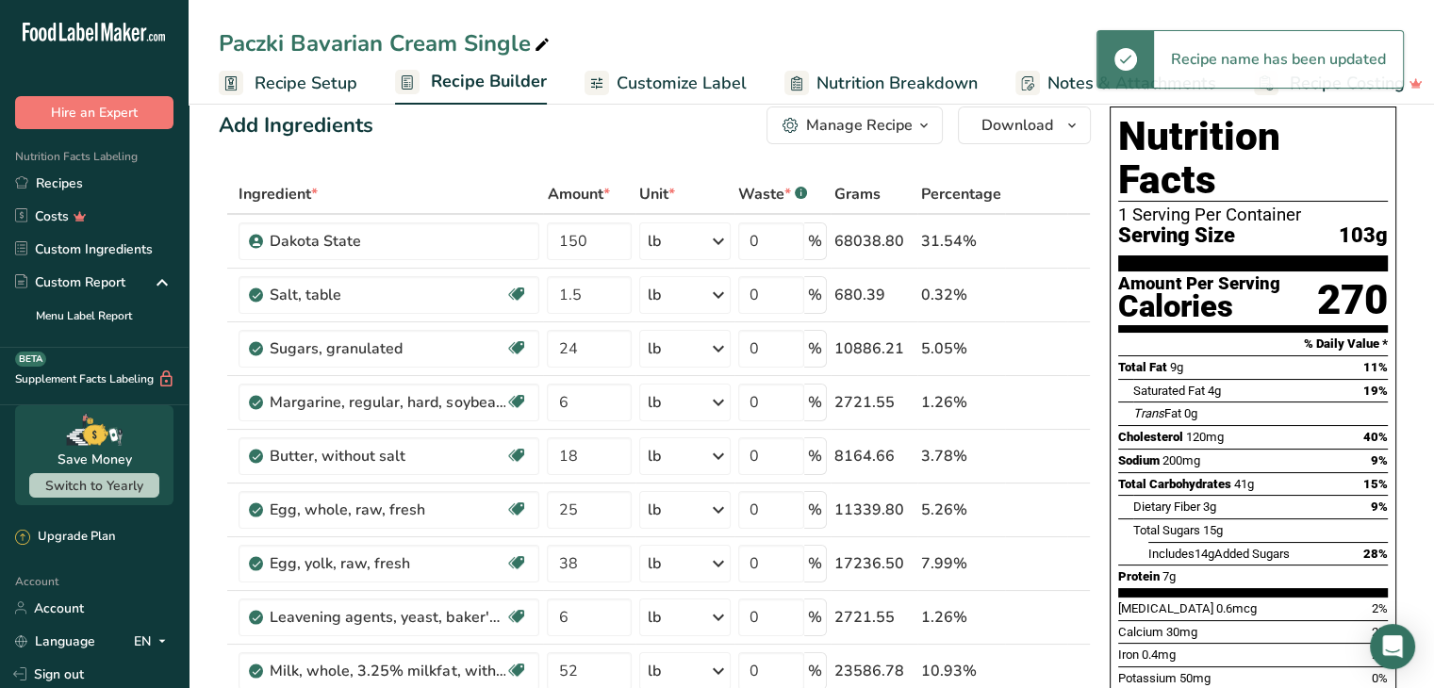
scroll to position [0, 0]
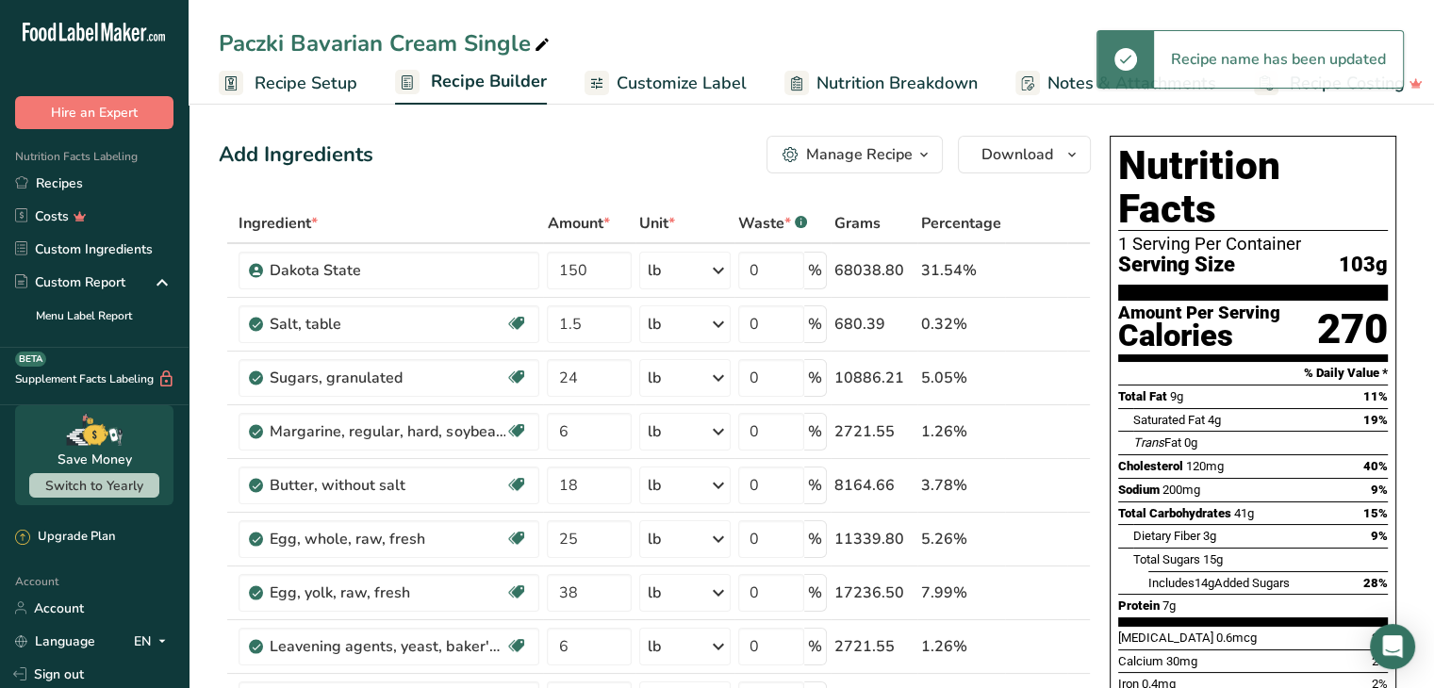
click at [909, 156] on div "Manage Recipe" at bounding box center [859, 154] width 107 height 23
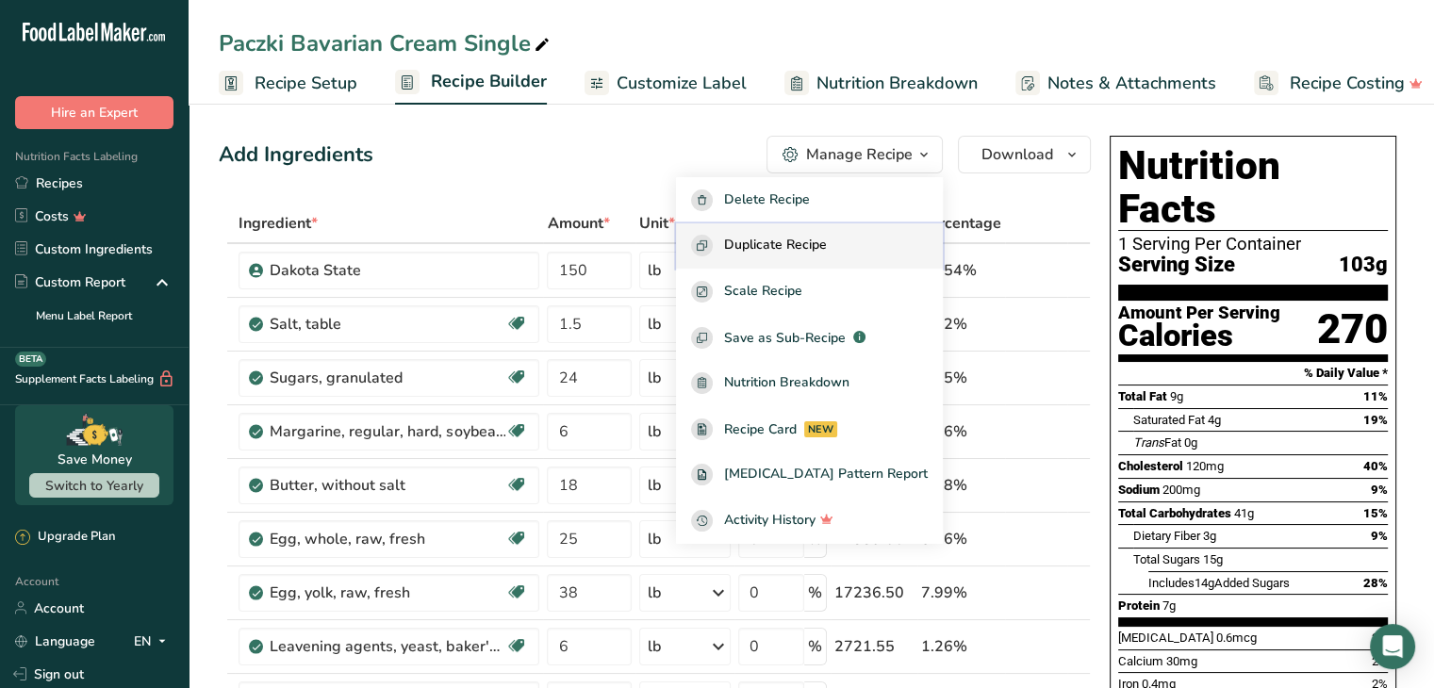
click at [802, 251] on span "Duplicate Recipe" at bounding box center [775, 246] width 103 height 22
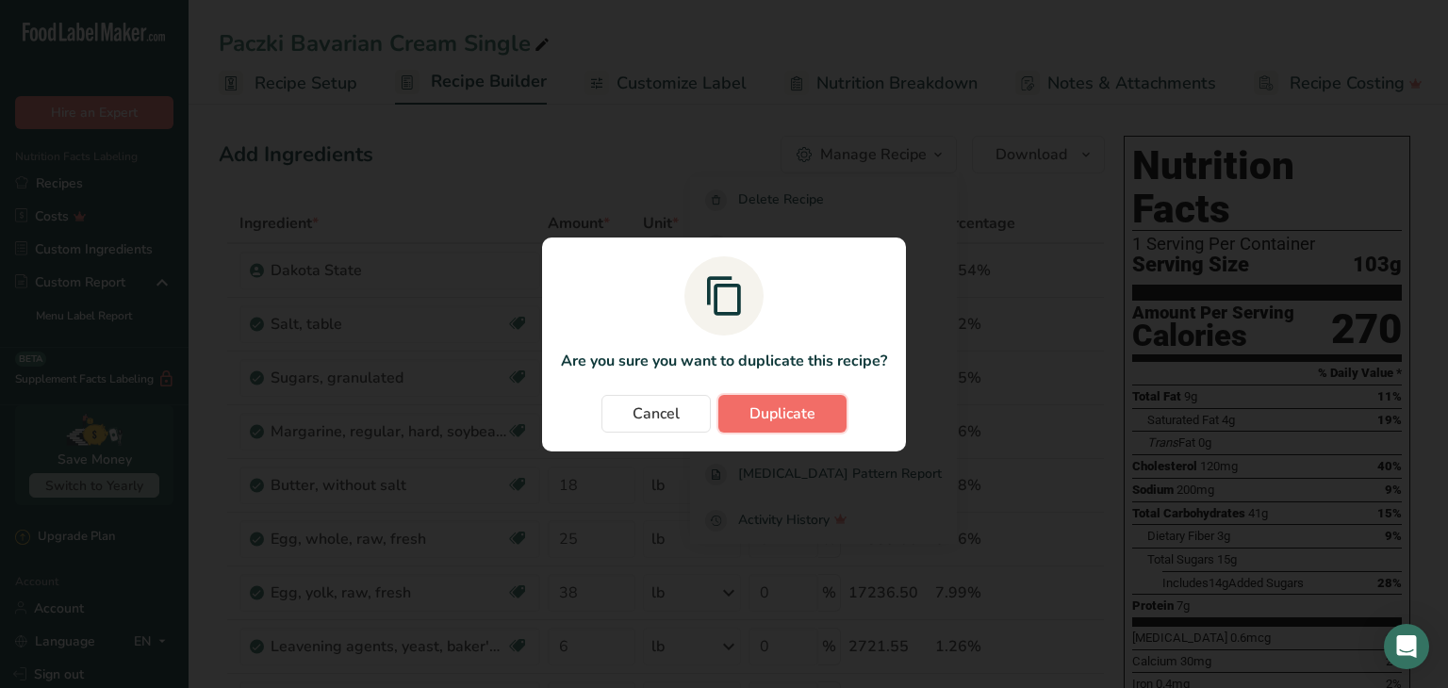
click at [765, 406] on span "Duplicate" at bounding box center [782, 413] width 66 height 23
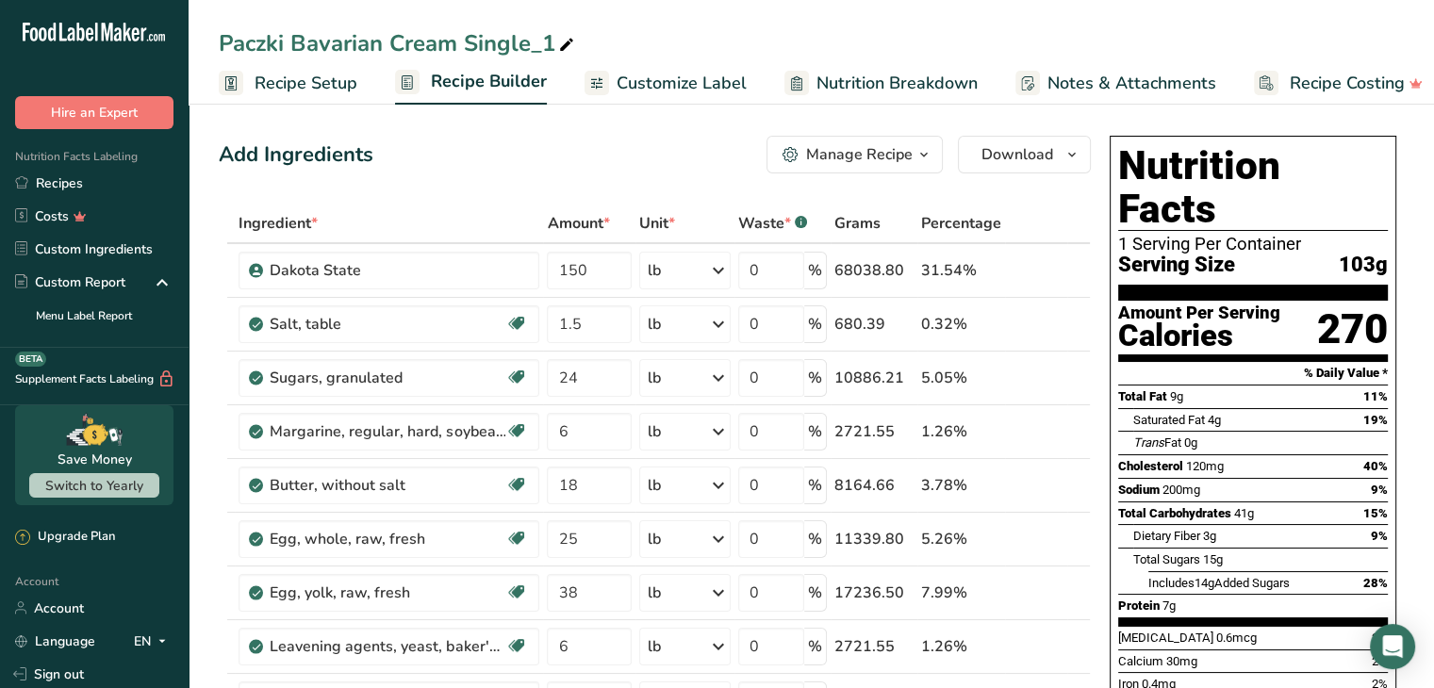
click at [298, 43] on div "Paczki Bavarian Cream Single_1" at bounding box center [398, 43] width 359 height 34
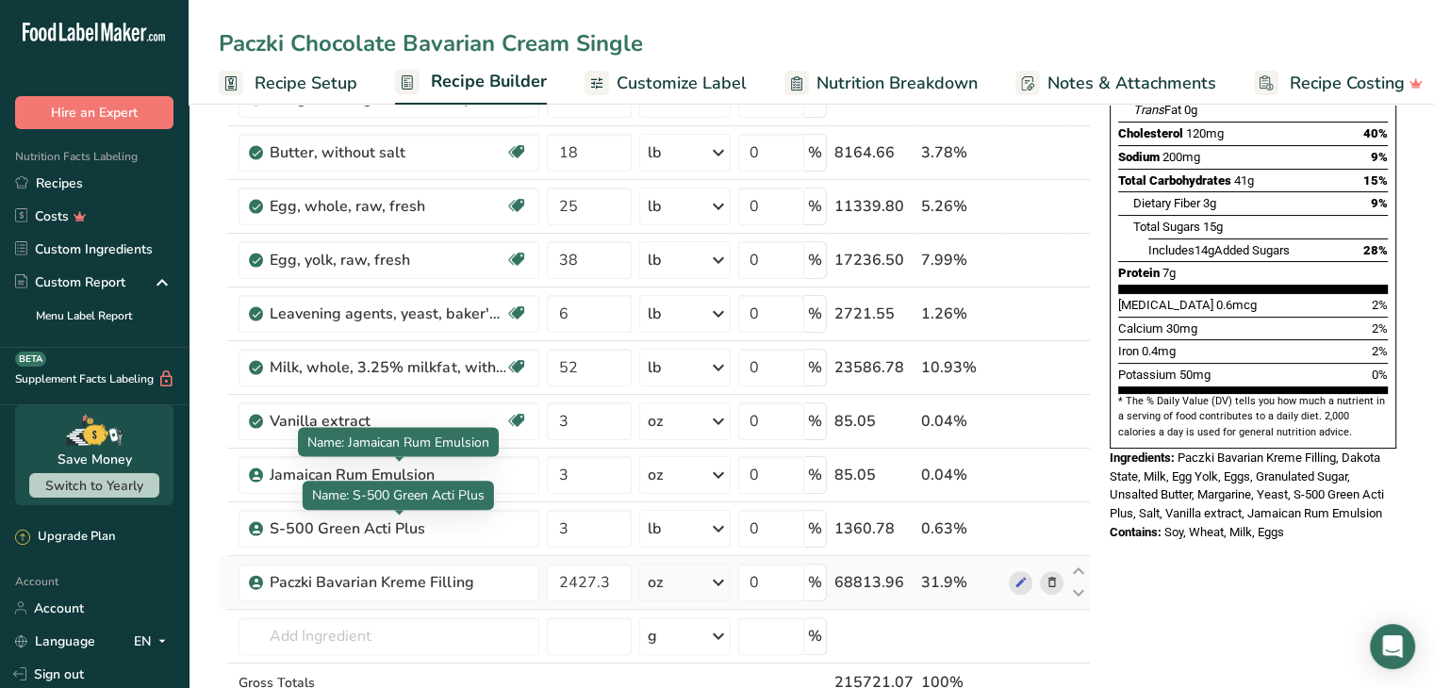
scroll to position [471, 0]
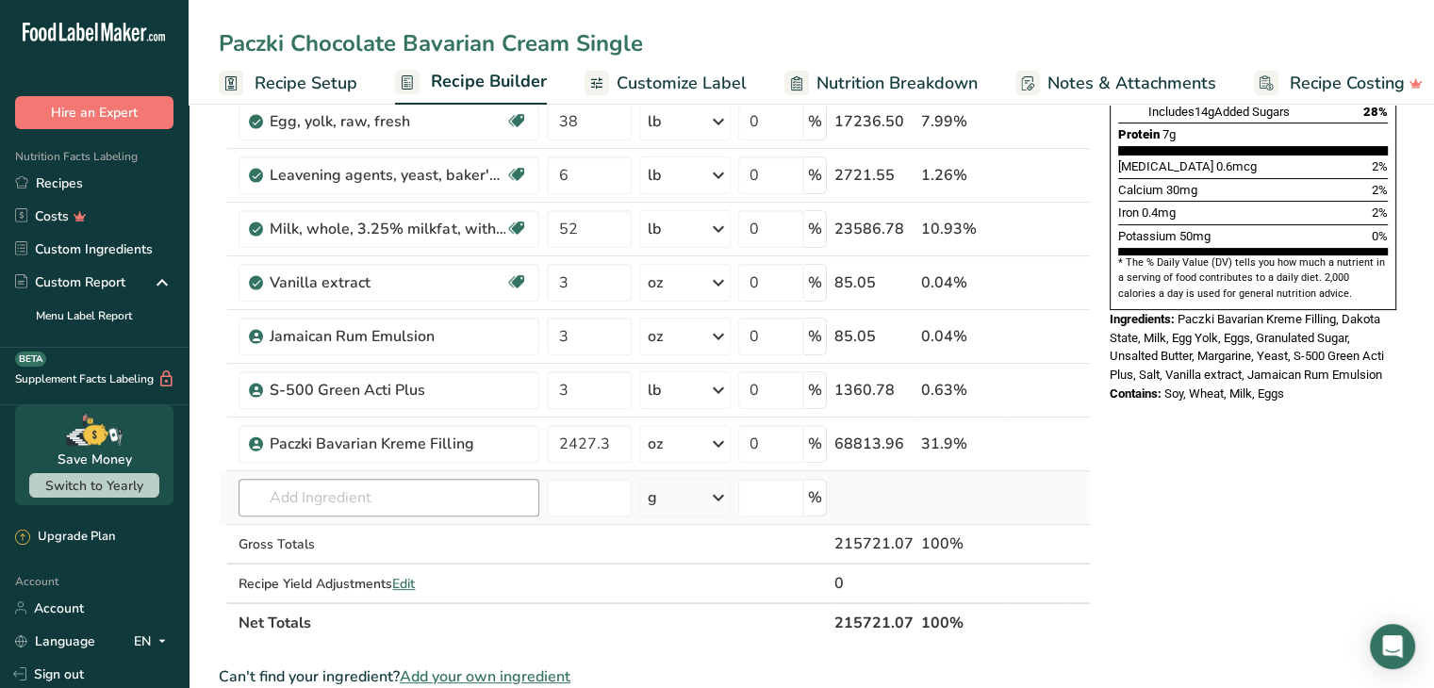
type input "Paczki Chocolate Bavarian Cream Single"
click at [417, 492] on input "text" at bounding box center [388, 498] width 301 height 38
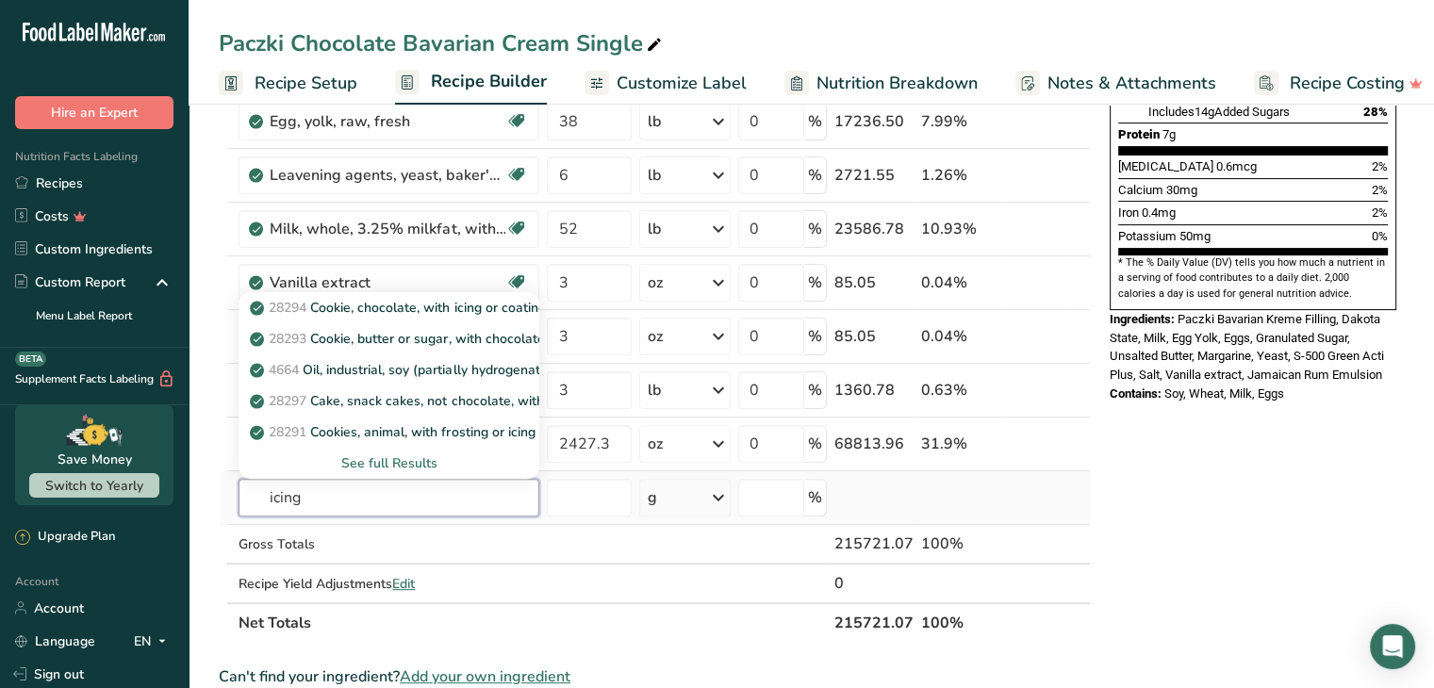
type input "icing"
click at [393, 468] on div "See full Results" at bounding box center [389, 463] width 271 height 20
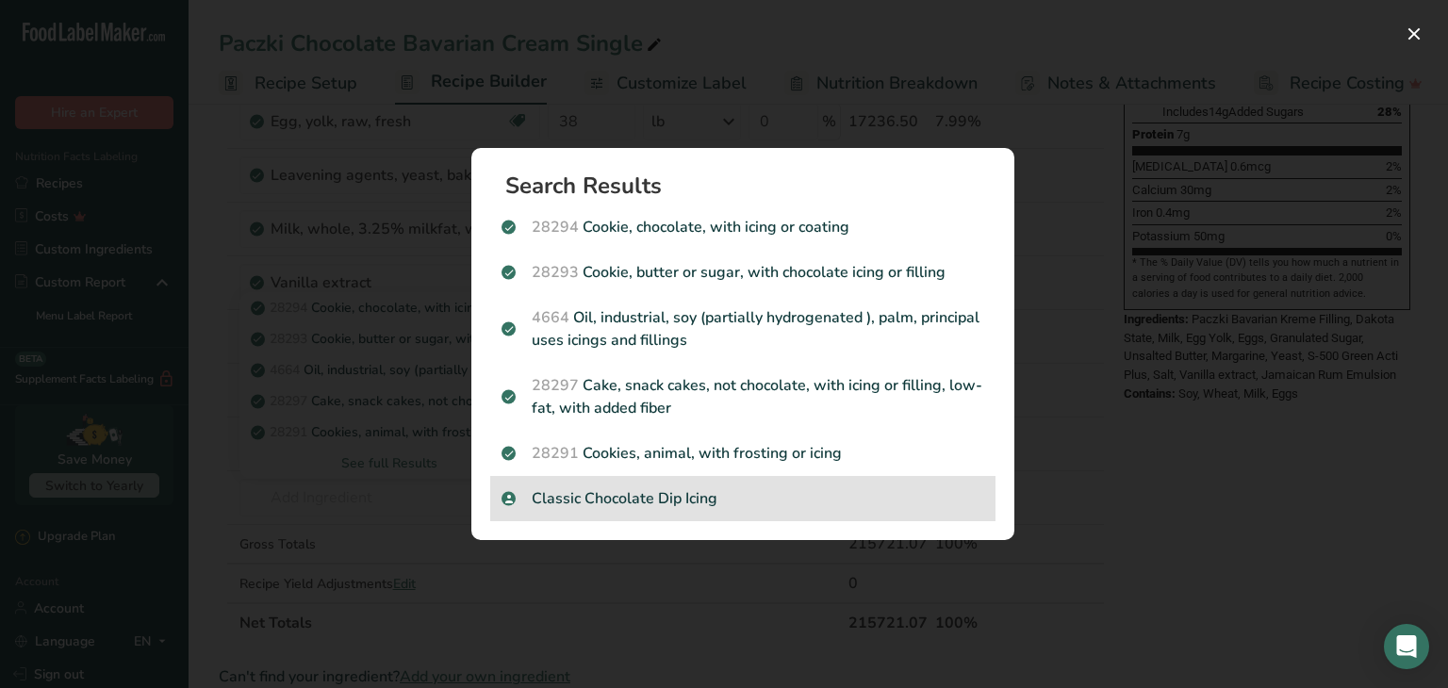
click at [577, 499] on p "Classic Chocolate Dip Icing" at bounding box center [742, 498] width 483 height 23
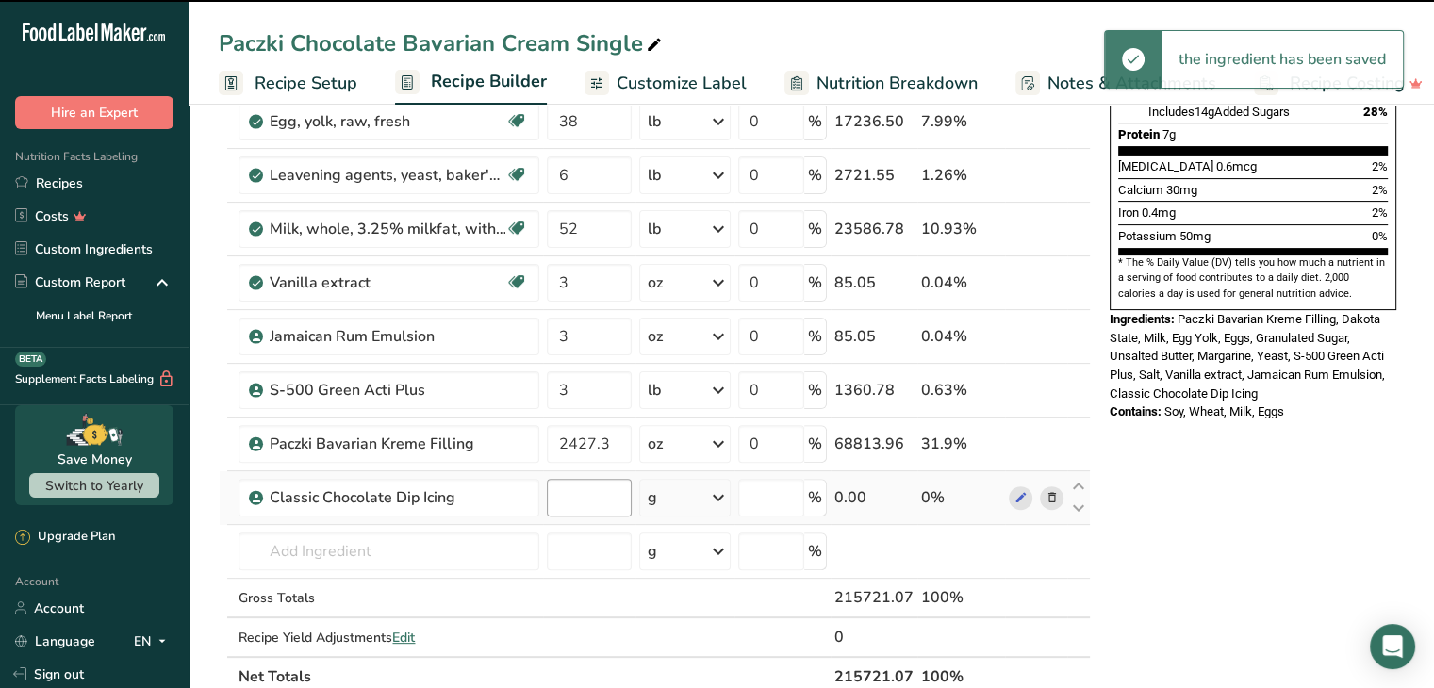
type input "0"
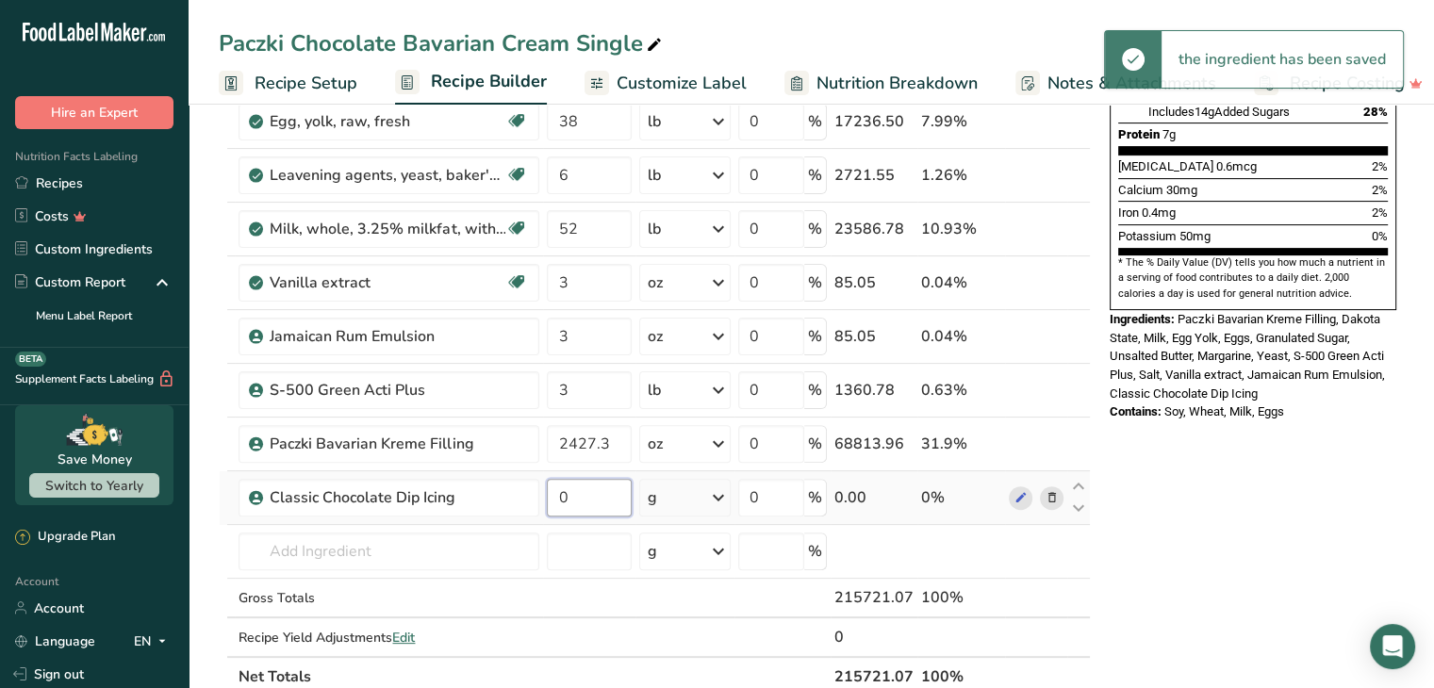
click at [589, 496] on input "0" at bounding box center [589, 498] width 85 height 38
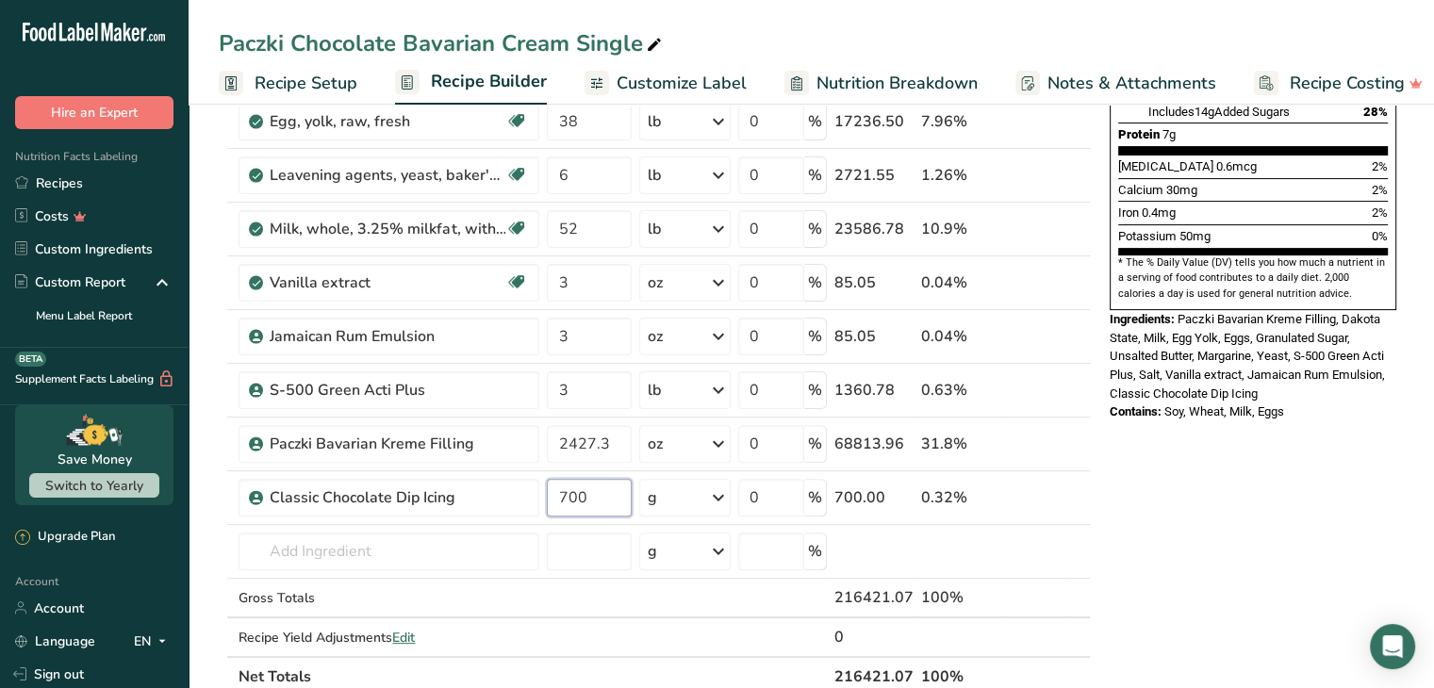
type input "700"
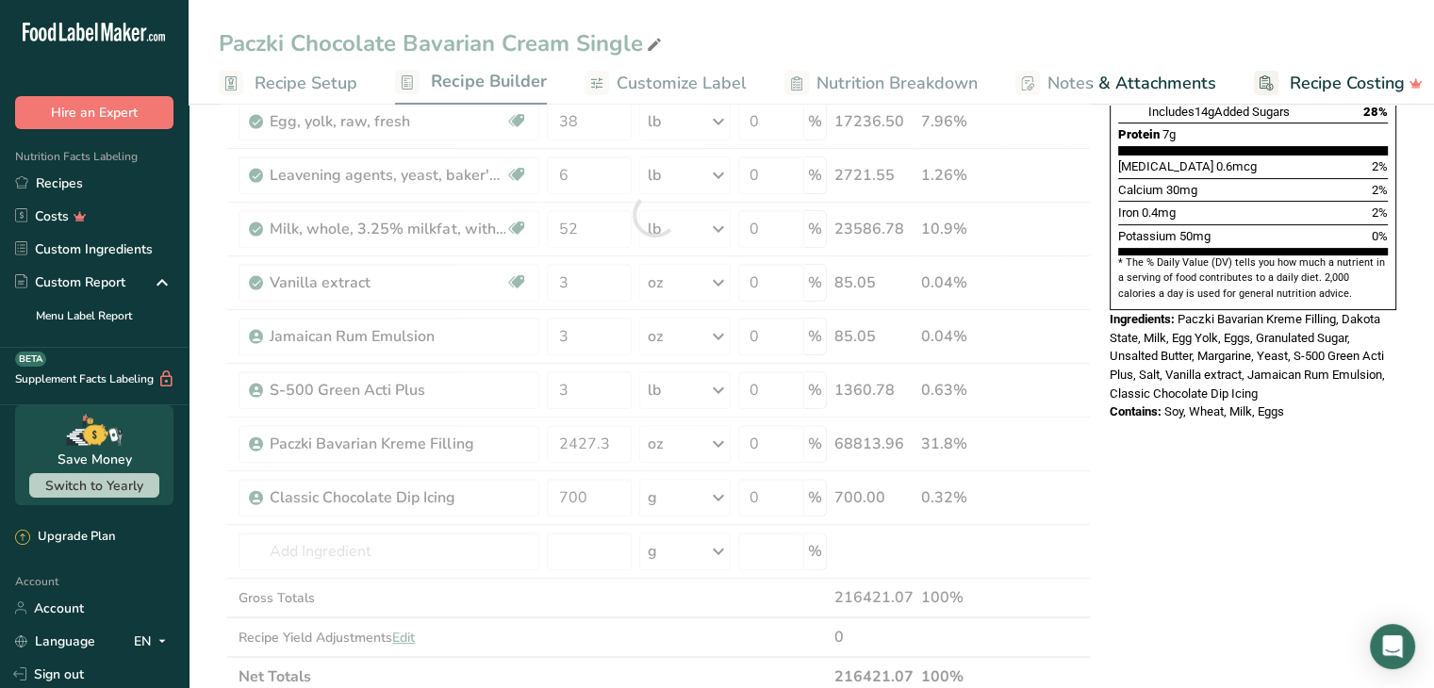
click at [1310, 561] on div "Nutrition Facts 1 Serving Per Container Serving Size 103g Amount Per Serving Ca…" at bounding box center [1253, 482] width 302 height 1650
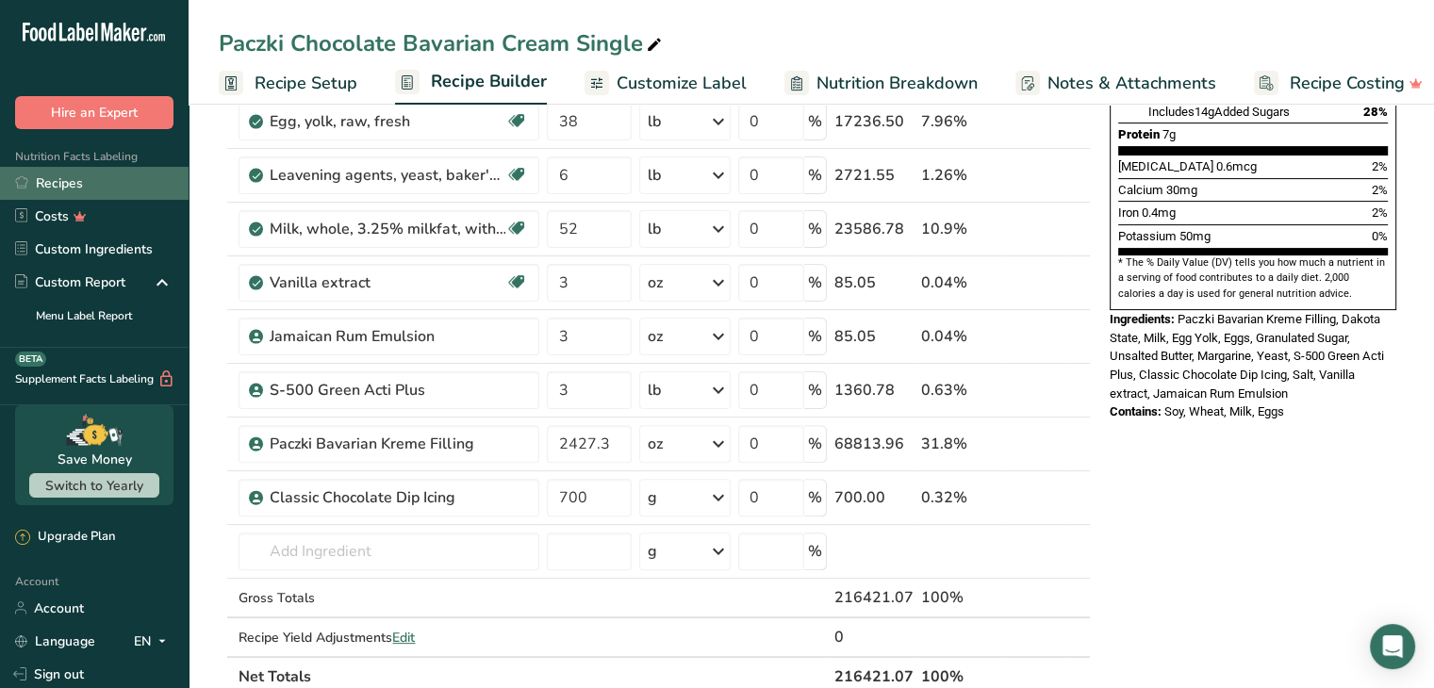
click at [88, 191] on link "Recipes" at bounding box center [94, 183] width 189 height 33
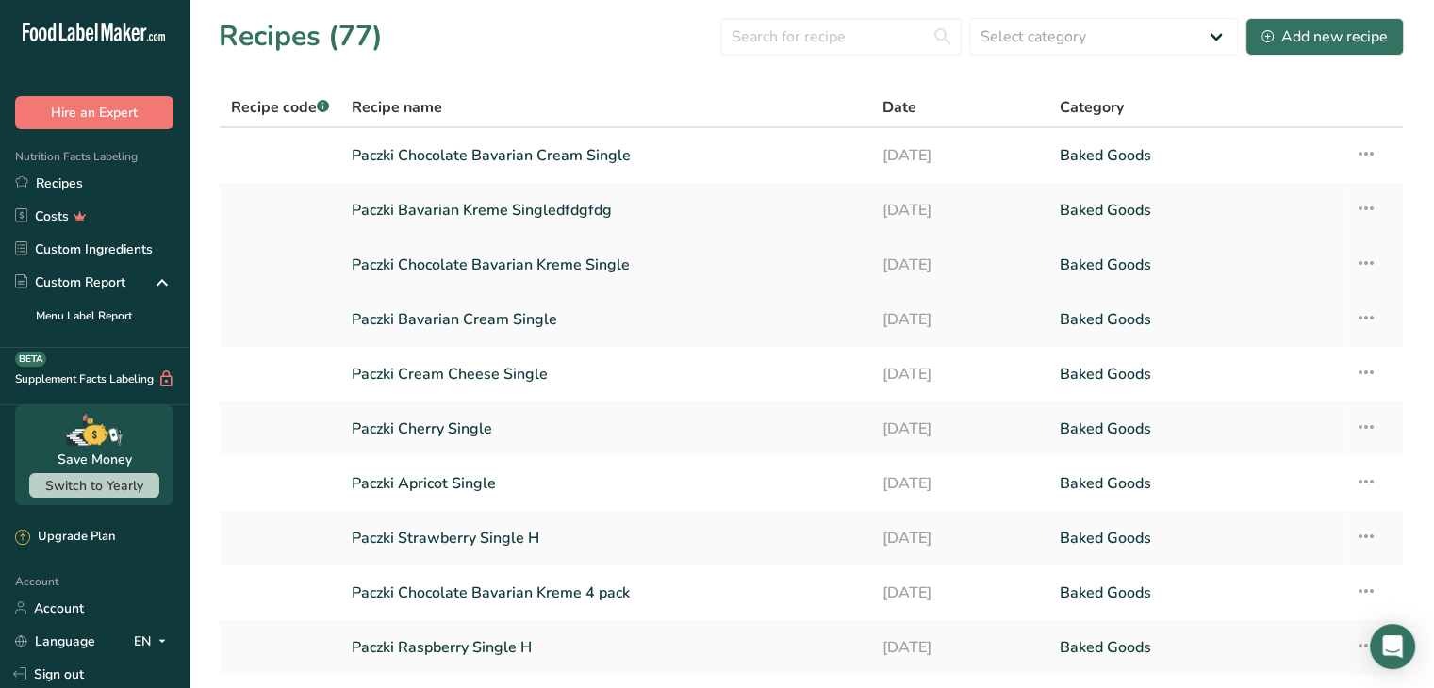
click at [472, 262] on link "Paczki Chocolate Bavarian Kreme Single" at bounding box center [606, 265] width 508 height 40
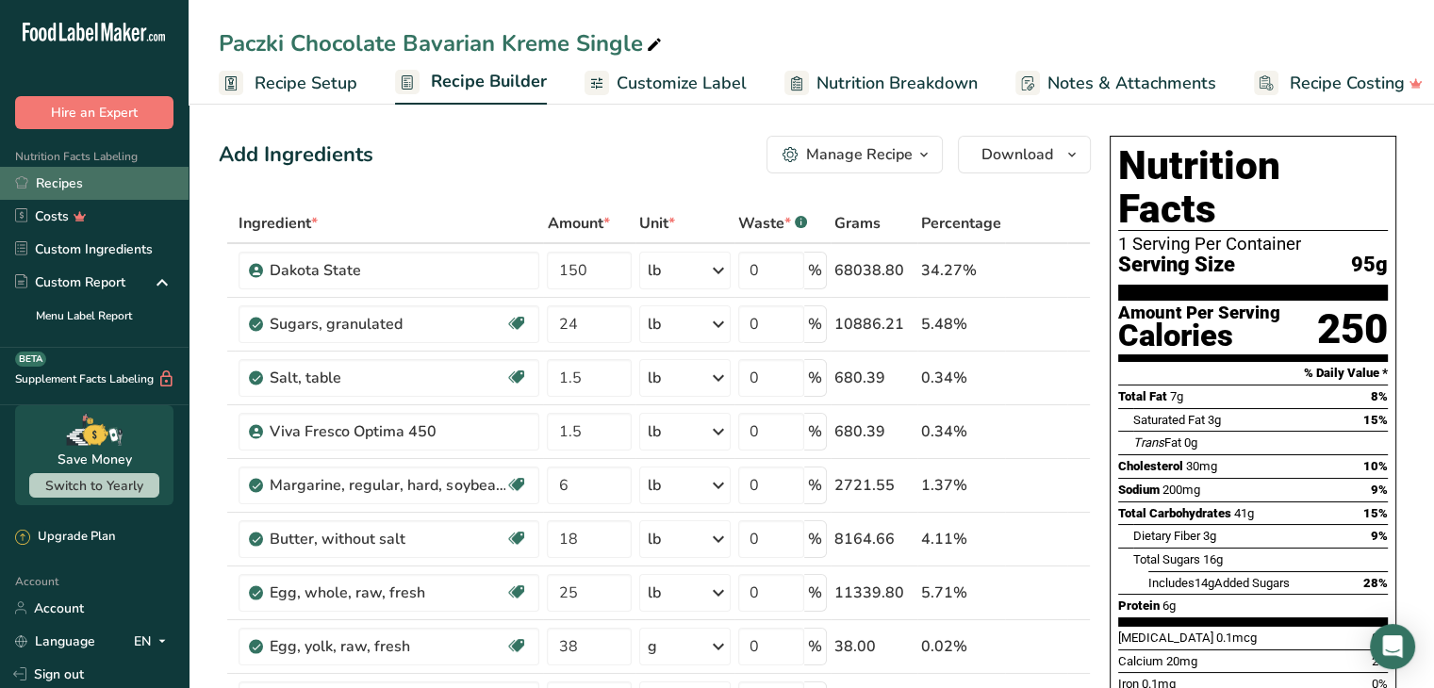
click at [102, 175] on link "Recipes" at bounding box center [94, 183] width 189 height 33
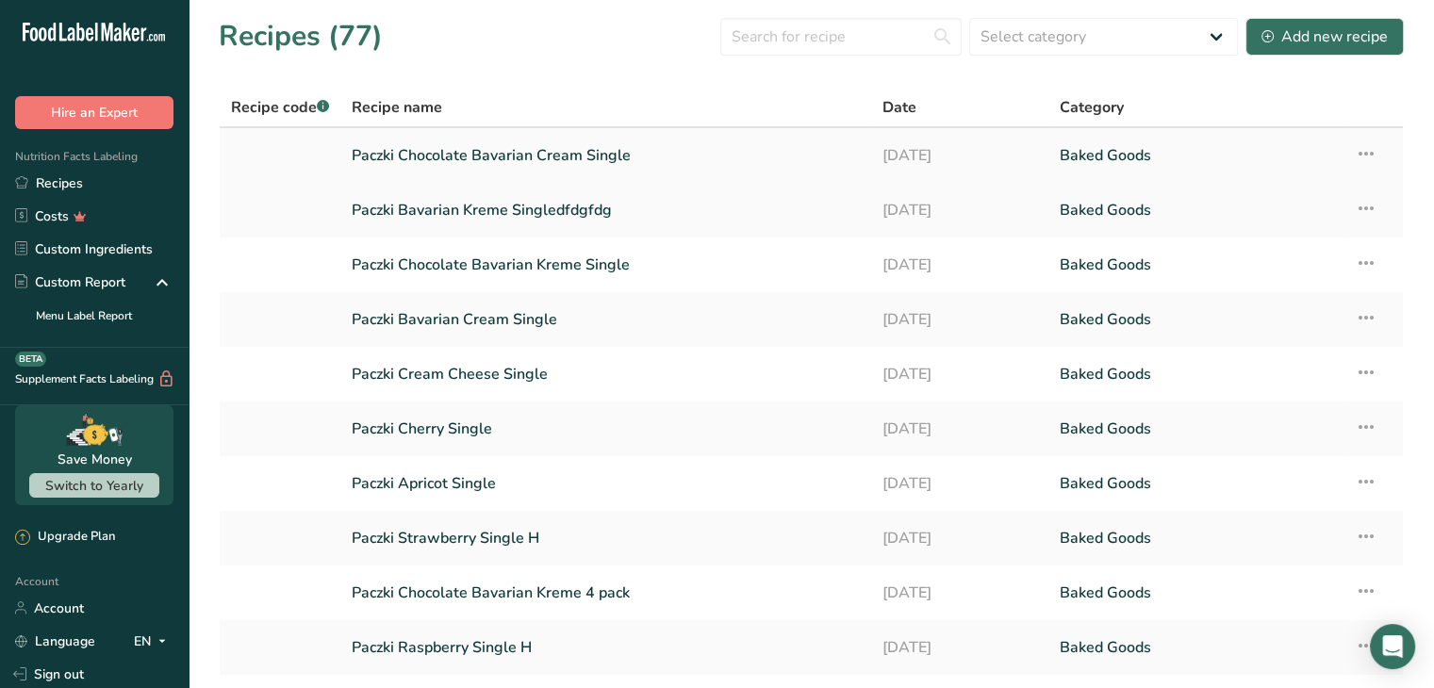
click at [550, 163] on link "Paczki Chocolate Bavarian Cream Single" at bounding box center [606, 156] width 508 height 40
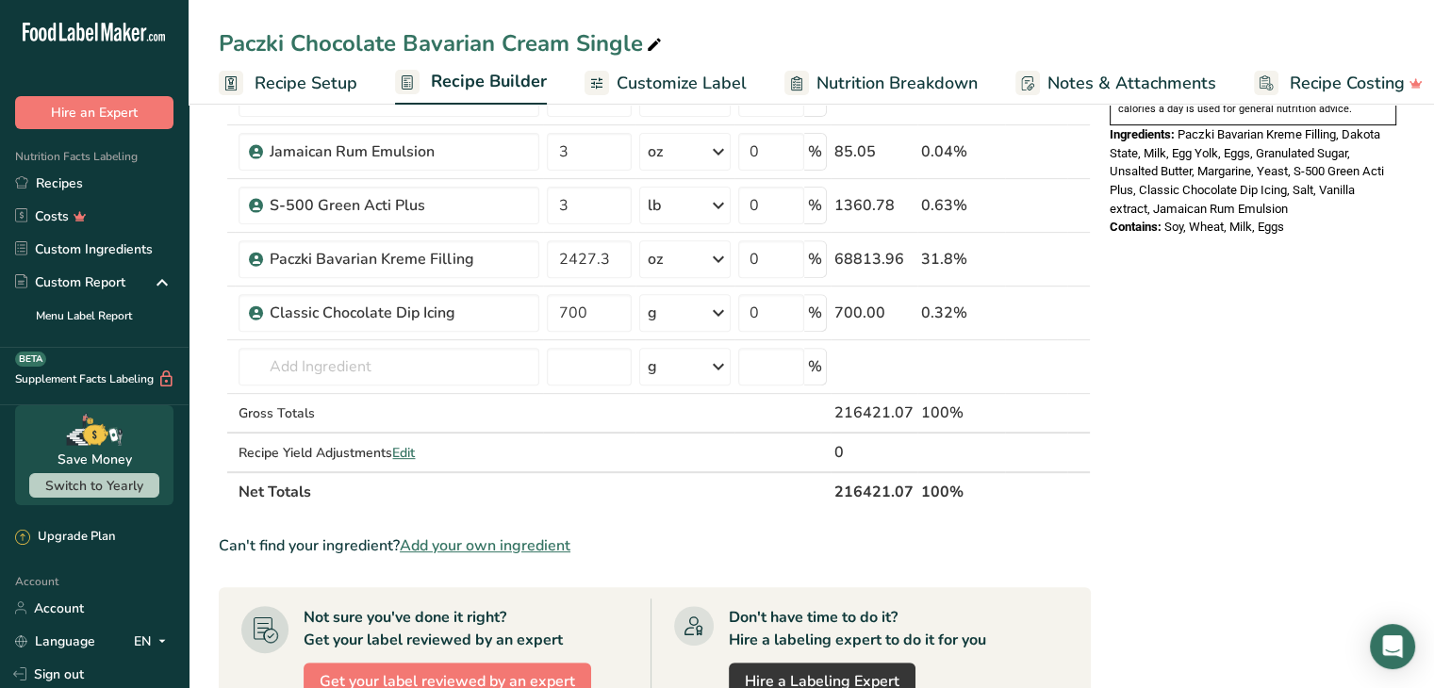
scroll to position [660, 0]
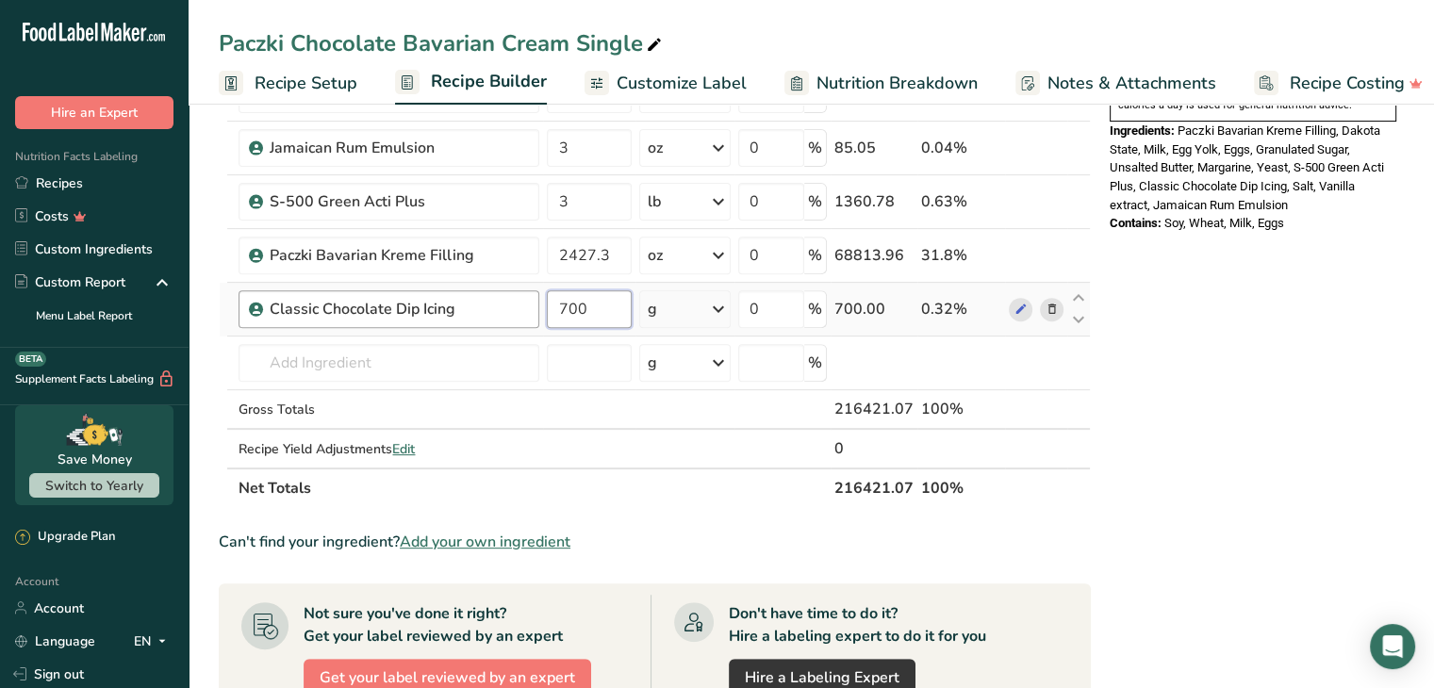
drag, startPoint x: 607, startPoint y: 305, endPoint x: 533, endPoint y: 304, distance: 73.5
click at [533, 304] on tr "Classic Chocolate Dip Icing 700 g Weight Units g kg mg See more Volume Units l …" at bounding box center [655, 310] width 870 height 54
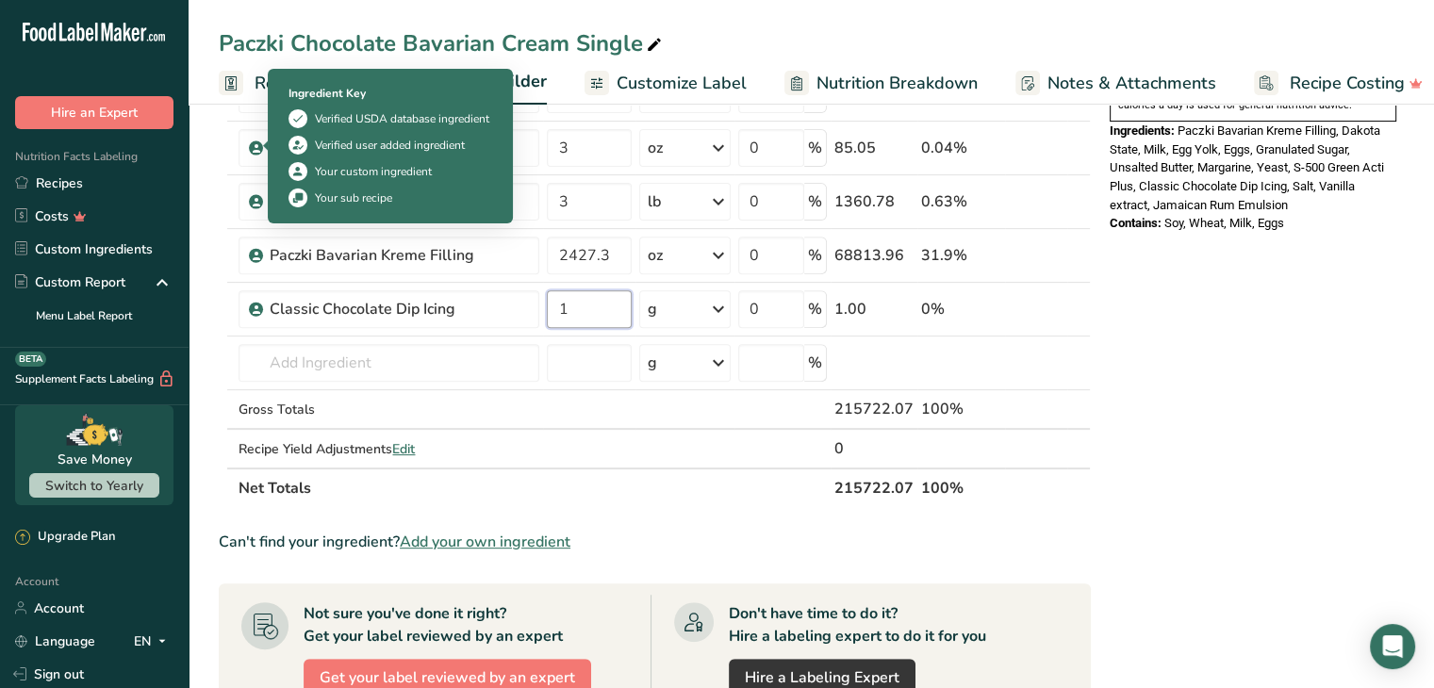
type input "1"
click at [204, 191] on section "Add Ingredients Manage Recipe Delete Recipe Duplicate Recipe Scale Recipe Save …" at bounding box center [811, 293] width 1245 height 1711
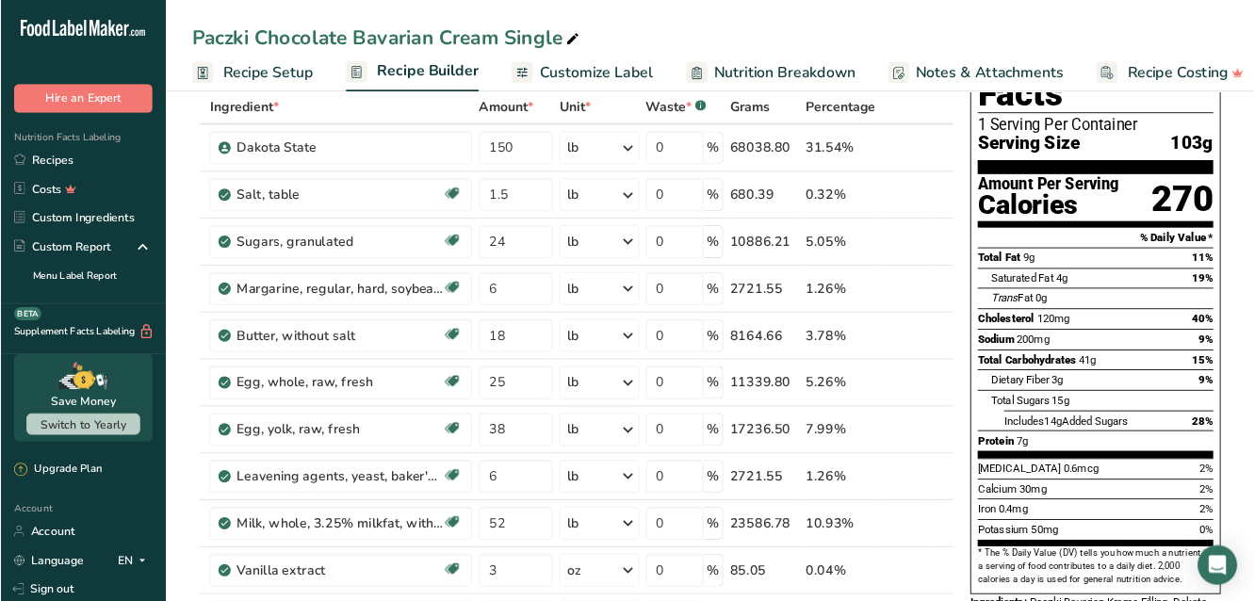
scroll to position [0, 0]
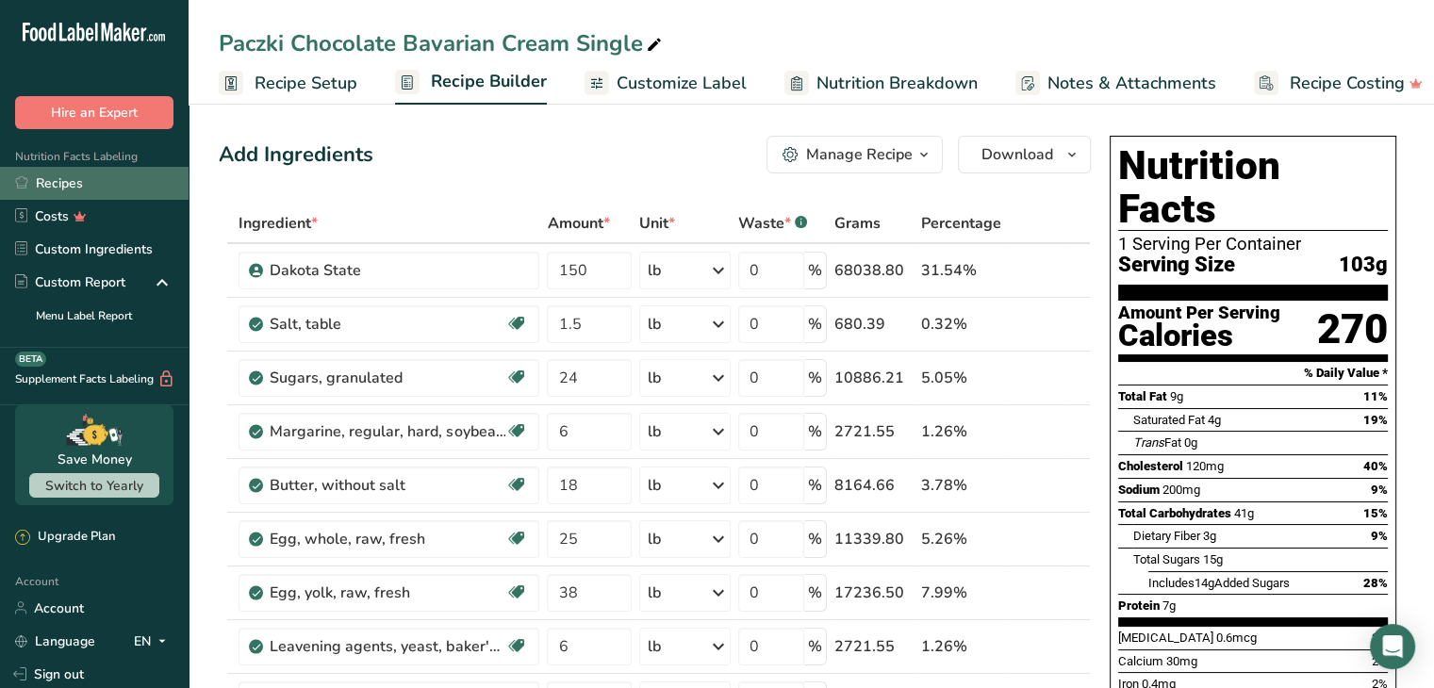
click at [45, 190] on link "Recipes" at bounding box center [94, 183] width 189 height 33
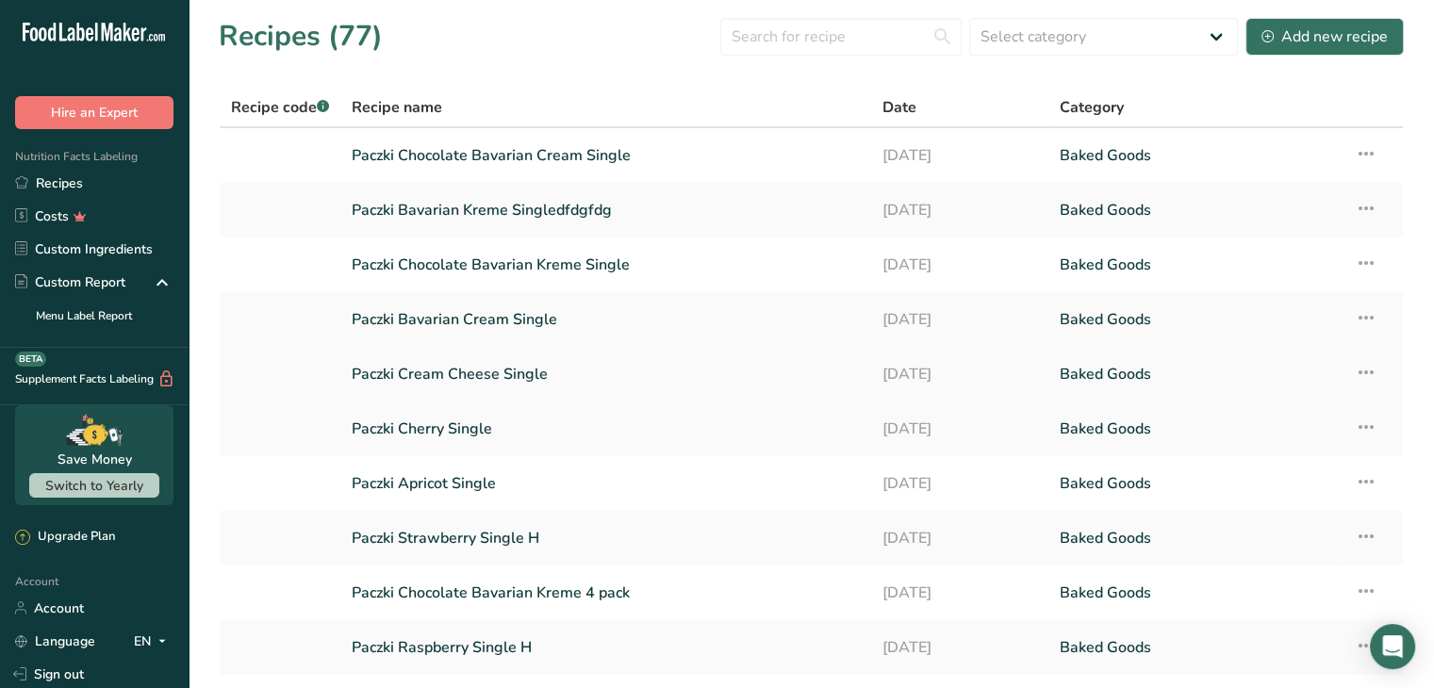
click at [422, 367] on link "Paczki Cream Cheese Single" at bounding box center [606, 374] width 508 height 40
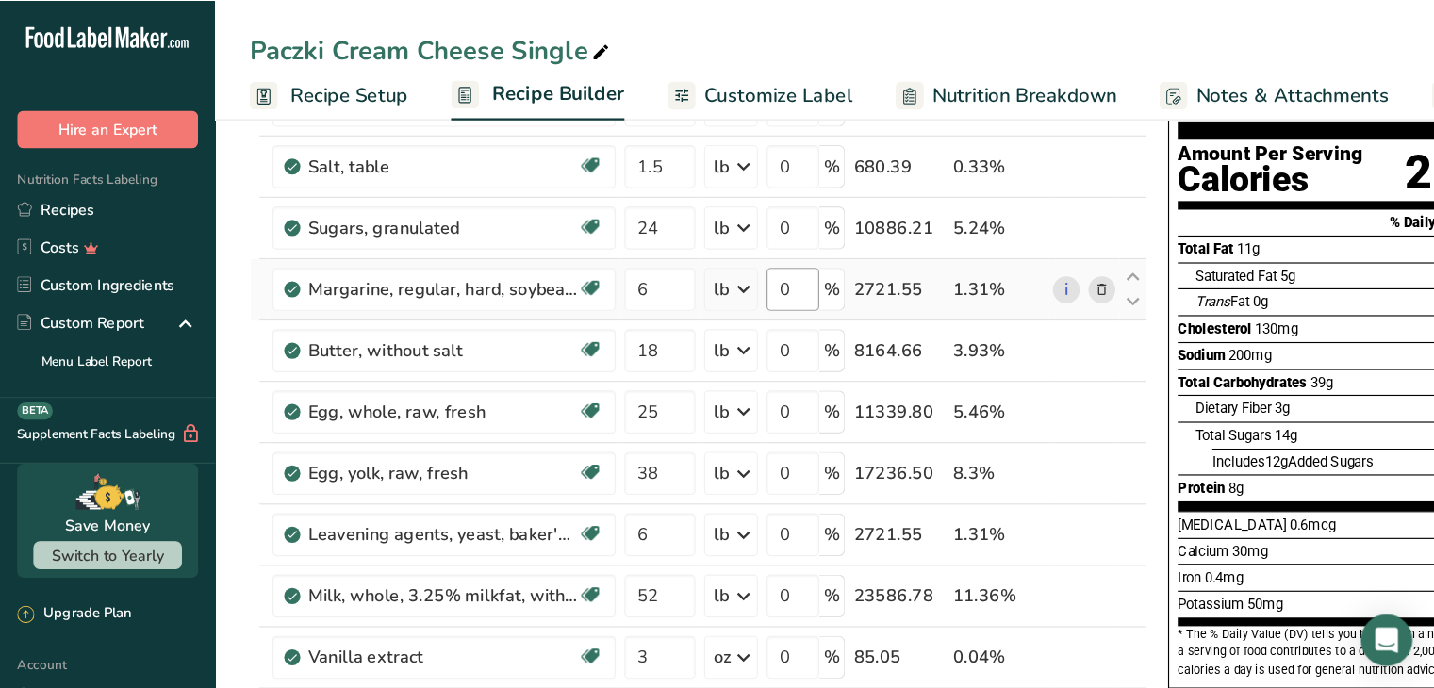
scroll to position [189, 0]
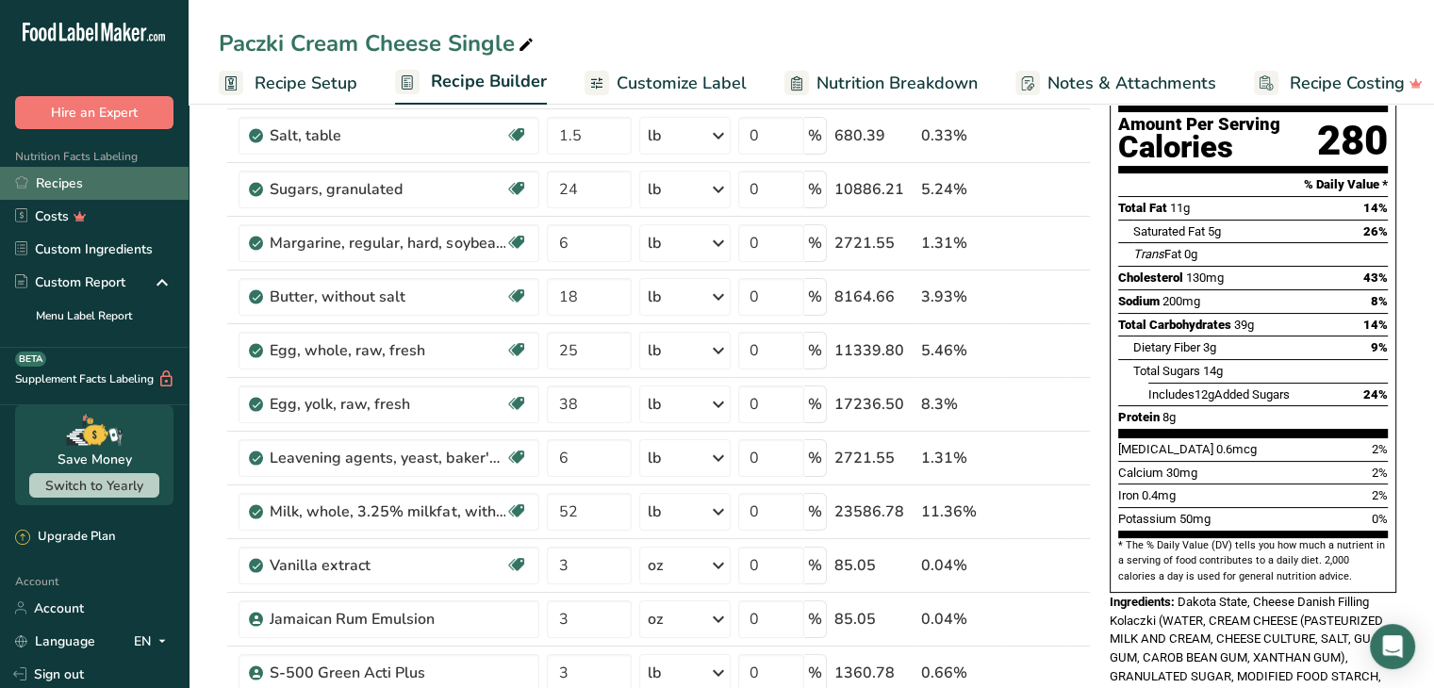
click at [90, 184] on link "Recipes" at bounding box center [94, 183] width 189 height 33
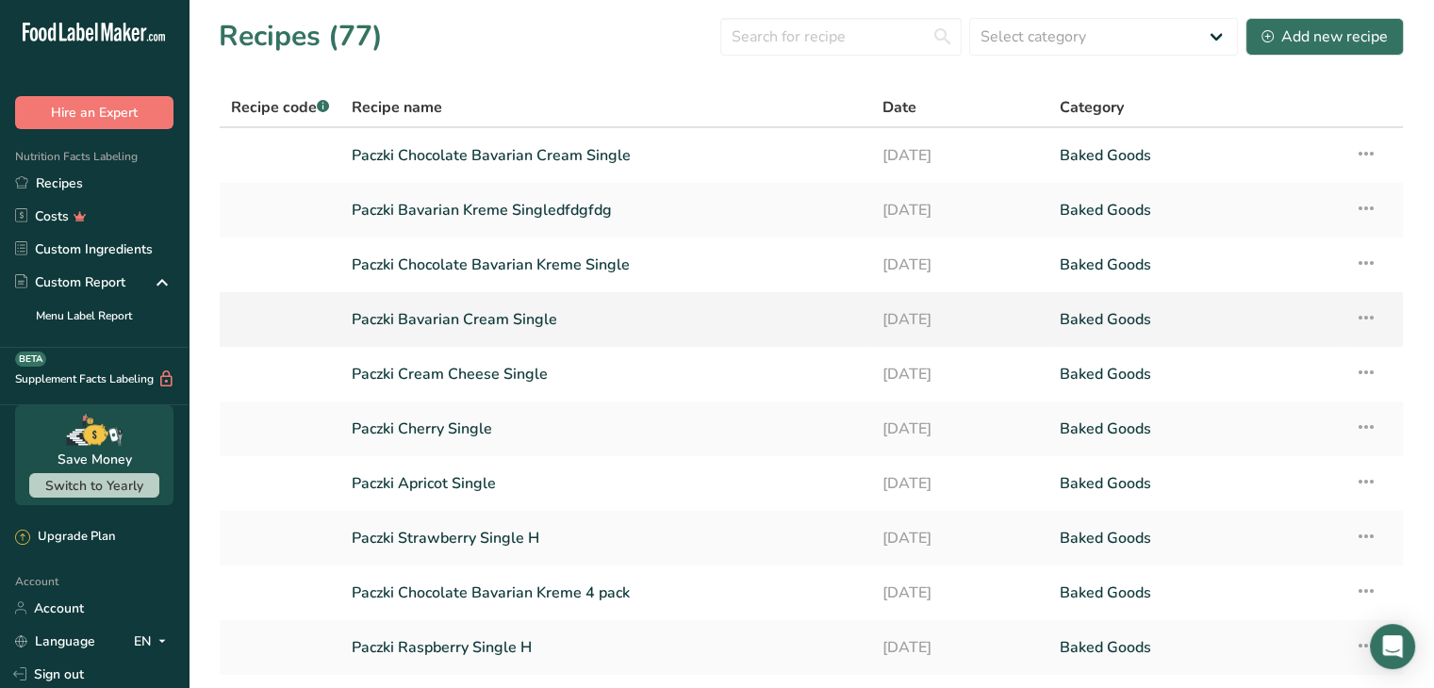
click at [535, 309] on link "Paczki Bavarian Cream Single" at bounding box center [606, 320] width 508 height 40
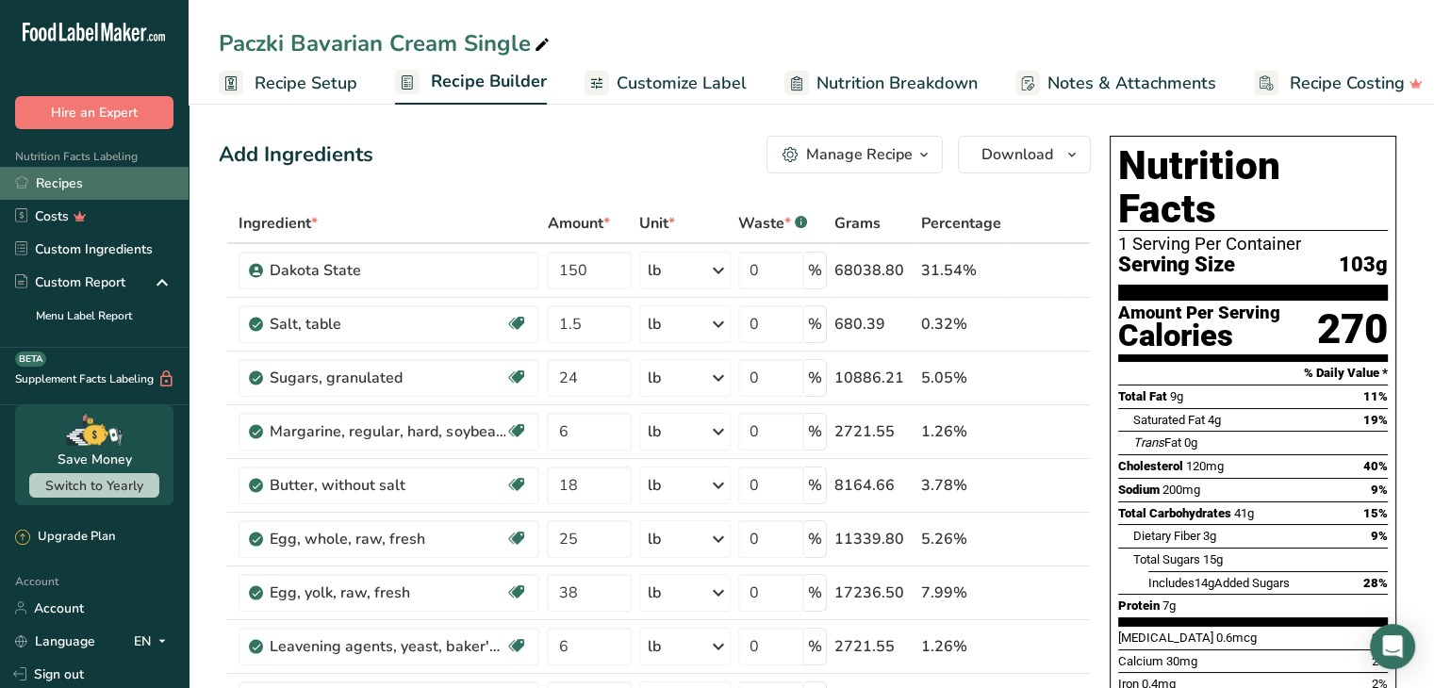
click at [75, 184] on link "Recipes" at bounding box center [94, 183] width 189 height 33
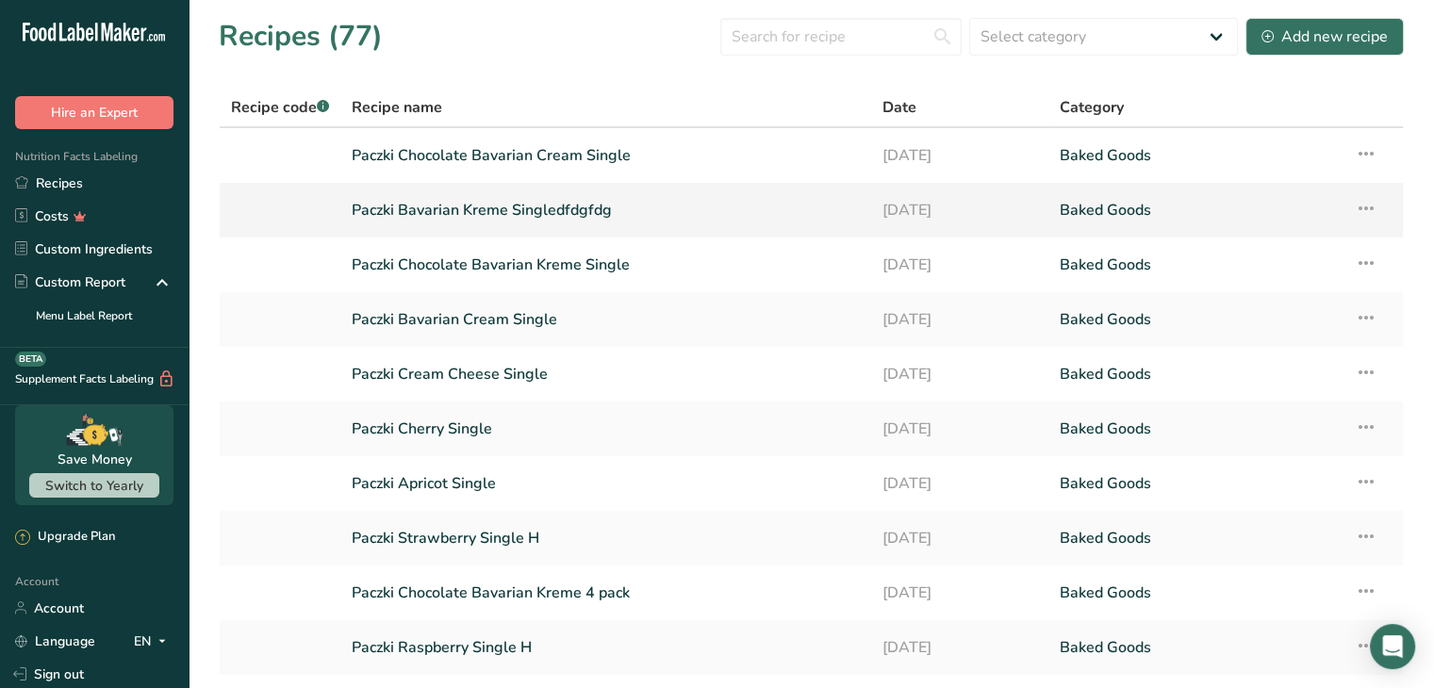
click at [1372, 205] on icon at bounding box center [1365, 208] width 23 height 34
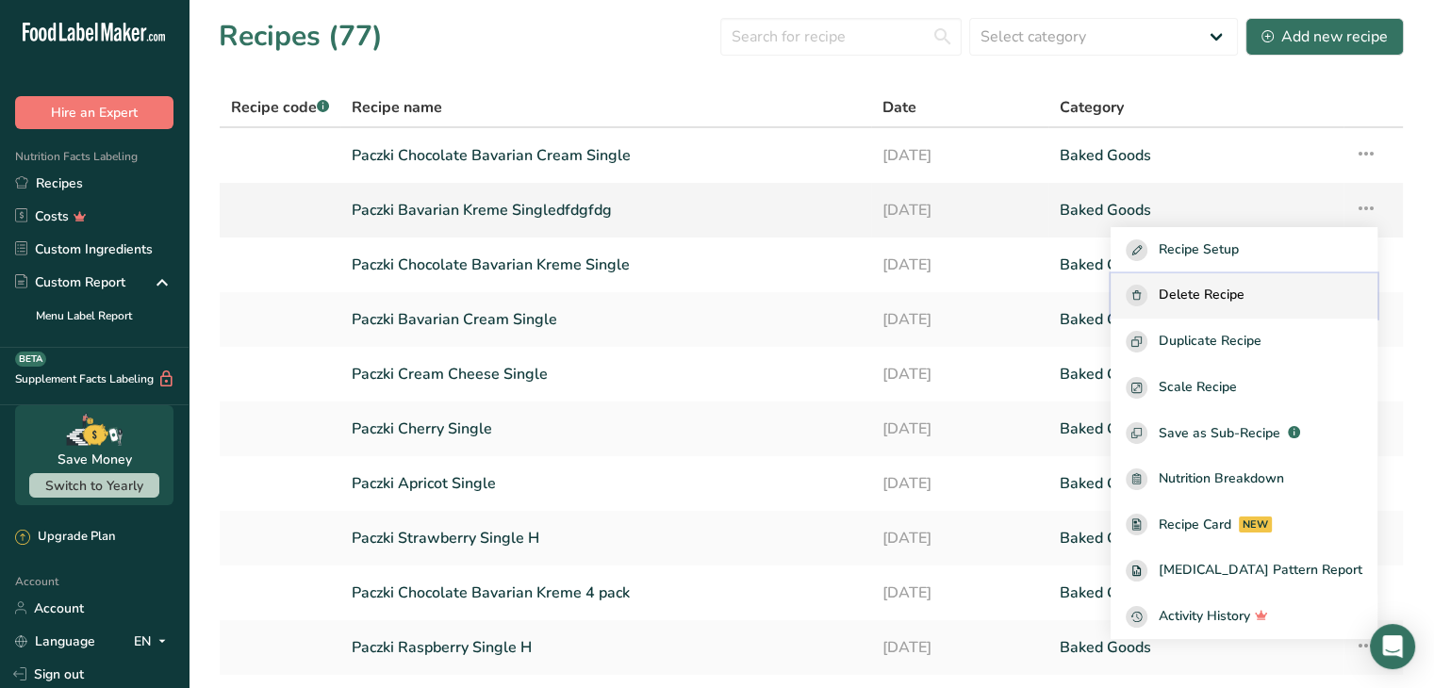
click at [1282, 282] on button "Delete Recipe" at bounding box center [1243, 296] width 267 height 46
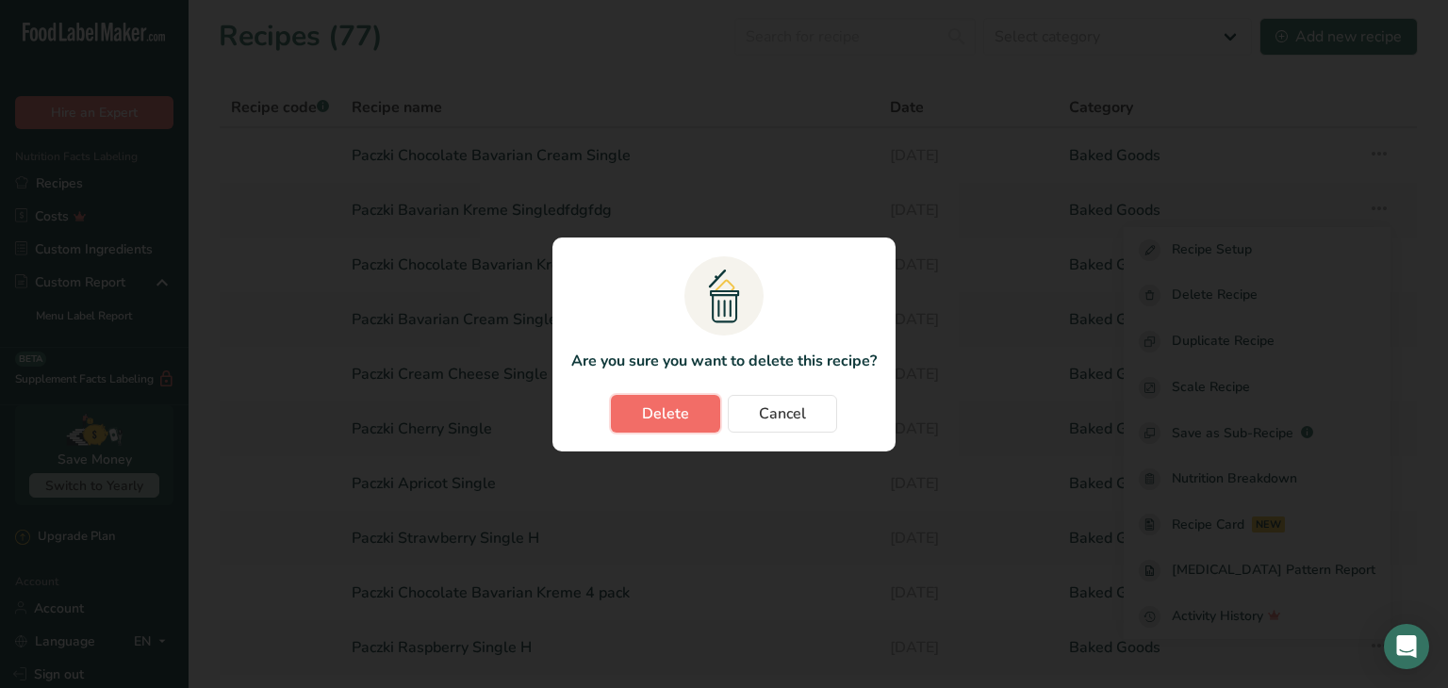
click at [704, 413] on button "Delete" at bounding box center [665, 414] width 109 height 38
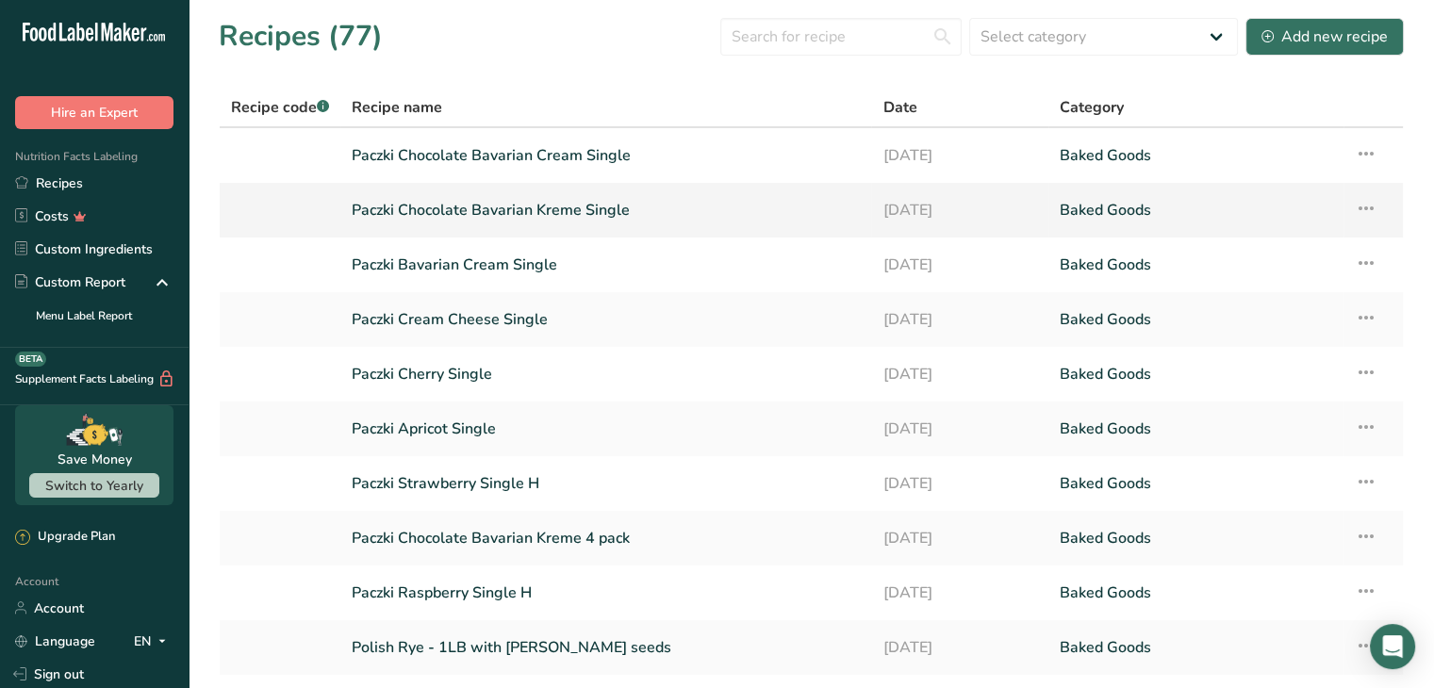
click at [1364, 205] on icon at bounding box center [1365, 208] width 23 height 34
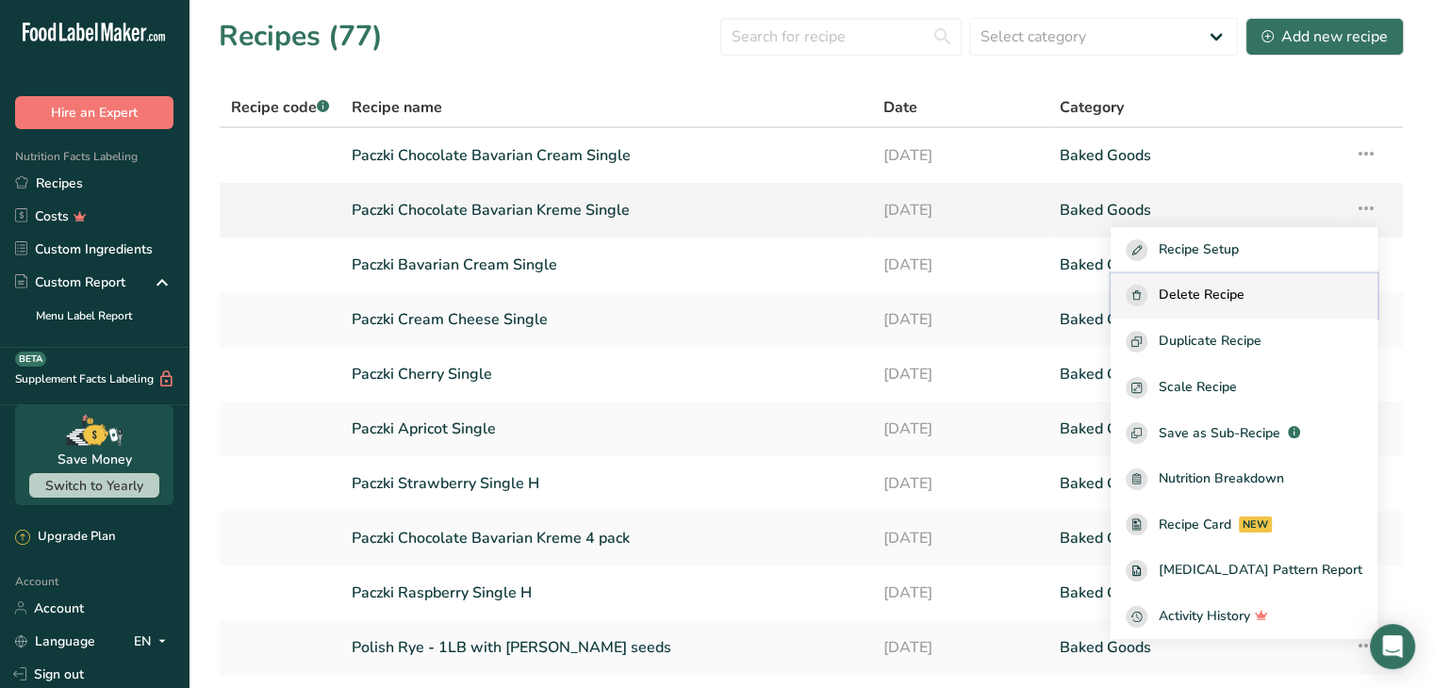
click at [1244, 303] on span "Delete Recipe" at bounding box center [1201, 296] width 86 height 22
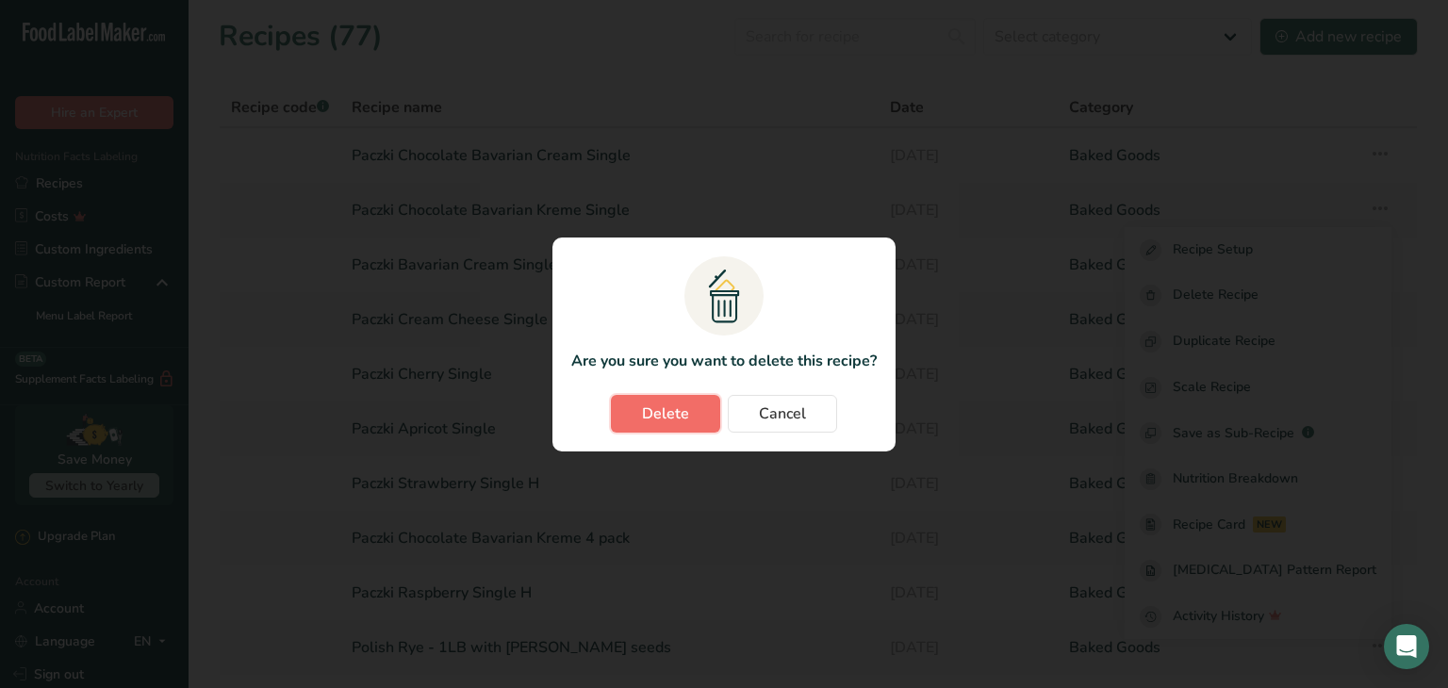
click at [670, 412] on span "Delete" at bounding box center [665, 413] width 47 height 23
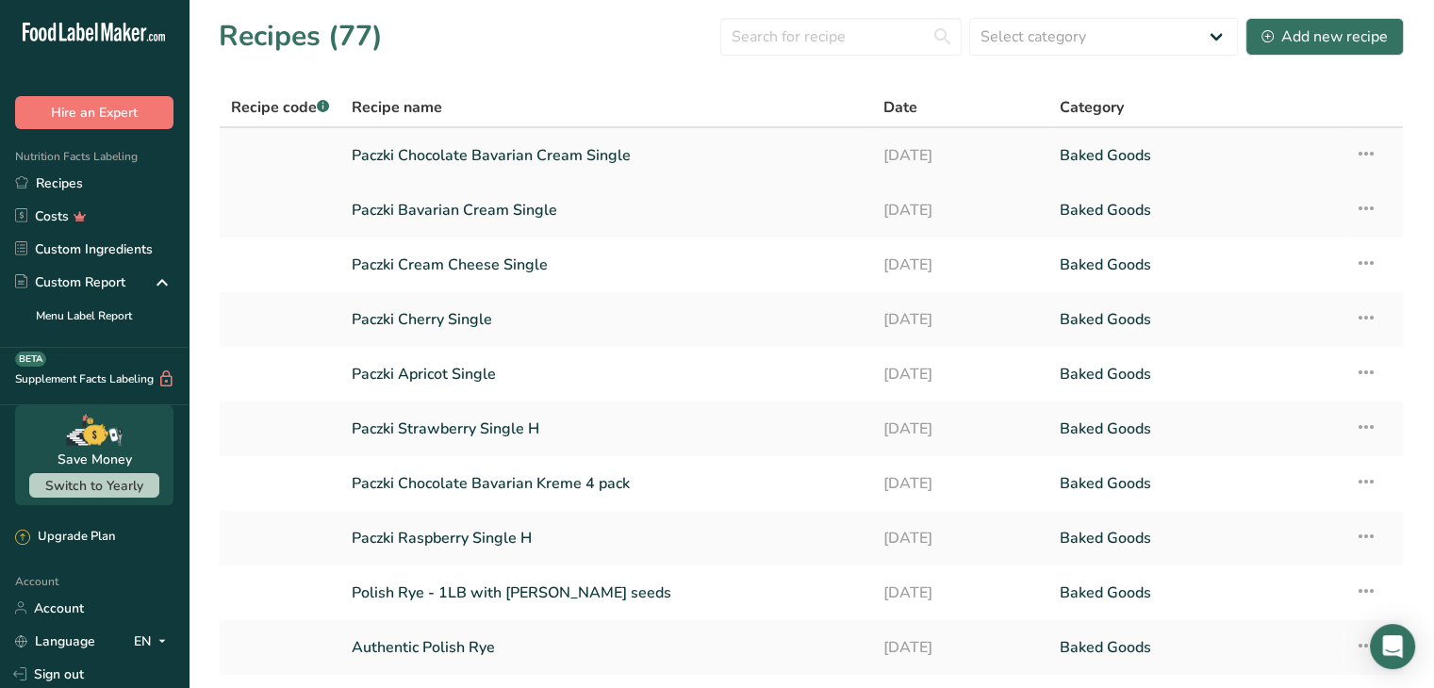
click at [1371, 145] on icon at bounding box center [1365, 154] width 23 height 34
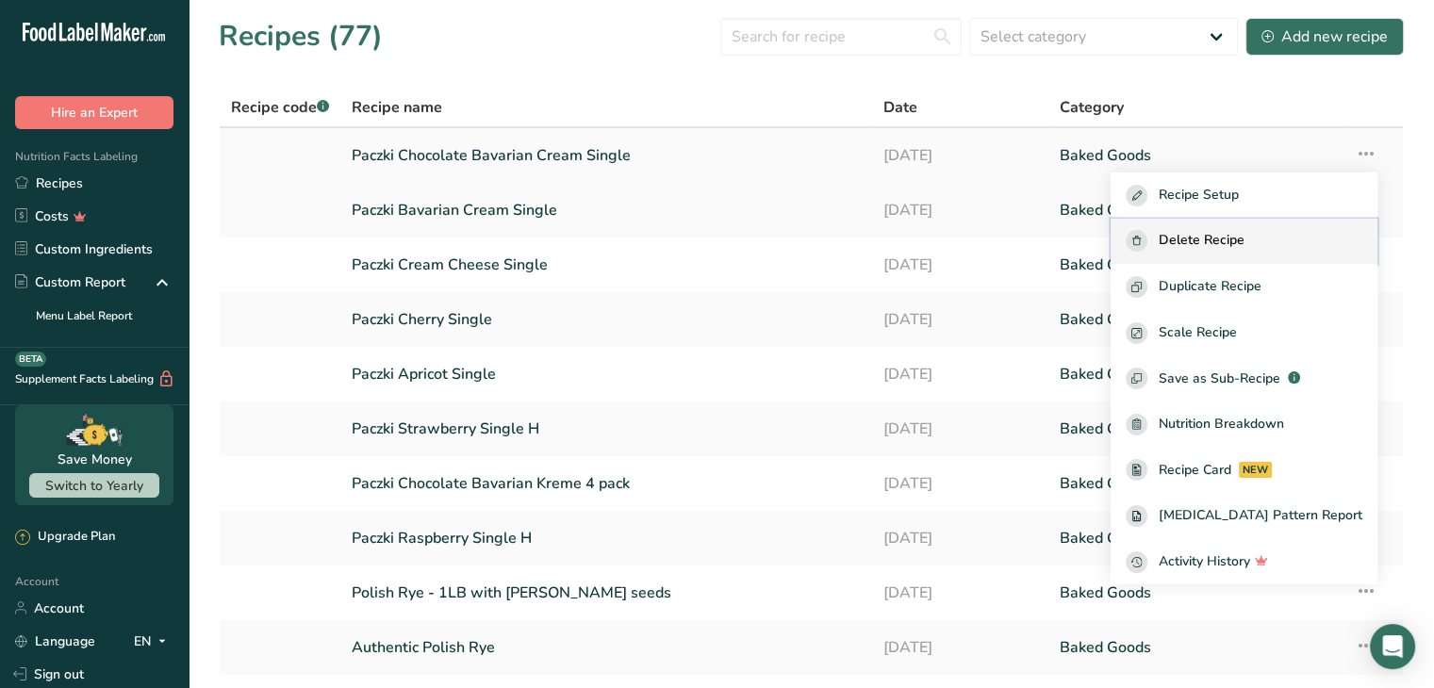
click at [1244, 240] on span "Delete Recipe" at bounding box center [1201, 241] width 86 height 22
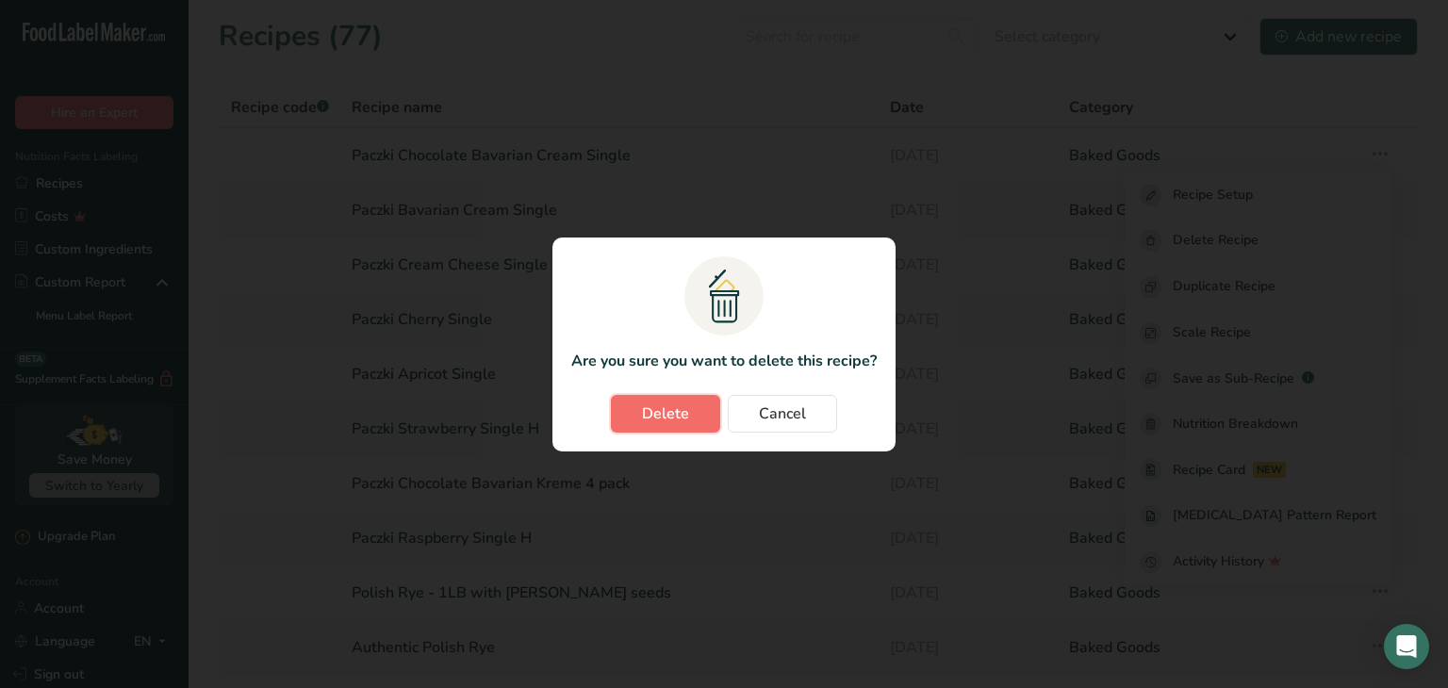
click at [701, 404] on button "Delete" at bounding box center [665, 414] width 109 height 38
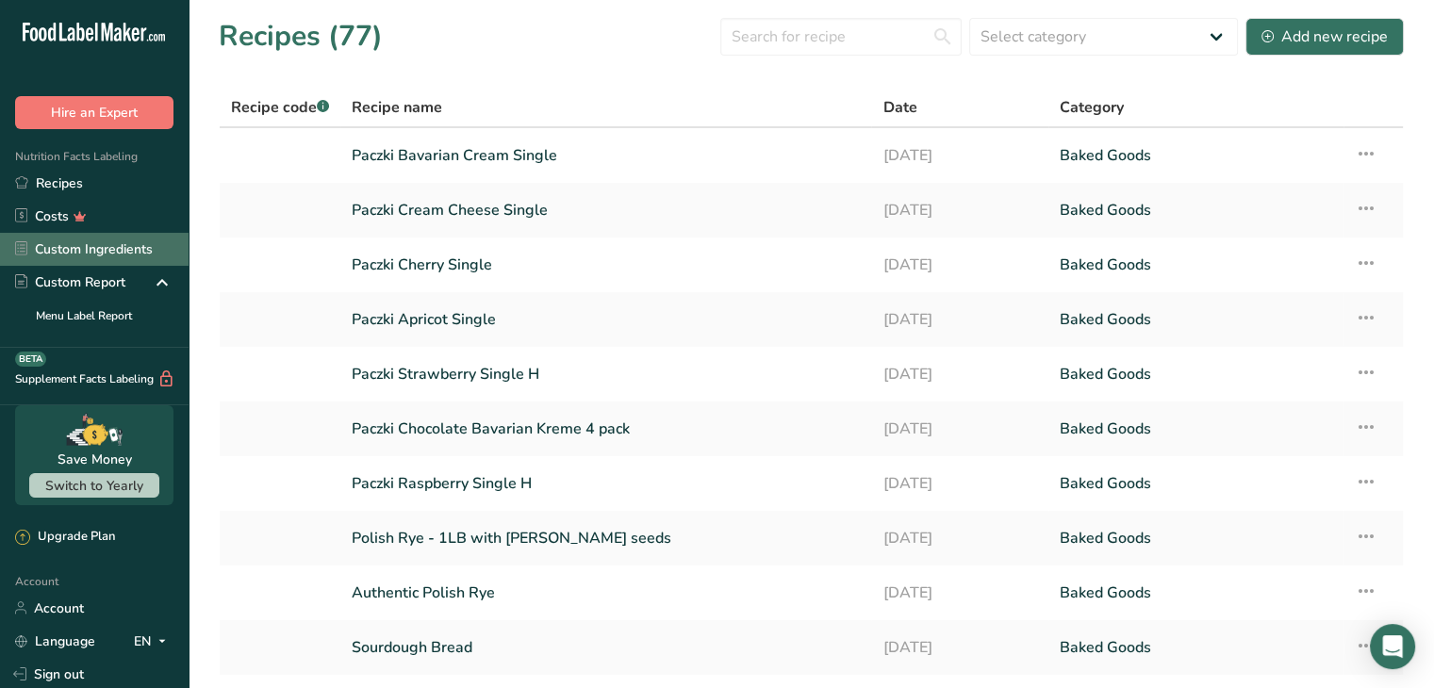
click at [114, 254] on link "Custom Ingredients" at bounding box center [94, 249] width 189 height 33
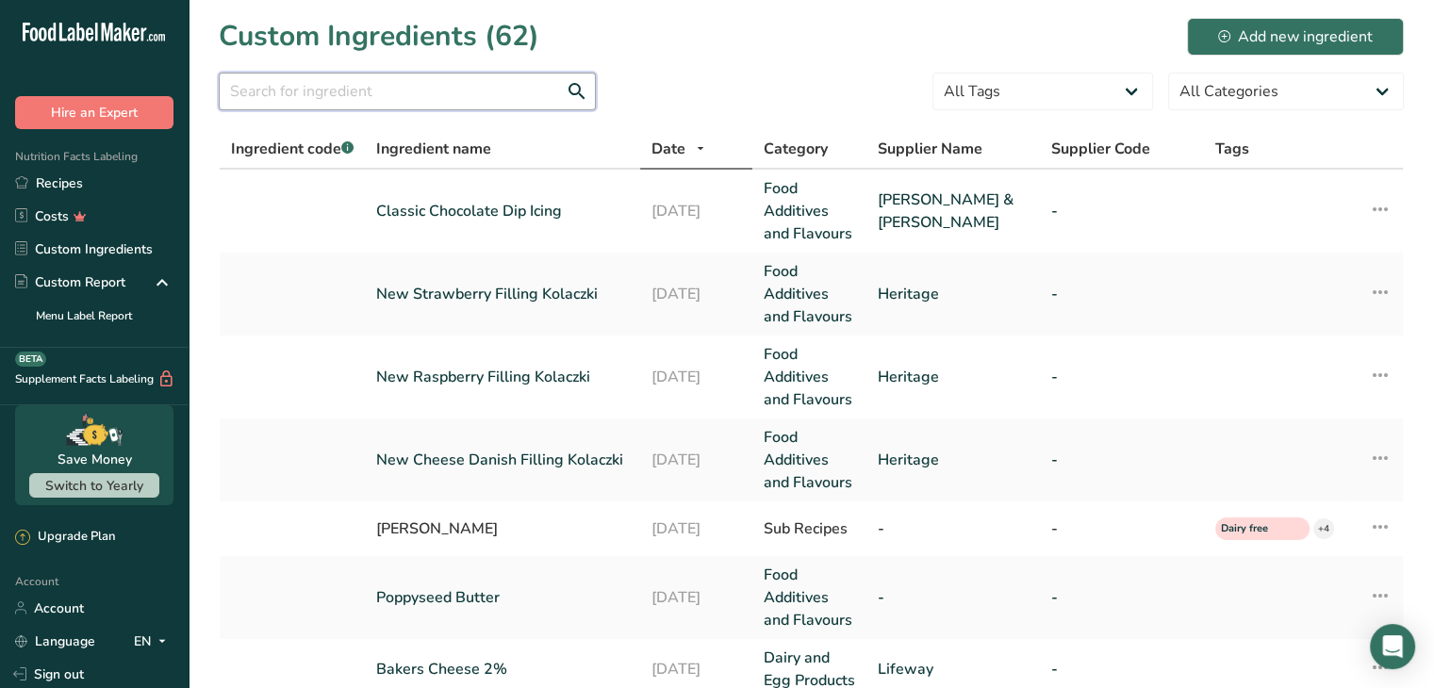
click at [434, 92] on input "text" at bounding box center [407, 92] width 377 height 38
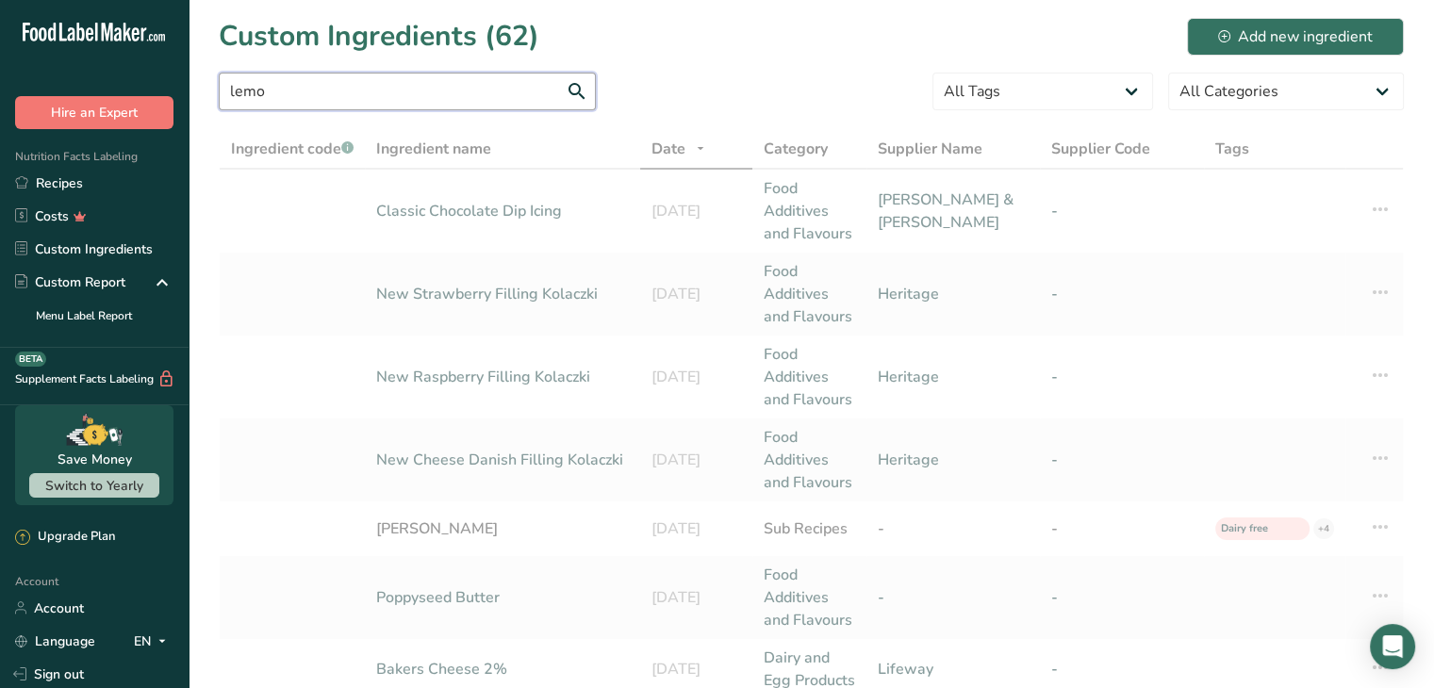
type input "lemon"
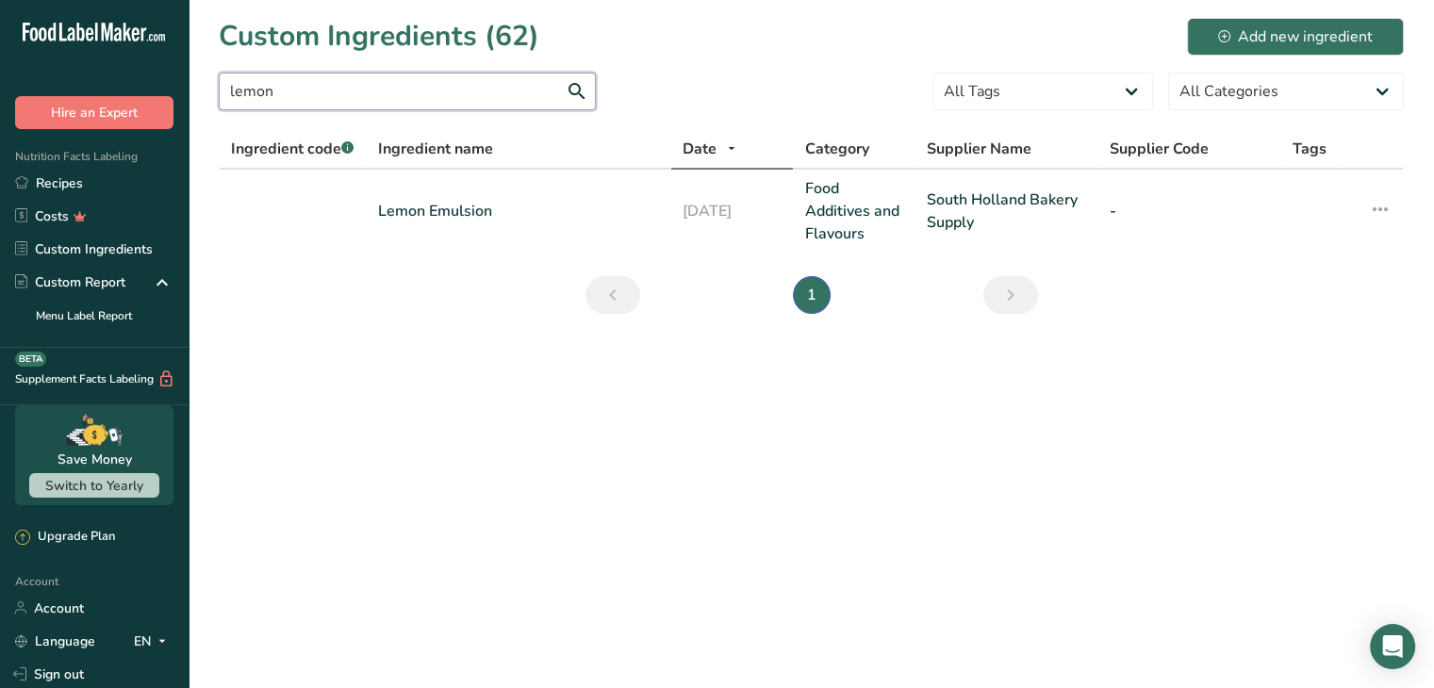
drag, startPoint x: 353, startPoint y: 88, endPoint x: 202, endPoint y: 84, distance: 151.8
click at [202, 84] on section "Custom Ingredients (62) Add new ingredient lemon All Tags Source of Antioxidant…" at bounding box center [811, 172] width 1245 height 344
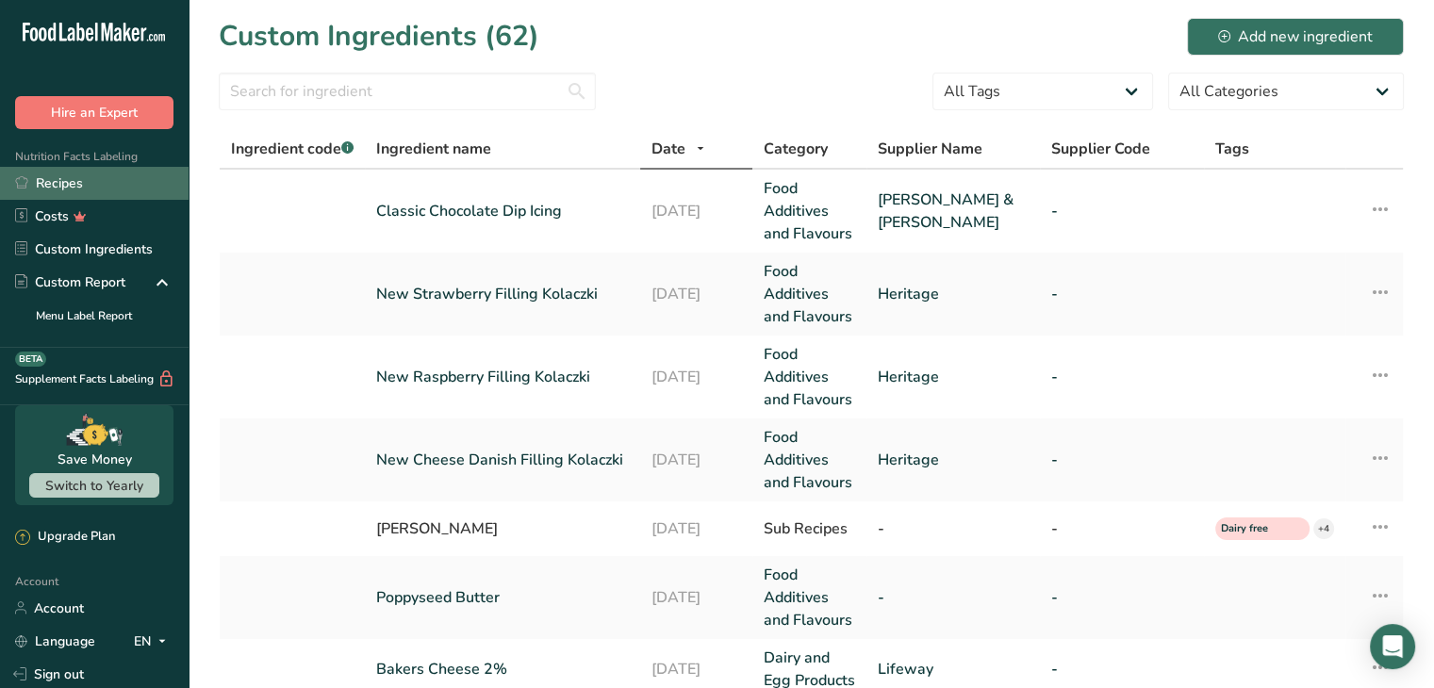
click at [121, 180] on link "Recipes" at bounding box center [94, 183] width 189 height 33
